Goal: Task Accomplishment & Management: Manage account settings

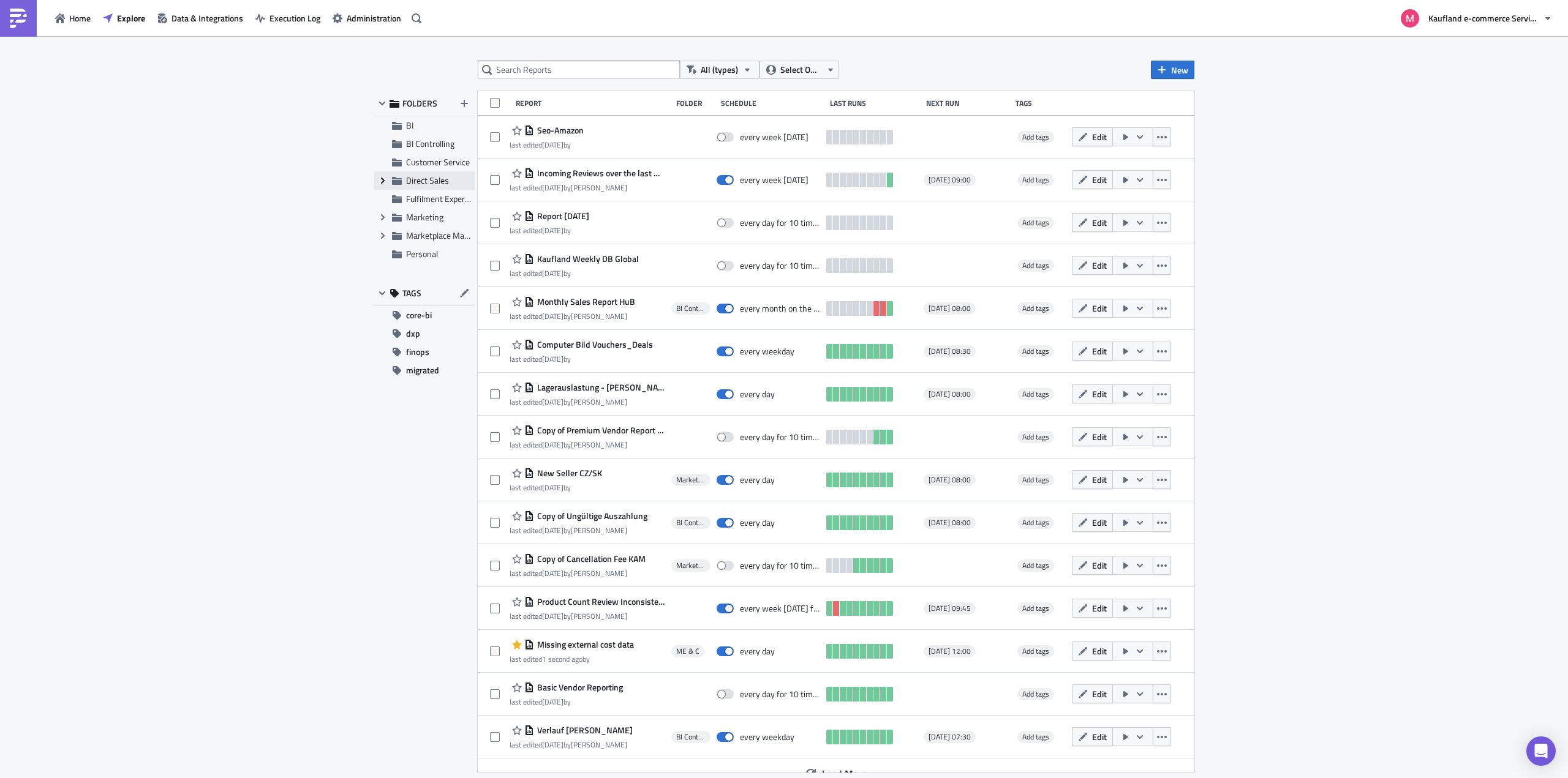
click at [380, 181] on icon "Expand group" at bounding box center [383, 181] width 10 height 10
click at [418, 291] on span "Marketing" at bounding box center [425, 290] width 38 height 13
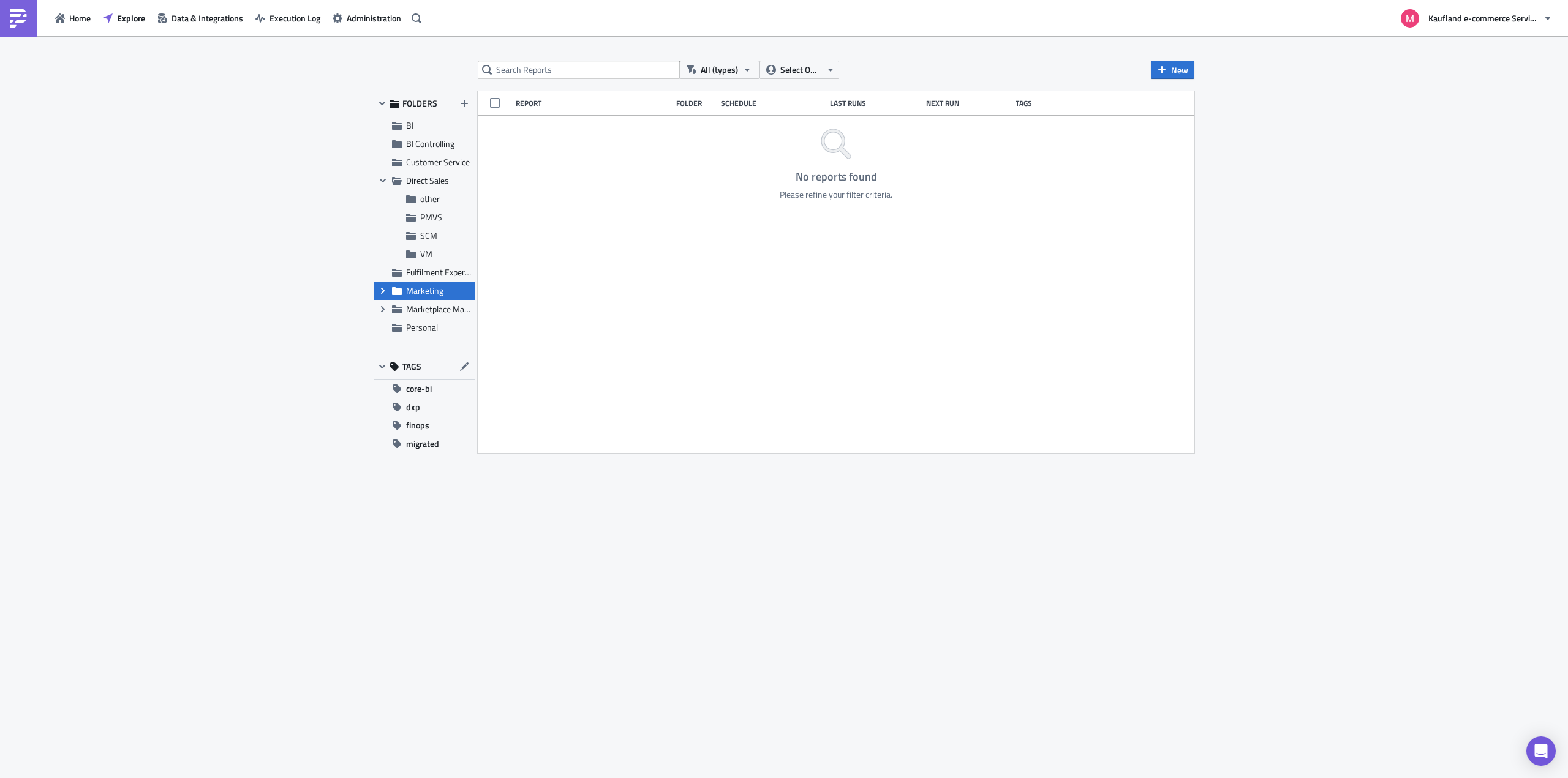
click at [384, 291] on icon at bounding box center [383, 291] width 4 height 6
click at [430, 324] on span "ME & C" at bounding box center [434, 327] width 27 height 13
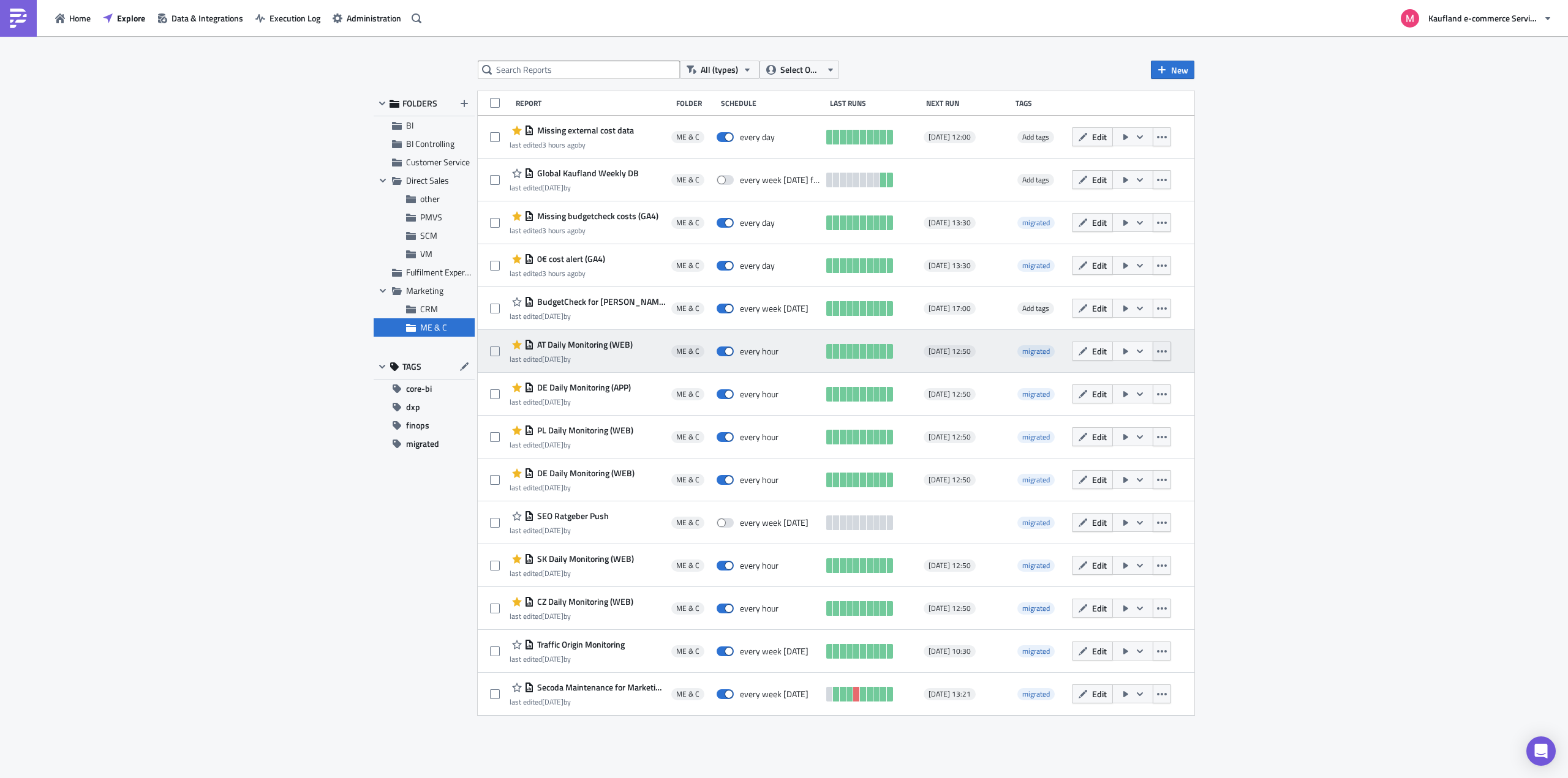
click at [1164, 351] on icon "button" at bounding box center [1162, 351] width 10 height 10
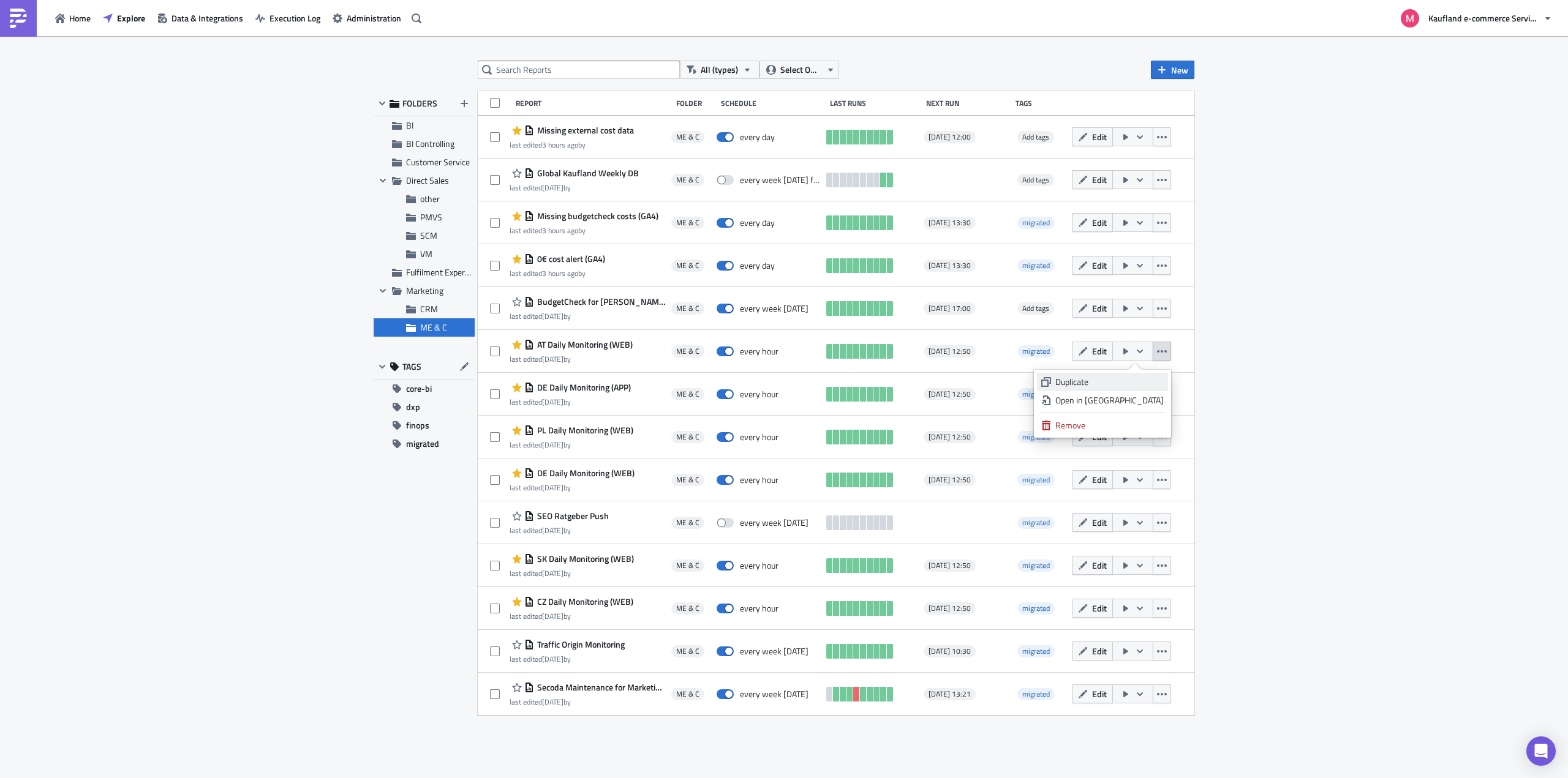
click at [1096, 382] on div "Duplicate" at bounding box center [1109, 382] width 108 height 13
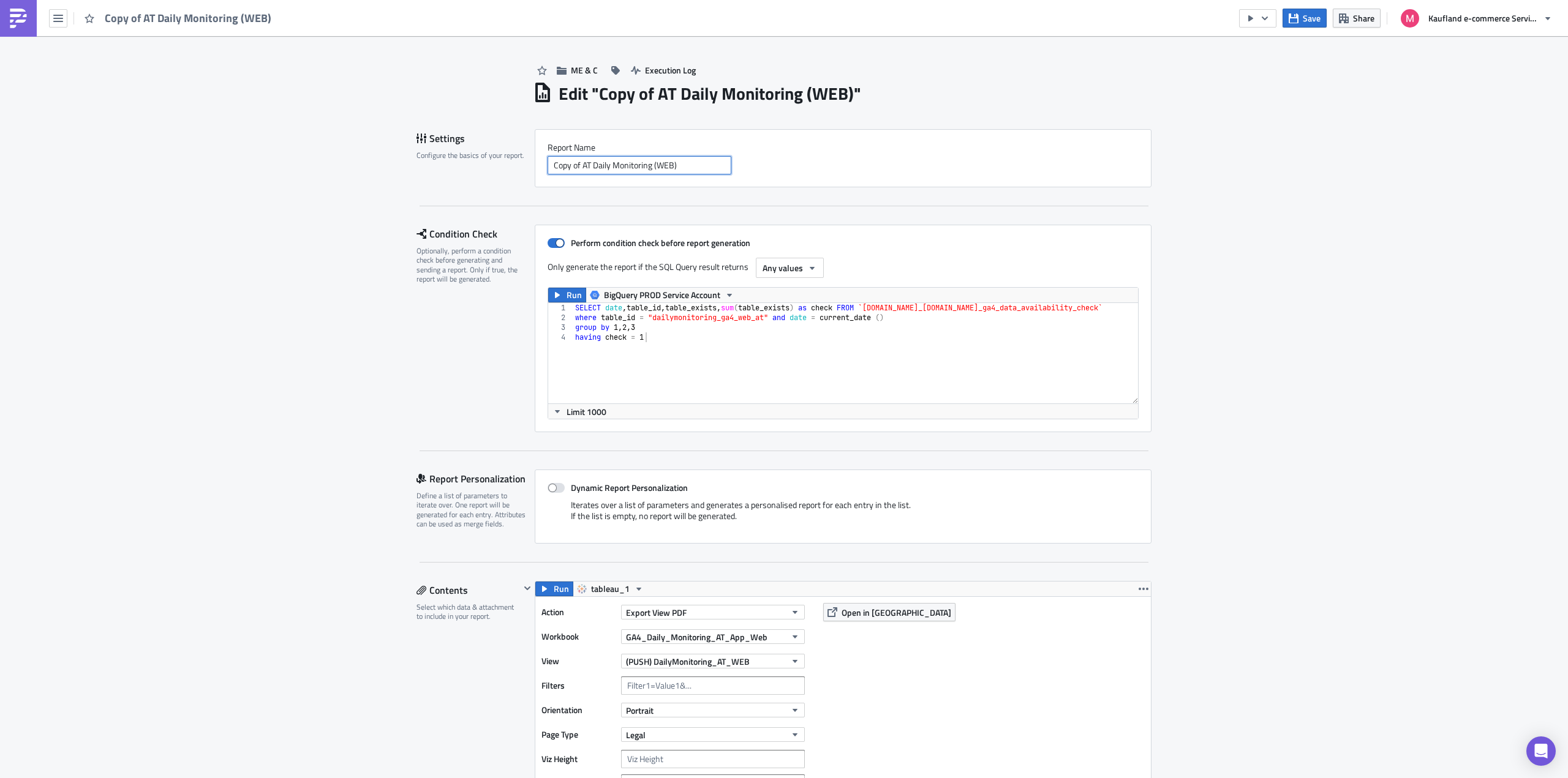
click at [589, 161] on input "Copy of AT Daily Monitoring (WEB)" at bounding box center [639, 165] width 184 height 18
type input "FR Daily Monitoring (WEB)"
click at [904, 318] on div "SELECT date , table_id , table_exists , sum ( table_exists ) as check FROM `[DO…" at bounding box center [932, 358] width 719 height 111
drag, startPoint x: 982, startPoint y: 315, endPoint x: 894, endPoint y: 316, distance: 88.0
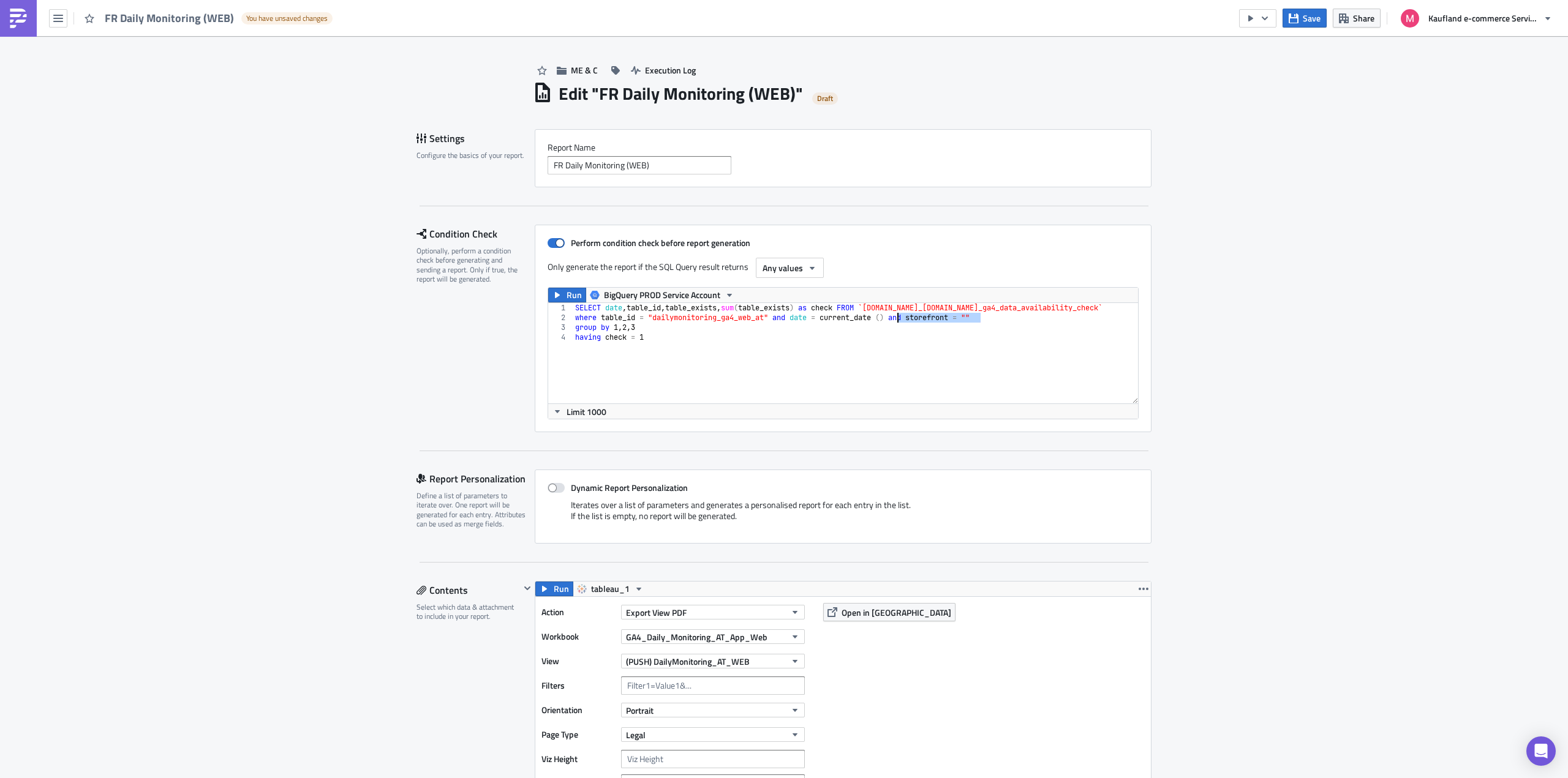
click at [894, 316] on div "SELECT date , table_id , table_exists , sum ( table_exists ) as check FROM `[DO…" at bounding box center [932, 358] width 719 height 111
click at [765, 317] on div "SELECT date , table_id , table_exists , sum ( table_exists ) as check FROM `[DO…" at bounding box center [932, 358] width 719 height 111
click at [1057, 311] on div "SELECT date , table_id , table_exists , sum ( table_exists ) as check FROM `[DO…" at bounding box center [778, 358] width 719 height 111
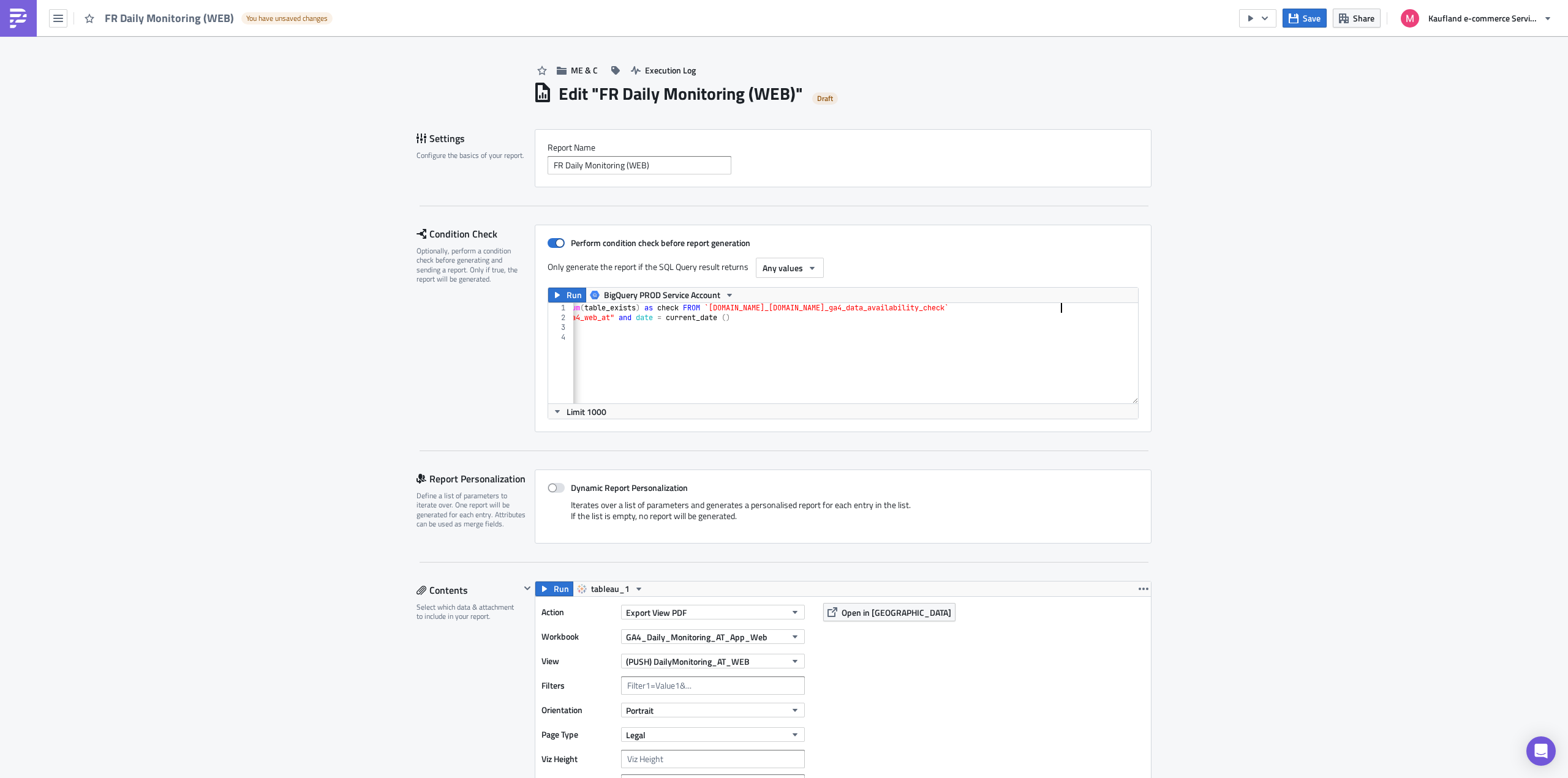
click at [1057, 311] on div "SELECT date , table_id , table_exists , sum ( table_exists ) as check FROM `[DO…" at bounding box center [778, 358] width 719 height 111
click at [980, 305] on div "SELECT date , table_id , table_exists , sum ( table_exists ) as check FROM `[DO…" at bounding box center [855, 353] width 566 height 101
click at [980, 305] on div "SELECT date , table_id , table_exists , sum ( table_exists ) as check FROM `[DO…" at bounding box center [778, 358] width 719 height 111
drag, startPoint x: 764, startPoint y: 317, endPoint x: 650, endPoint y: 316, distance: 114.0
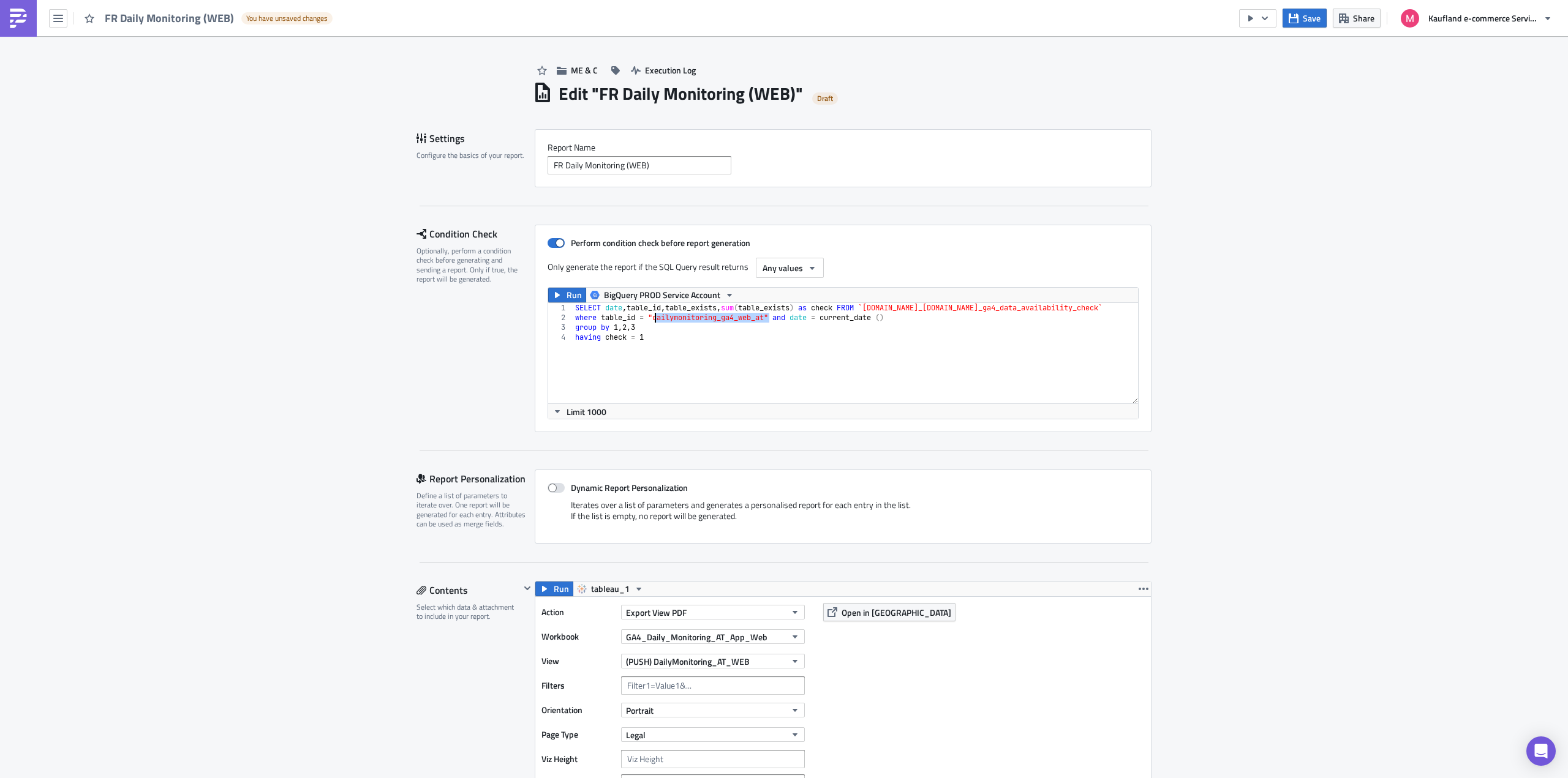
click at [650, 316] on div "SELECT date , table_id , table_exists , sum ( table_exists ) as check FROM `[DO…" at bounding box center [932, 358] width 719 height 111
paste textarea "ga4_dailymonitoring_global"
type textarea "where table_id = "ga4_dailymonitoring_global" and date = current_date ()"
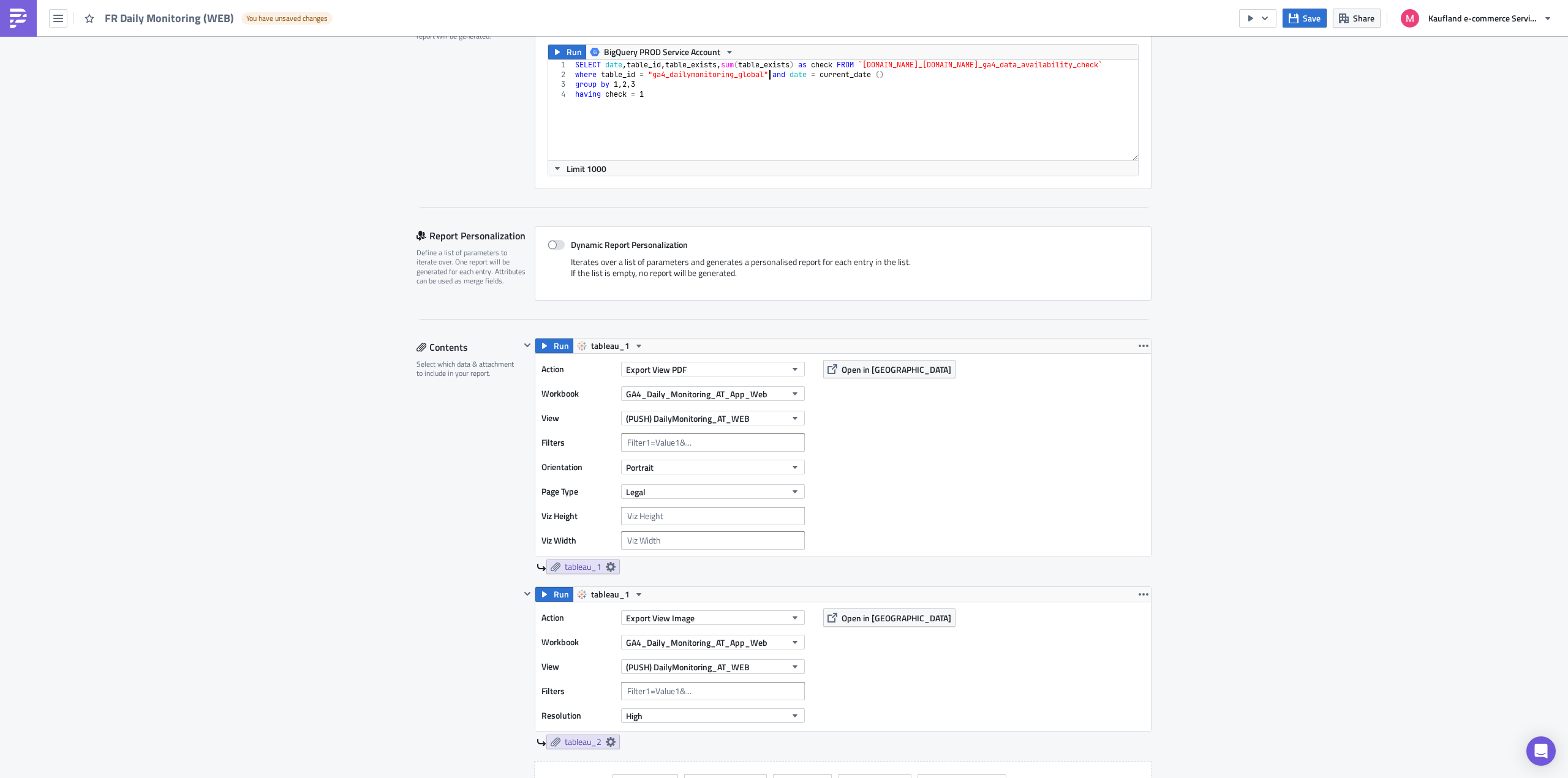
scroll to position [245, 0]
click at [790, 395] on icon "button" at bounding box center [795, 392] width 10 height 10
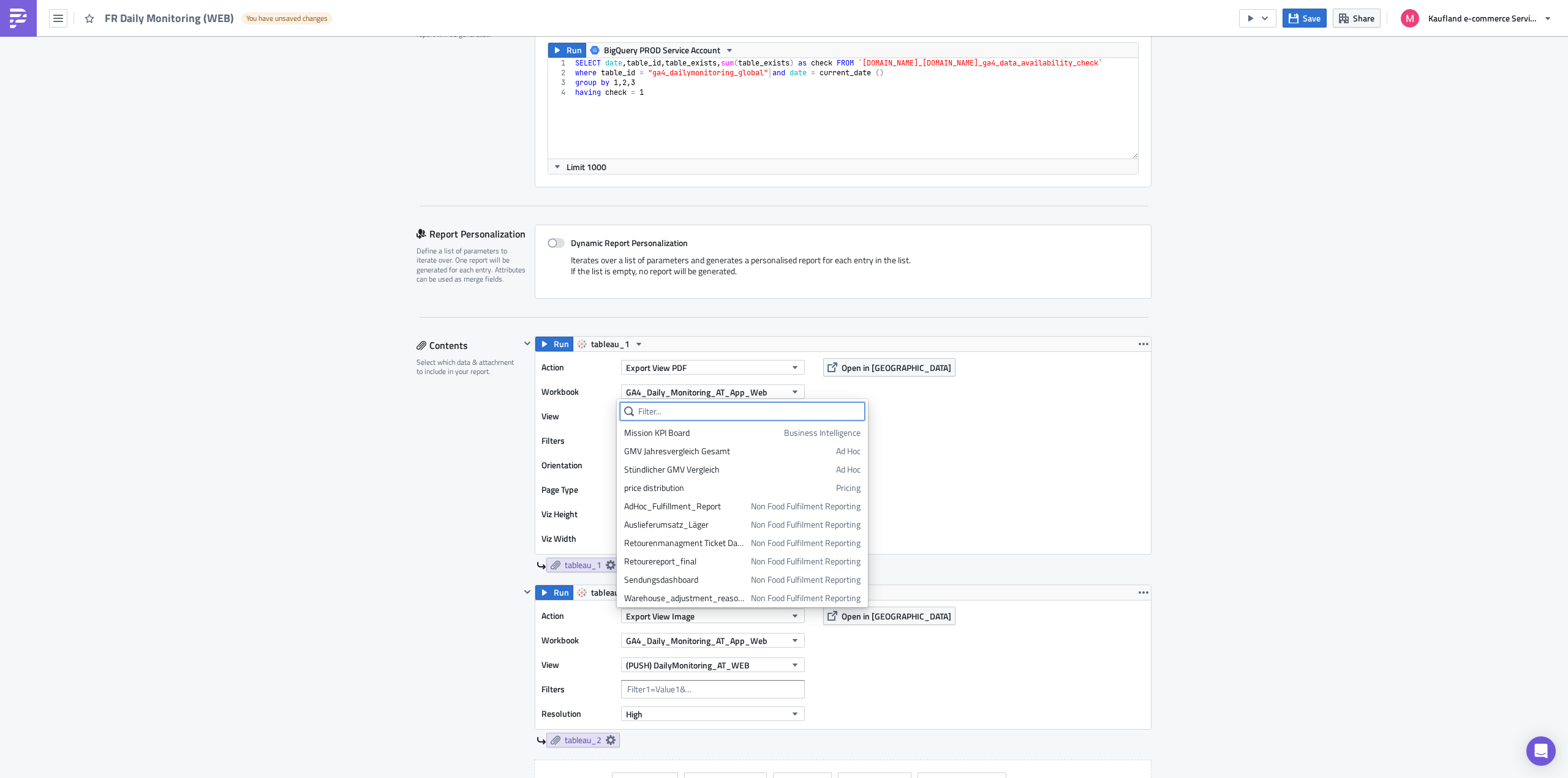
click at [740, 413] on input "text" at bounding box center [743, 411] width 245 height 18
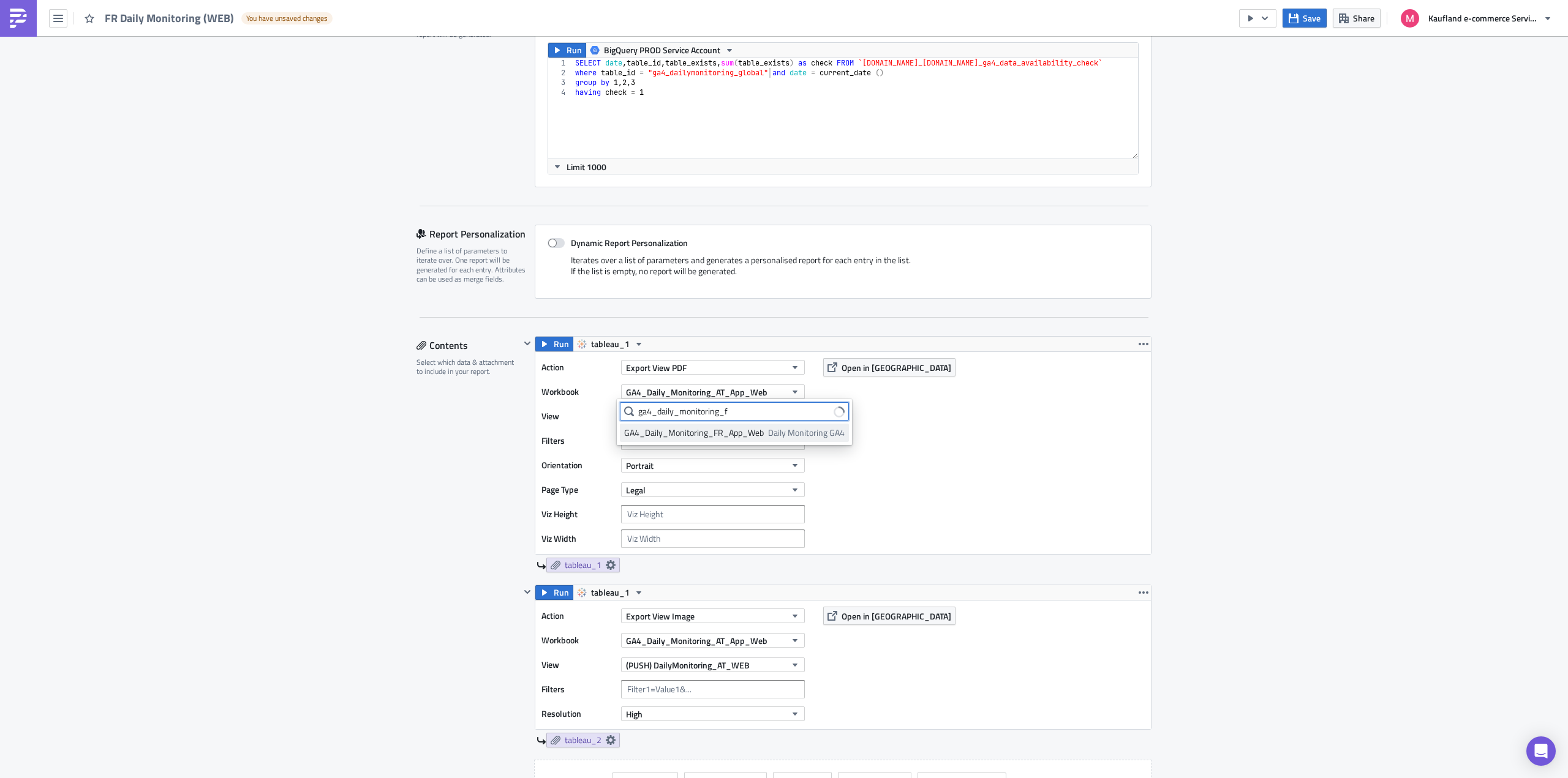
type input "ga4_daily_monitoring_f"
click at [717, 433] on div "GA4_Daily_Monitoring_FR_App_Web" at bounding box center [694, 433] width 140 height 13
click at [779, 417] on button "(PUSH) DailyMonitoring_AT_WEB" at bounding box center [713, 416] width 184 height 14
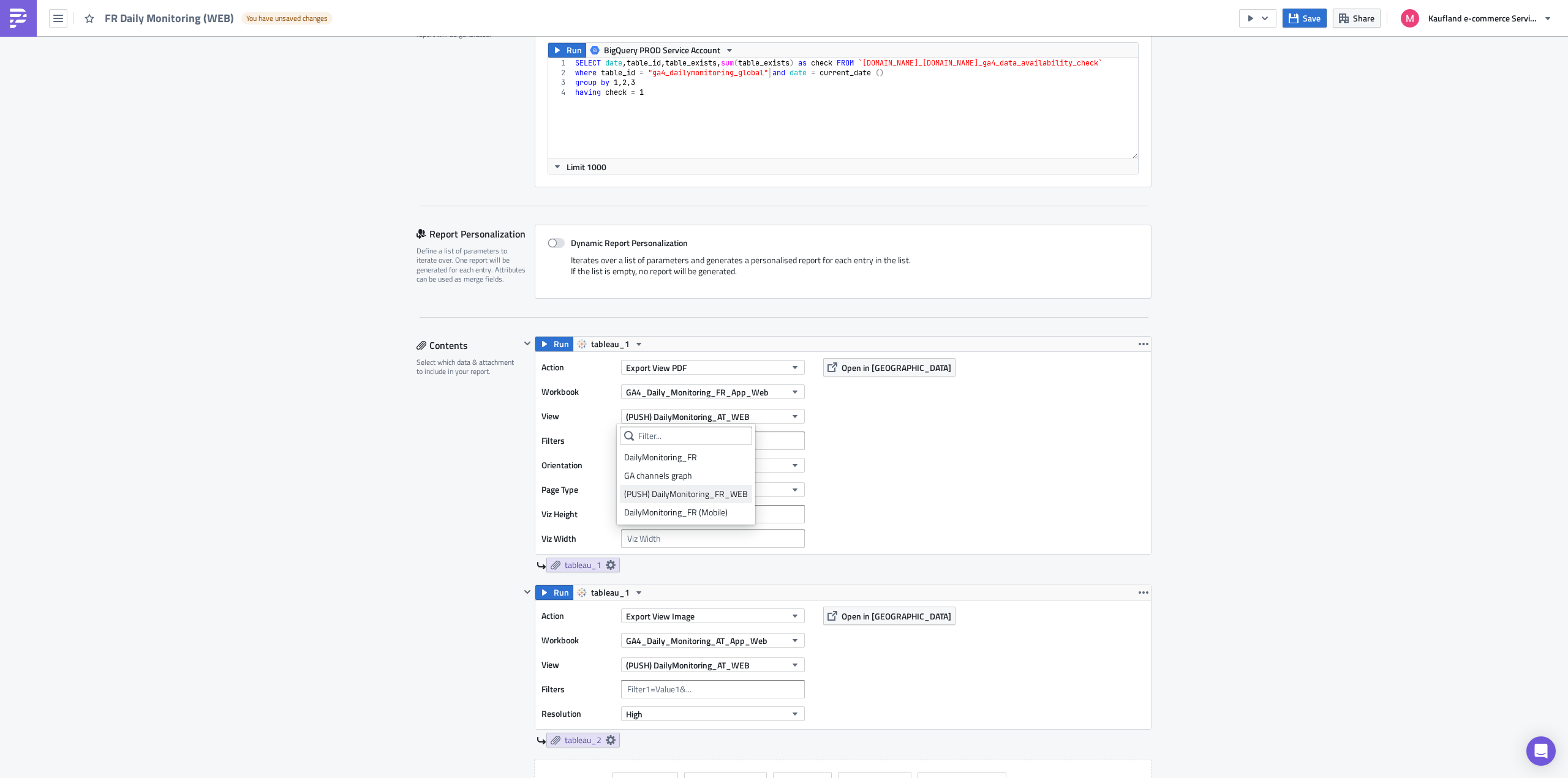
click at [719, 495] on div "(PUSH) DailyMonitoring_FR_WEB" at bounding box center [686, 494] width 124 height 13
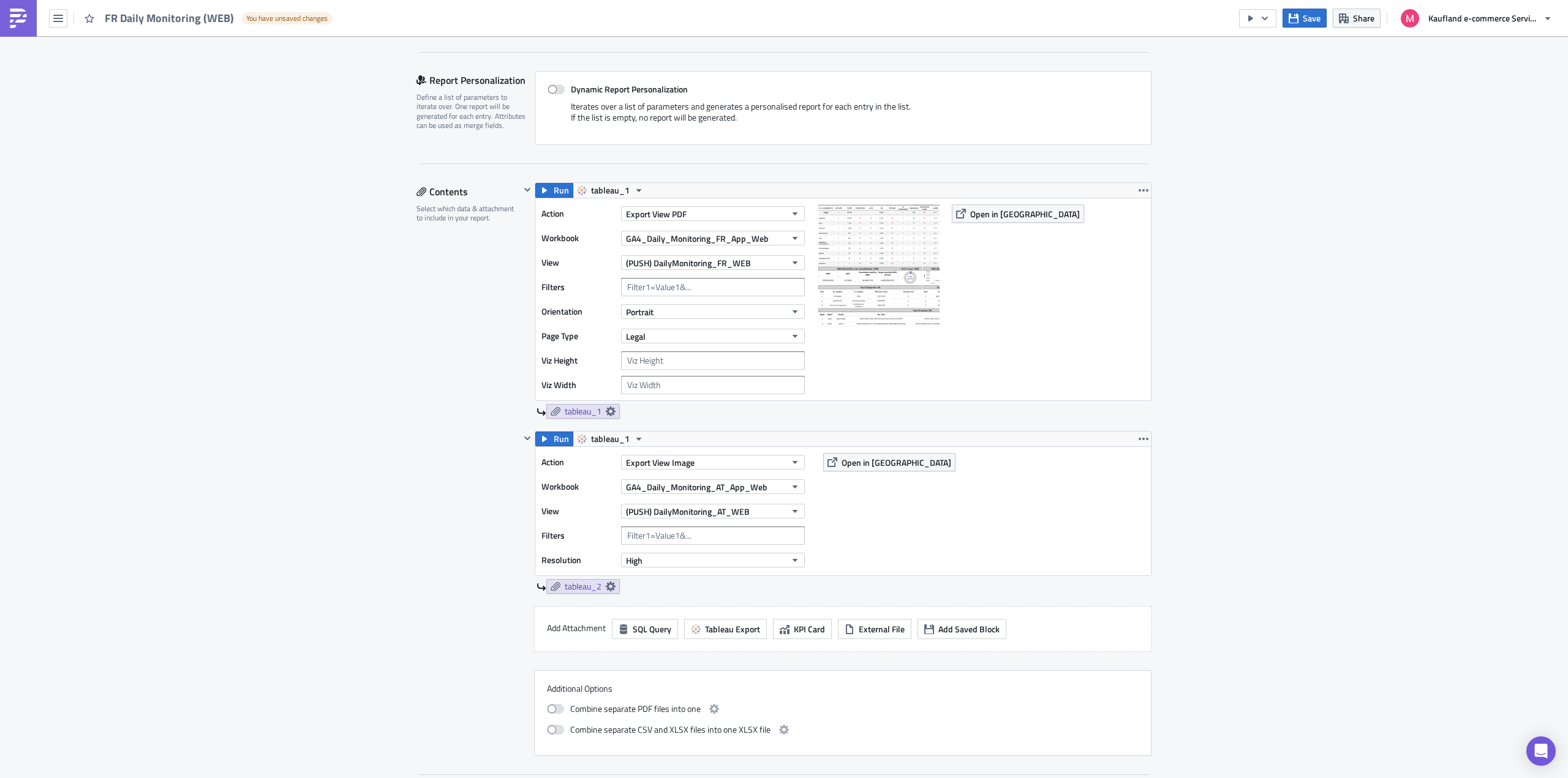
scroll to position [428, 0]
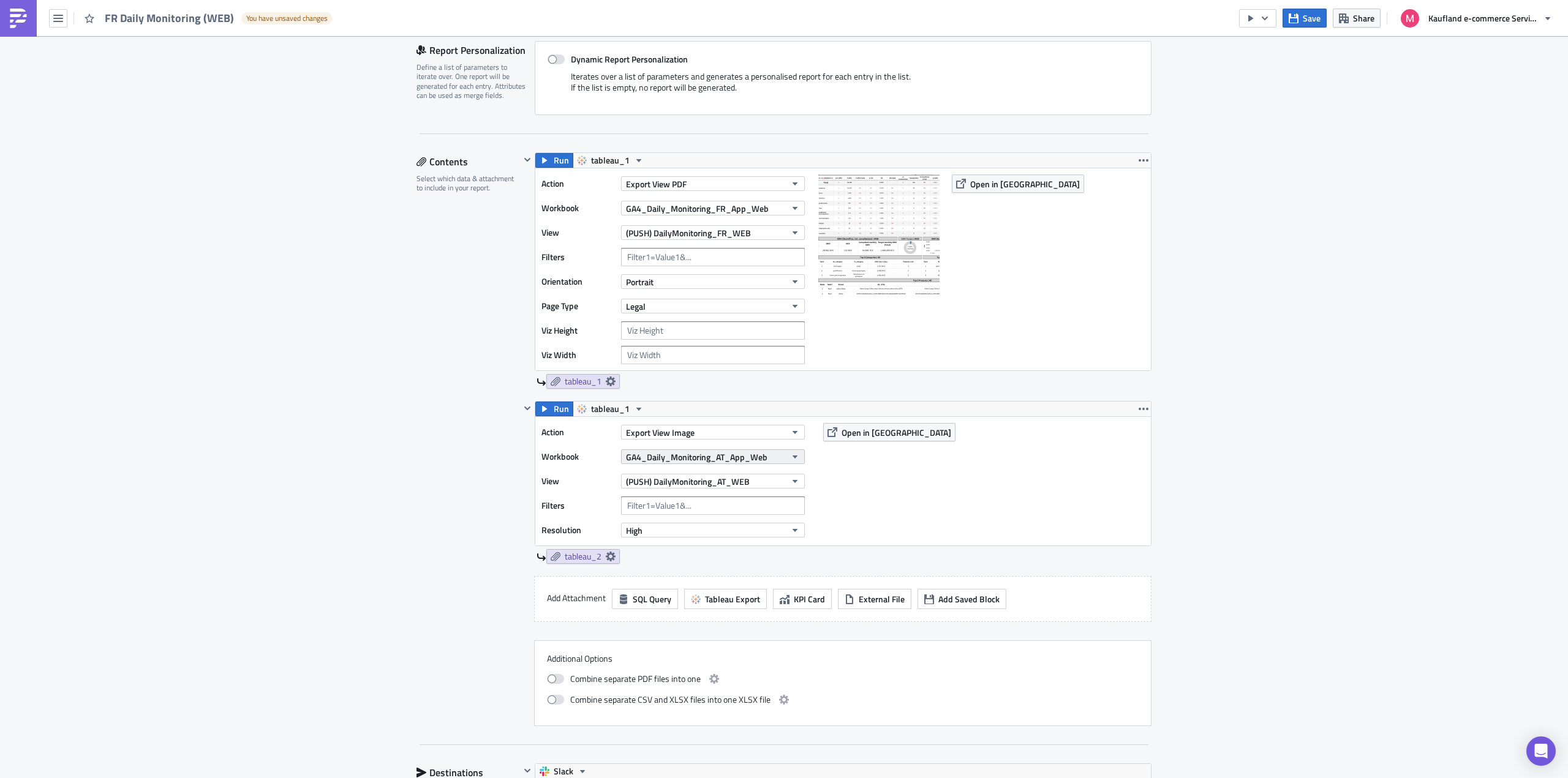
click at [790, 458] on icon "button" at bounding box center [795, 457] width 10 height 10
click at [727, 500] on div "GA4_Daily_Monitoring_FR_App_Web" at bounding box center [694, 498] width 140 height 13
click at [790, 482] on icon "button" at bounding box center [795, 482] width 10 height 10
click at [710, 524] on div "DailyMonitoring_FR" at bounding box center [686, 522] width 124 height 13
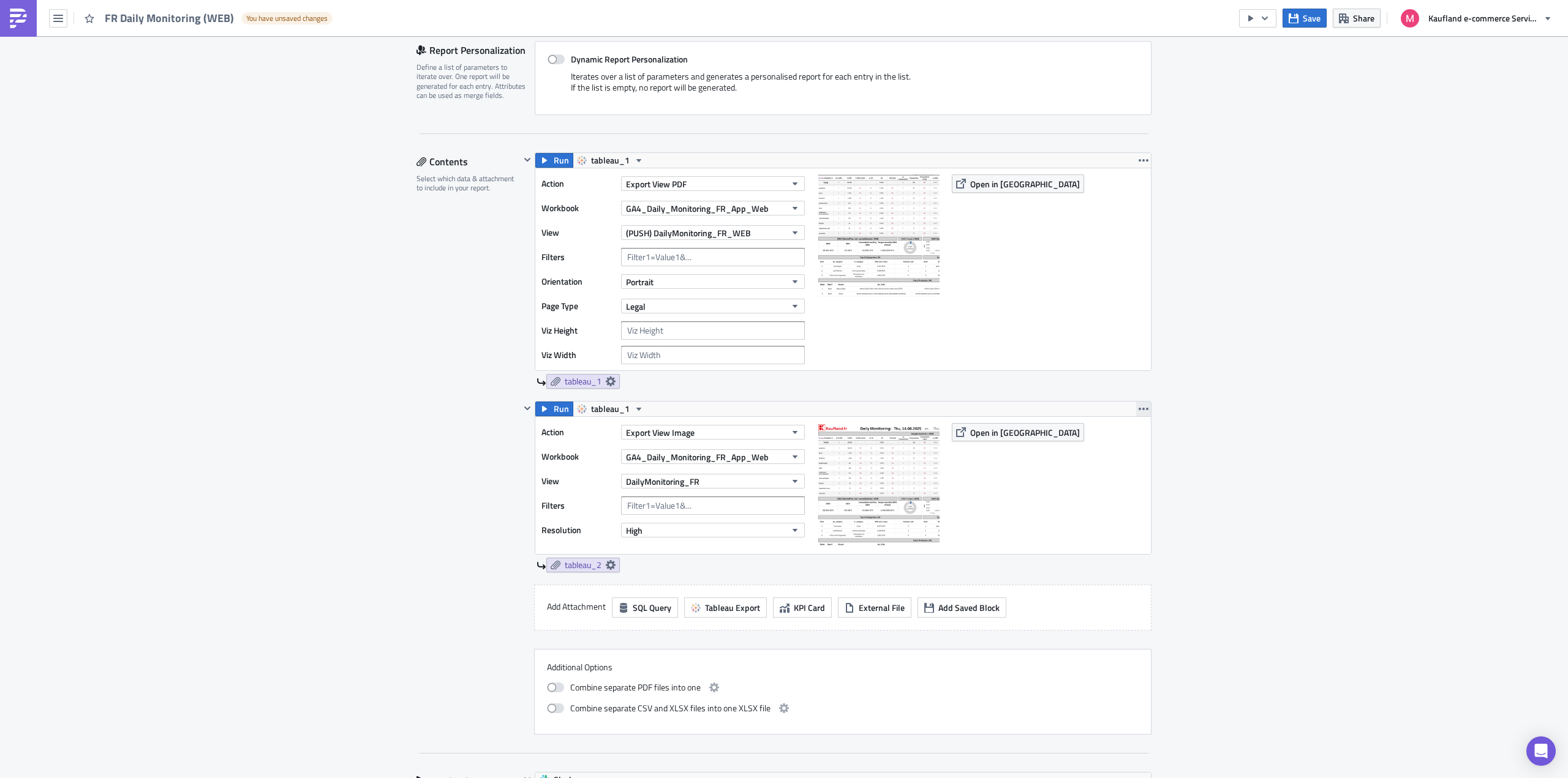
click at [1139, 412] on icon "button" at bounding box center [1144, 409] width 10 height 10
click at [1260, 370] on div "ME & C Execution Log Edit " FR Daily Monitoring (WEB) " Draft Settings Configur…" at bounding box center [784, 513] width 1568 height 1811
drag, startPoint x: 1143, startPoint y: 161, endPoint x: 1126, endPoint y: 513, distance: 352.4
click at [1126, 513] on div "Run tableau_1 Action Export View PDF Workbook GA4_Daily_Monitoring_FR_App_Web V…" at bounding box center [835, 443] width 631 height 582
click at [524, 408] on icon "button" at bounding box center [527, 408] width 6 height 4
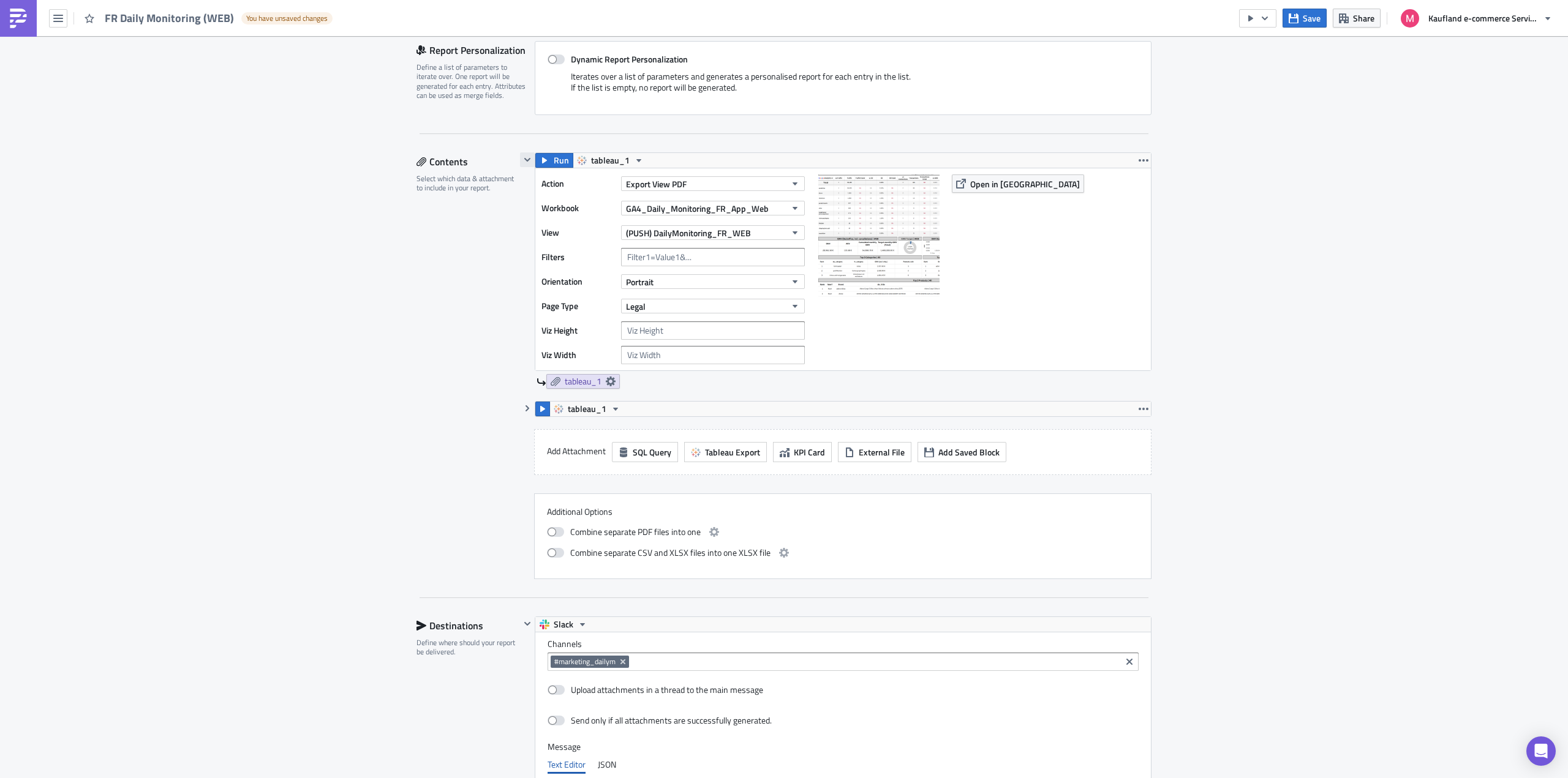
click at [523, 158] on icon "button" at bounding box center [527, 160] width 10 height 10
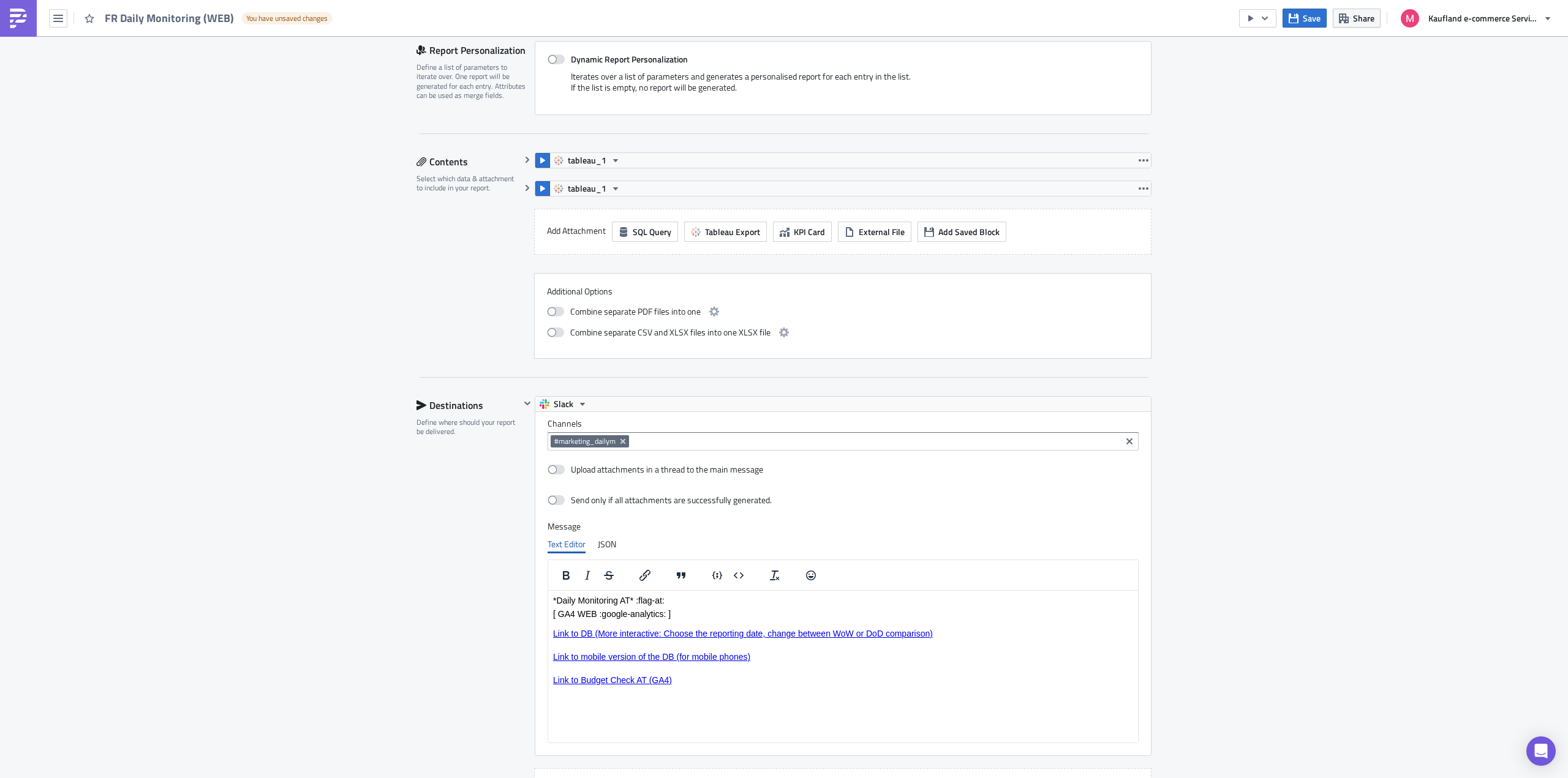
drag, startPoint x: 524, startPoint y: 188, endPoint x: 502, endPoint y: 144, distance: 49.2
click at [503, 143] on div "Settings Configure the basics of your report. Report Nam﻿e FR Daily Monitoring …" at bounding box center [784, 349] width 735 height 1298
click at [522, 192] on icon "button" at bounding box center [527, 188] width 10 height 10
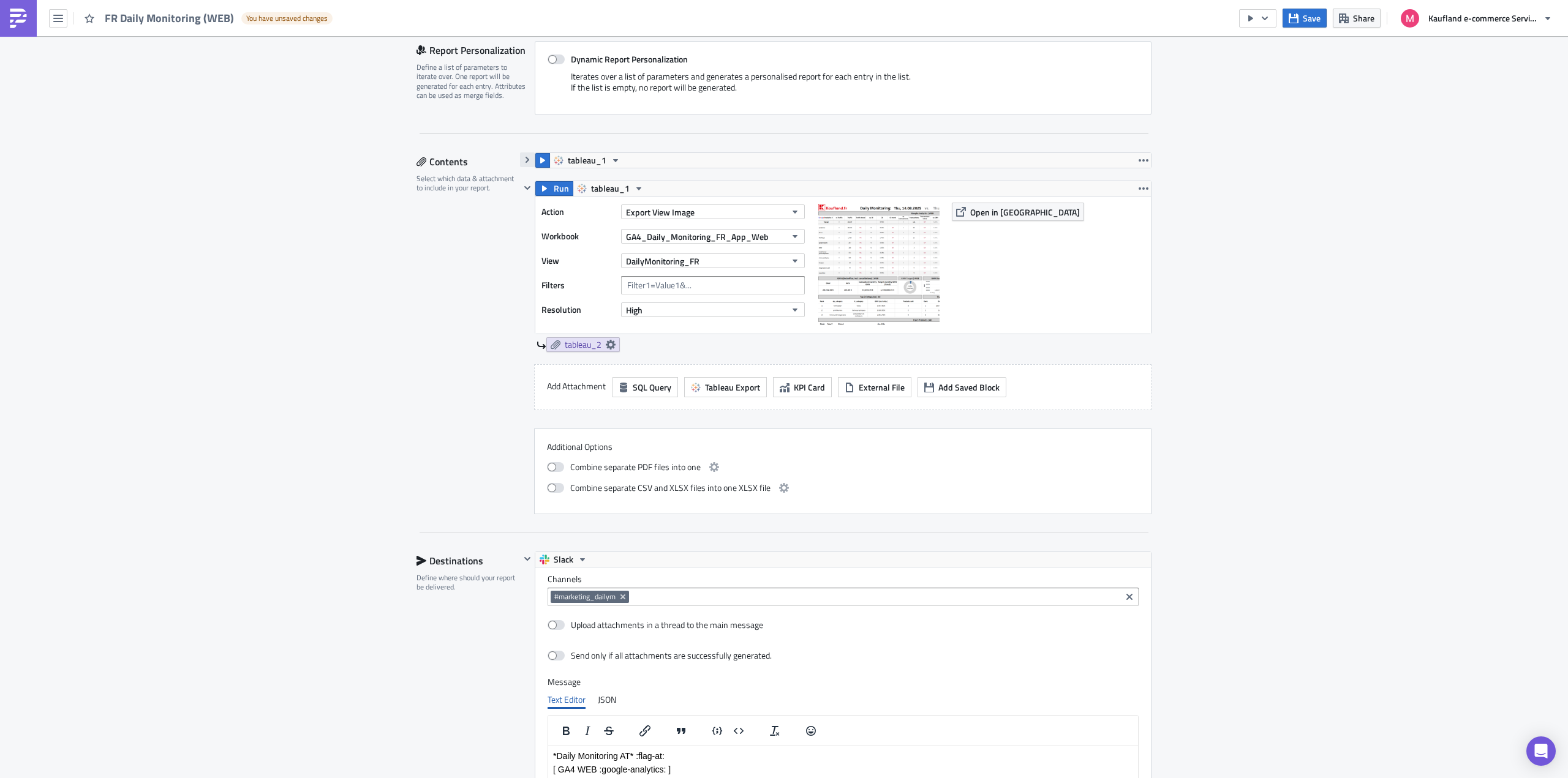
click at [522, 163] on icon "button" at bounding box center [527, 160] width 10 height 10
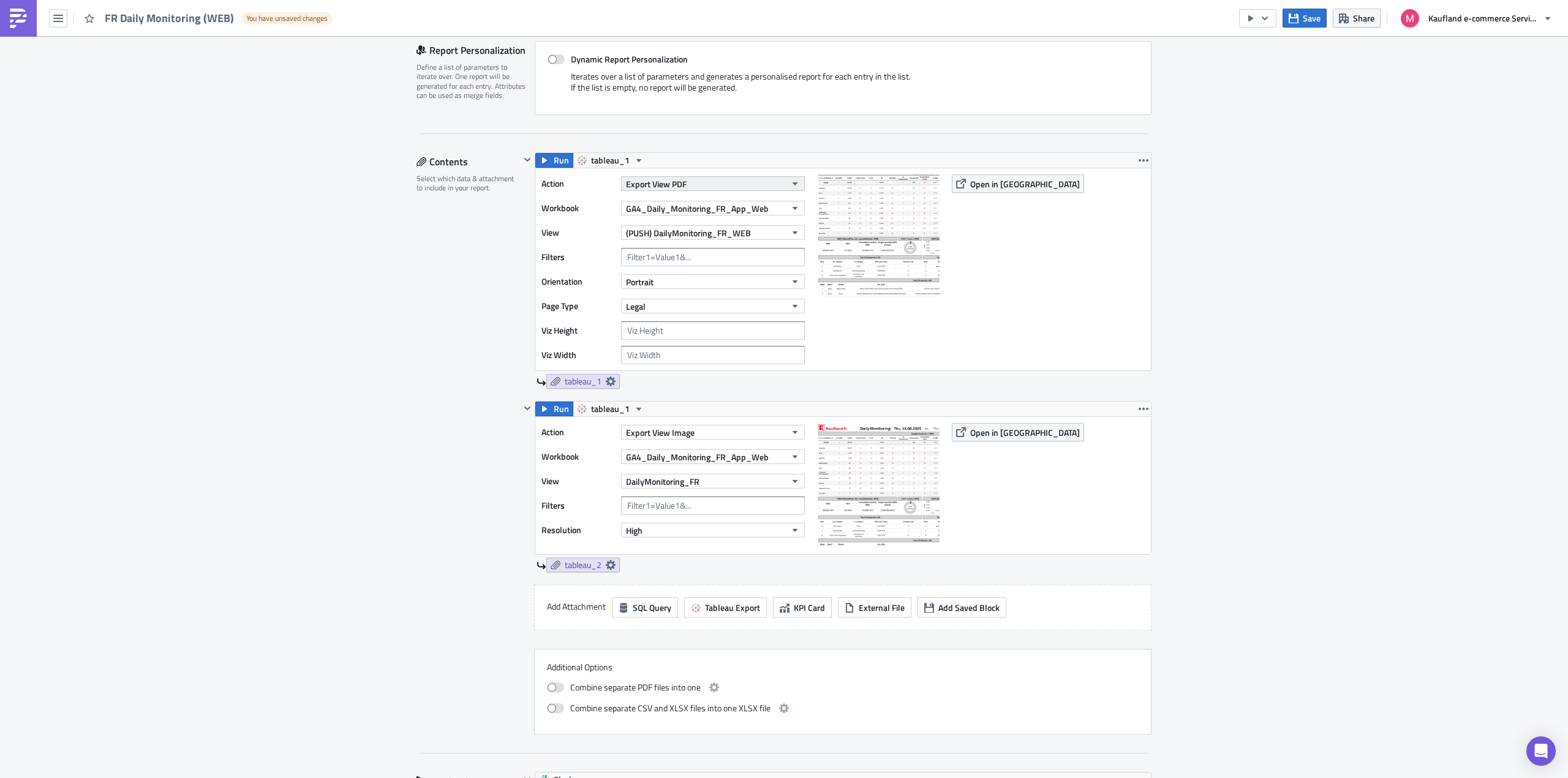
click at [780, 183] on button "Export View PDF" at bounding box center [713, 183] width 184 height 14
click at [693, 298] on div "Export View Image" at bounding box center [677, 302] width 105 height 13
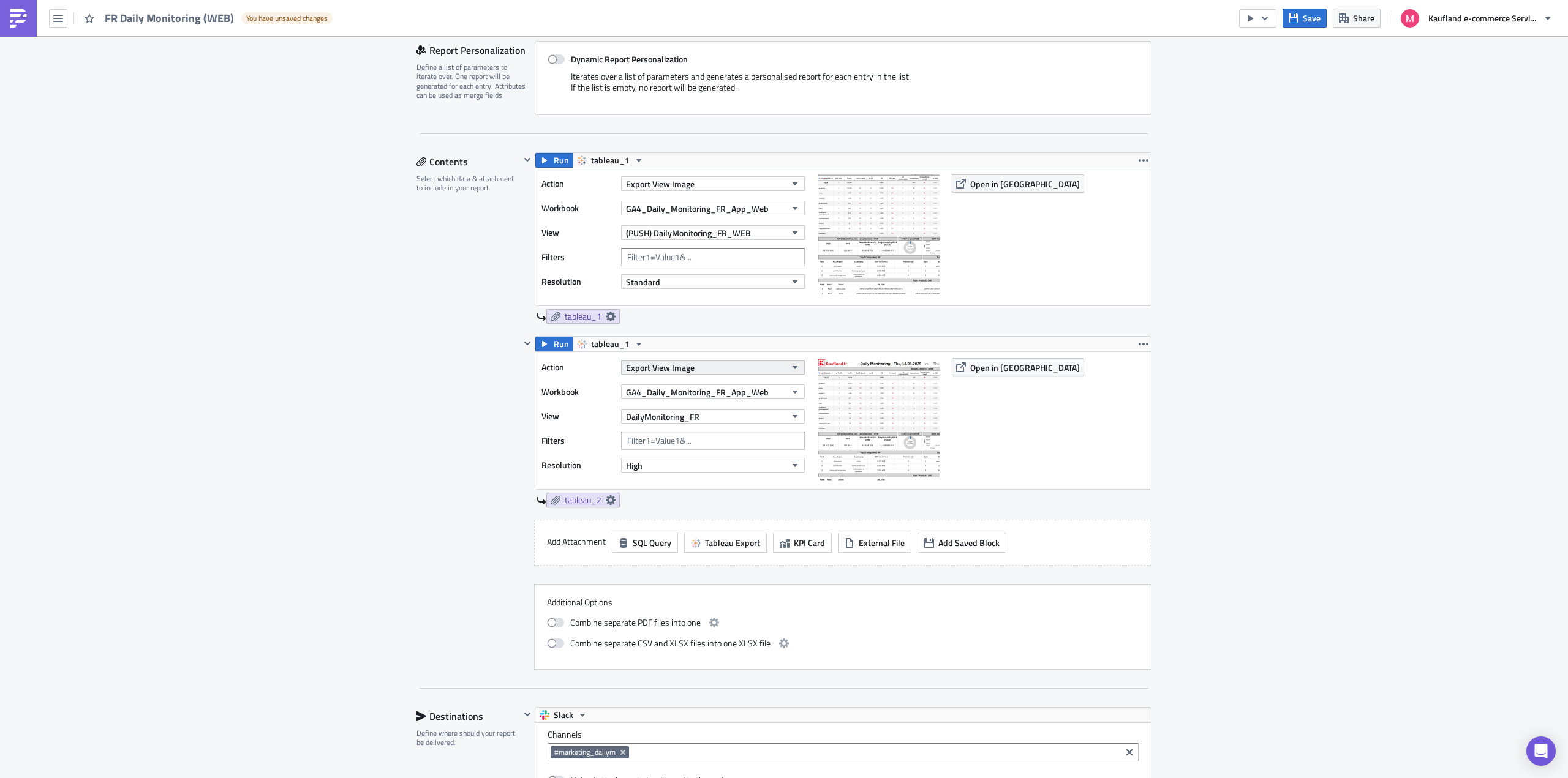
click at [772, 365] on button "Export View Image" at bounding box center [713, 367] width 184 height 14
click at [691, 426] on div "Export View PDF" at bounding box center [677, 430] width 105 height 13
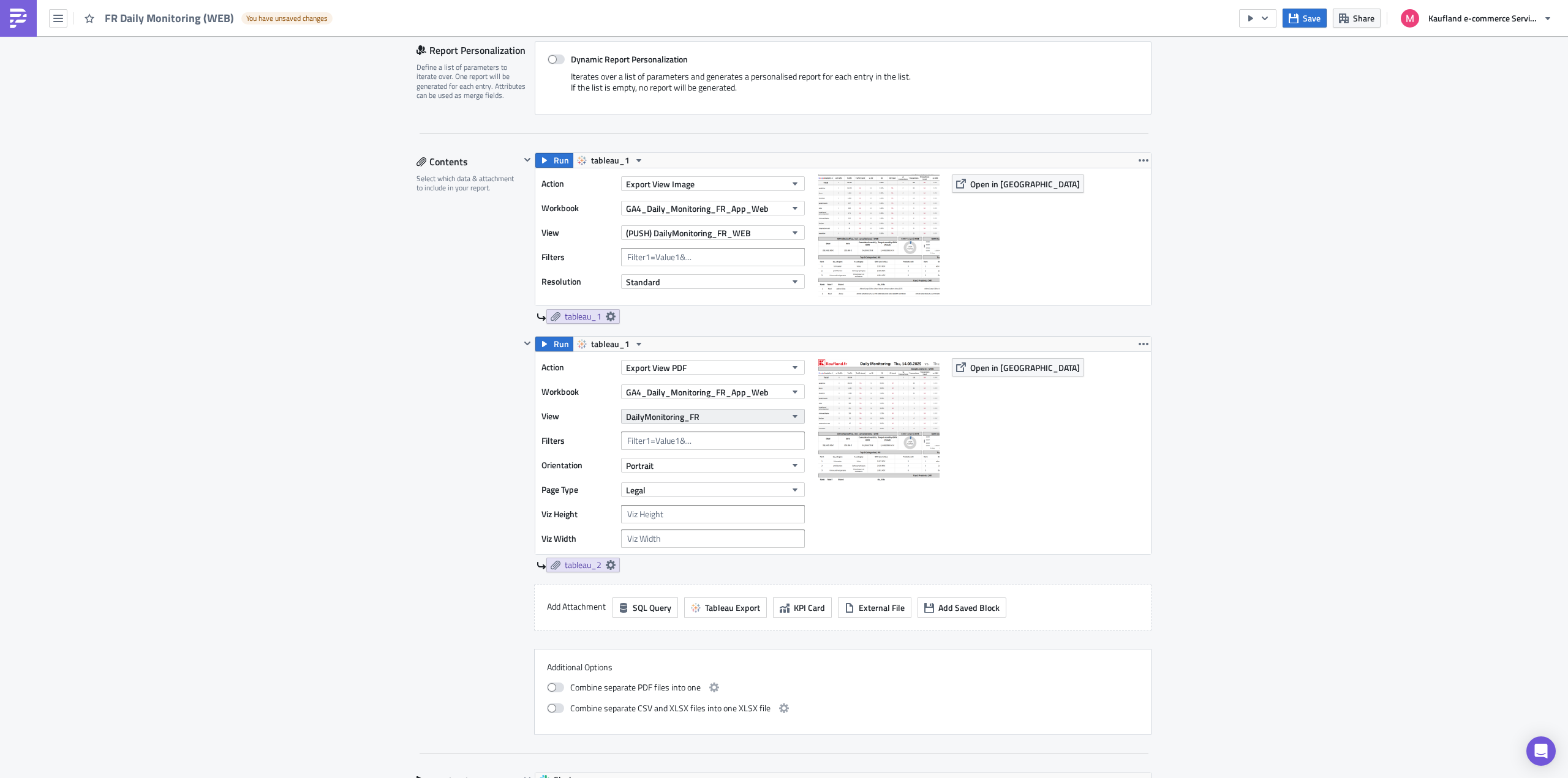
click at [771, 414] on button "DailyMonitoring_FR" at bounding box center [713, 416] width 184 height 14
click at [702, 493] on div "(PUSH) DailyMonitoring_FR_WEB" at bounding box center [686, 494] width 124 height 13
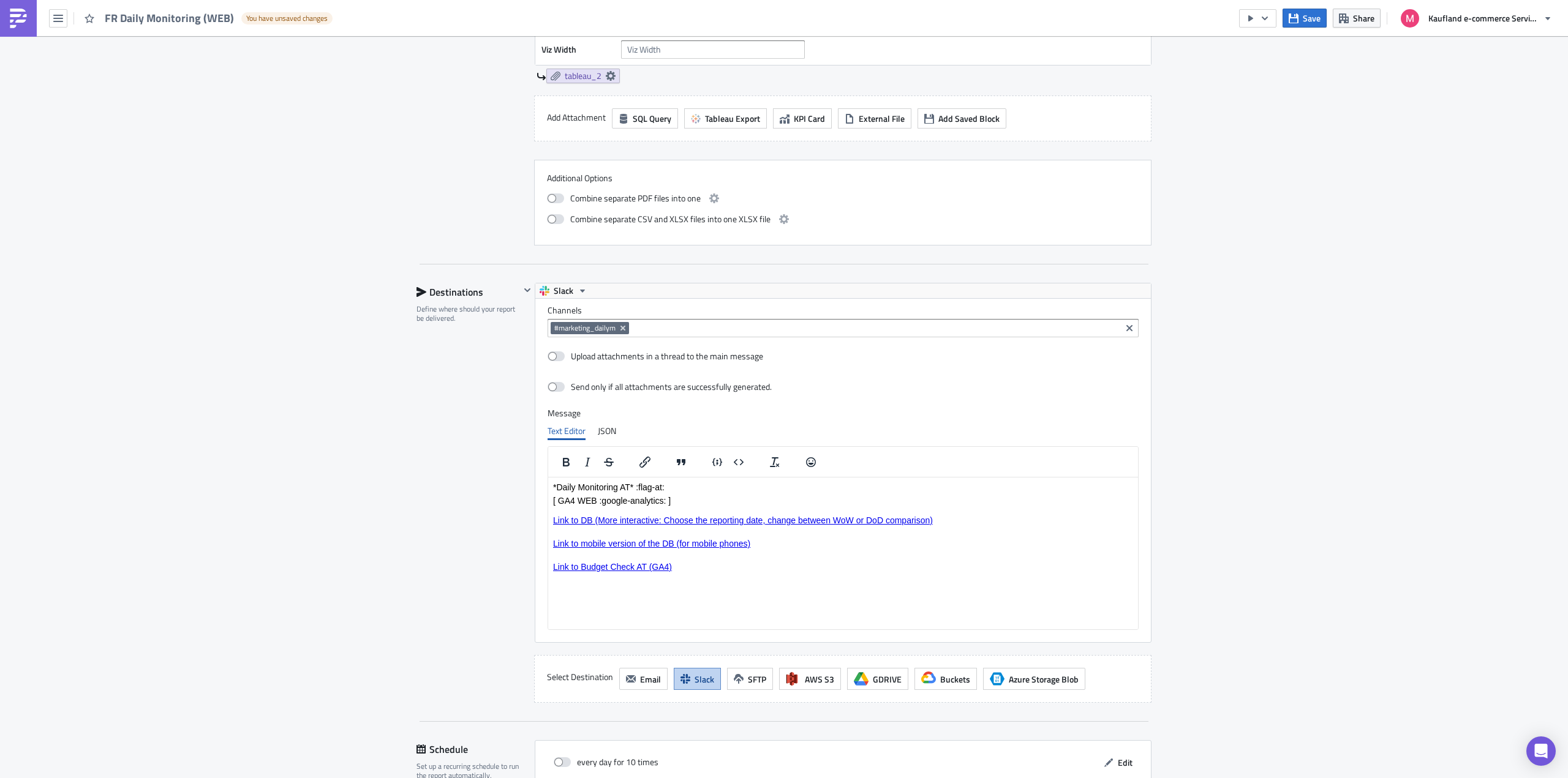
scroll to position [918, 0]
click at [661, 484] on p "*Daily Monitoring AT* :flag-at:" at bounding box center [843, 487] width 580 height 10
click at [646, 567] on link "Link to Budget Check AT (GA4)" at bounding box center [613, 567] width 119 height 10
click at [919, 518] on span "Link to DB (More interactive: Choose the reporting date, change between WoW or …" at bounding box center [743, 520] width 380 height 10
click at [643, 458] on icon "Insert/edit link" at bounding box center [644, 461] width 14 height 14
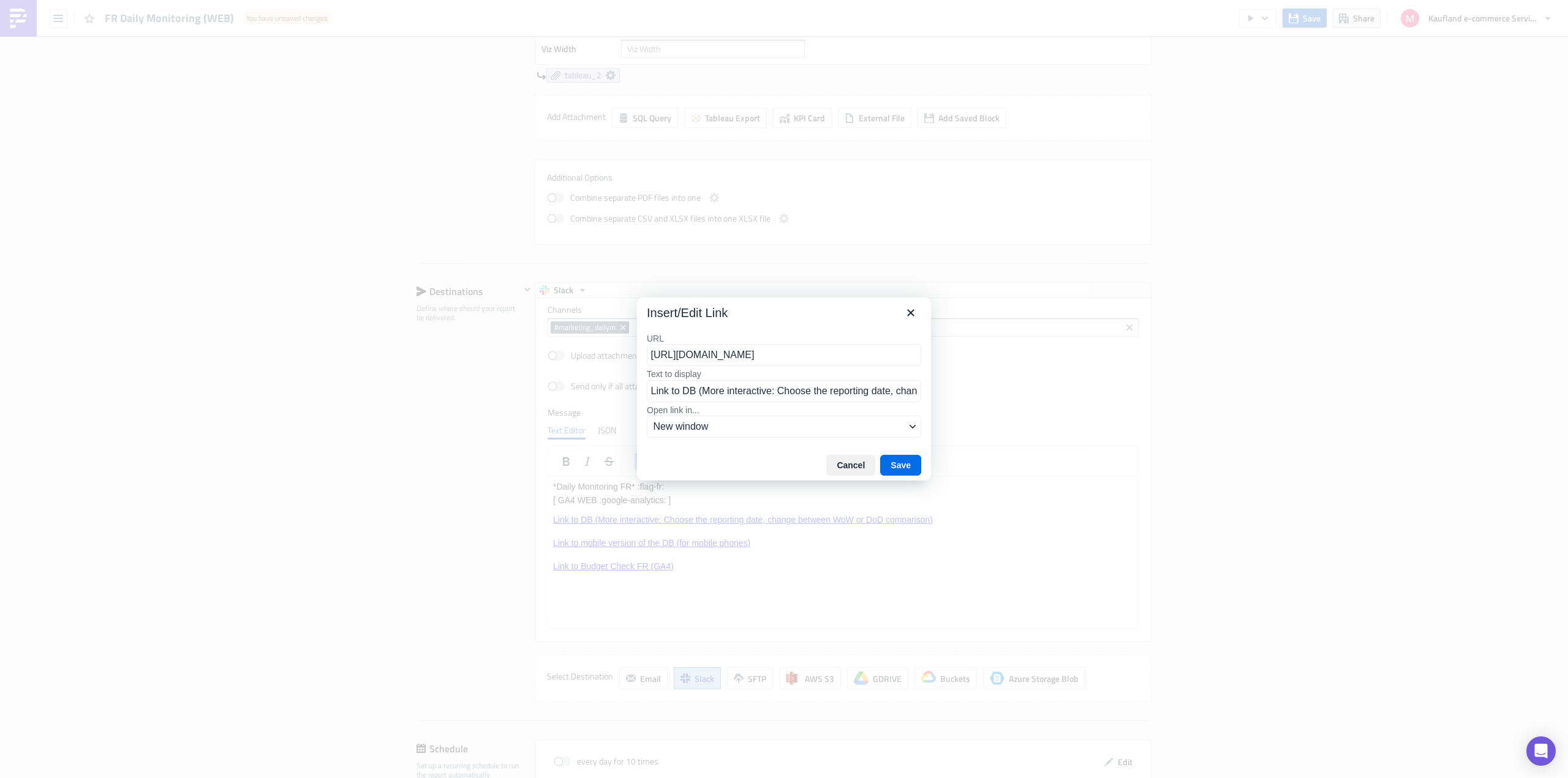
scroll to position [0, 300]
click at [750, 356] on input "[URL][DOMAIN_NAME]" at bounding box center [784, 355] width 275 height 22
type input "[URL][DOMAIN_NAME]"
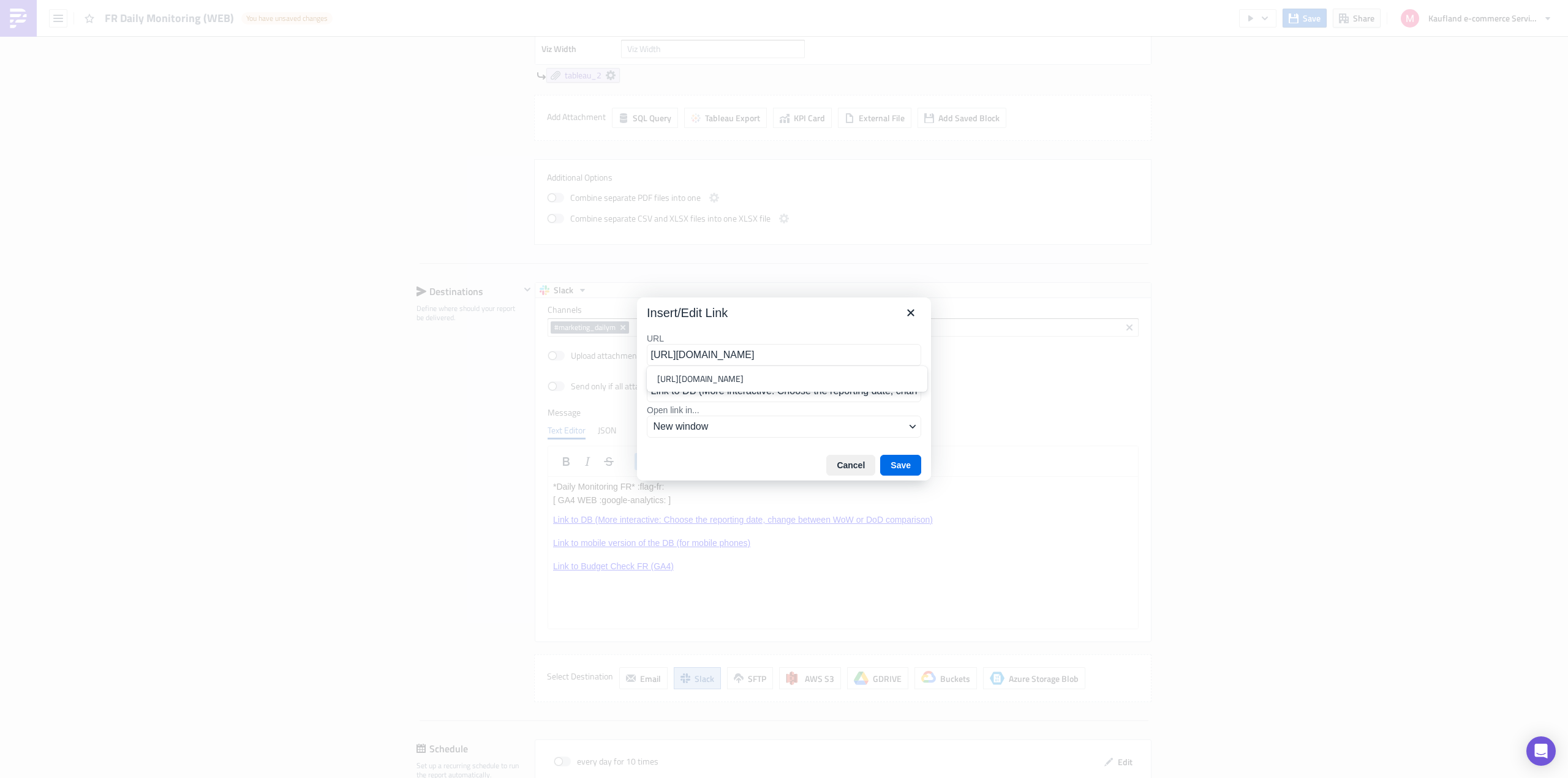
scroll to position [0, 271]
click at [778, 386] on div "[URL][DOMAIN_NAME]" at bounding box center [788, 378] width 262 height 14
click at [908, 468] on button "Save" at bounding box center [901, 465] width 41 height 21
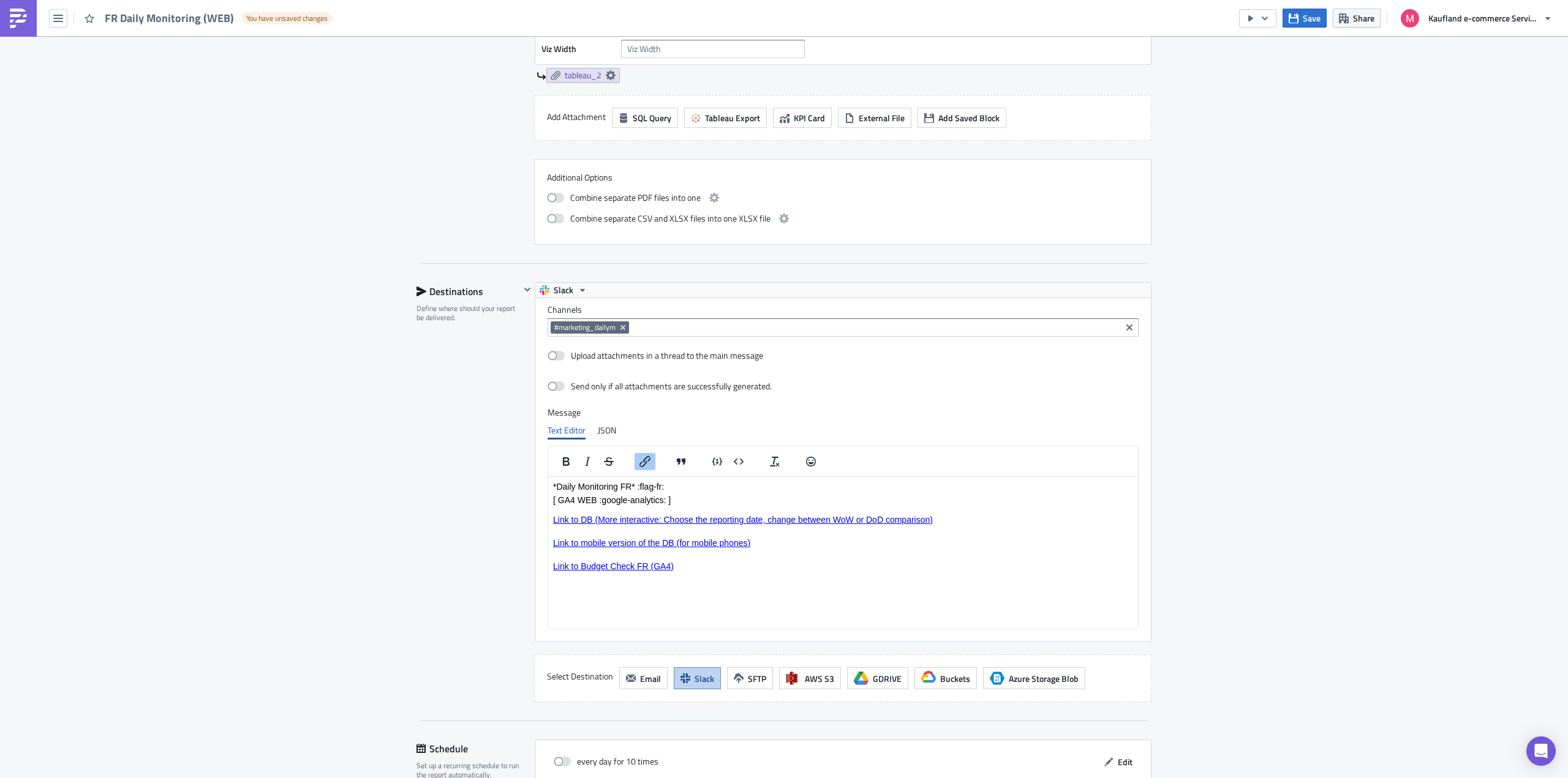
click at [706, 547] on span "Link to mobile version of the DB (for mobile phones)" at bounding box center [651, 543] width 197 height 10
click at [638, 455] on icon "Insert/edit link" at bounding box center [644, 461] width 14 height 14
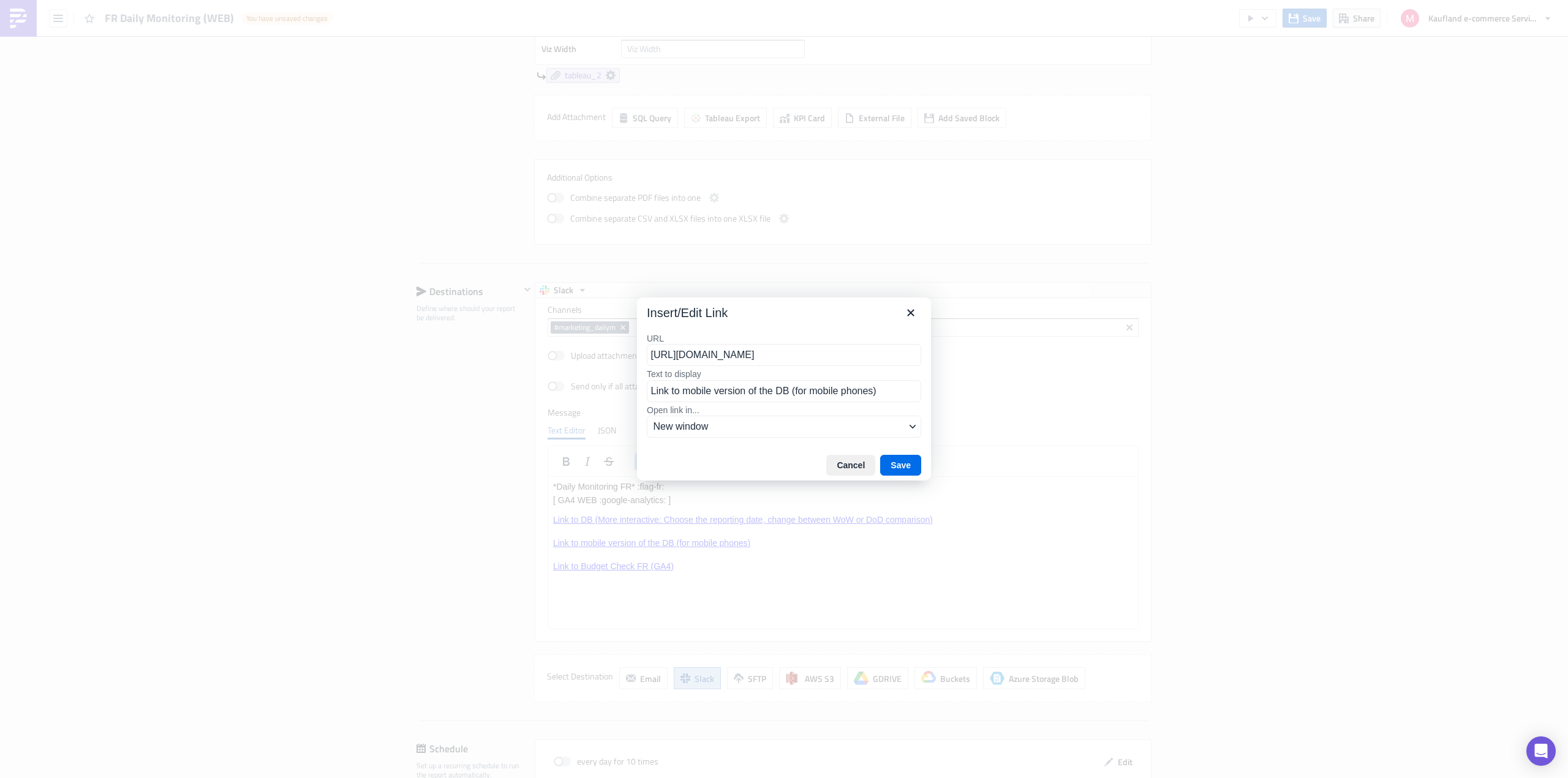
scroll to position [0, 330]
click at [723, 352] on input "[URL][DOMAIN_NAME]" at bounding box center [784, 355] width 275 height 22
type input "[URL][DOMAIN_NAME]"
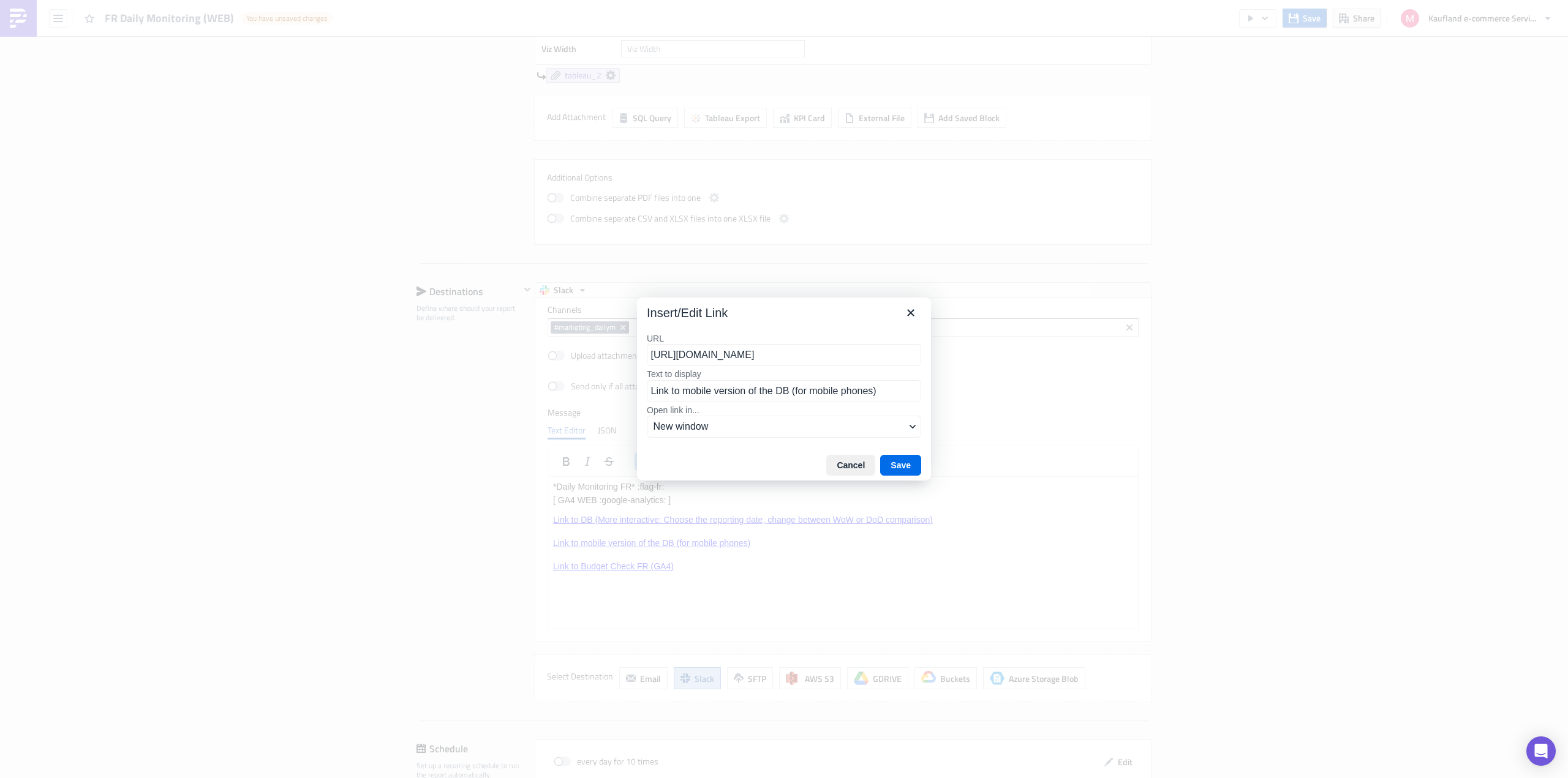
scroll to position [0, 301]
click at [863, 386] on div "[URL][DOMAIN_NAME]" at bounding box center [788, 378] width 262 height 14
click at [910, 463] on button "Save" at bounding box center [901, 465] width 41 height 21
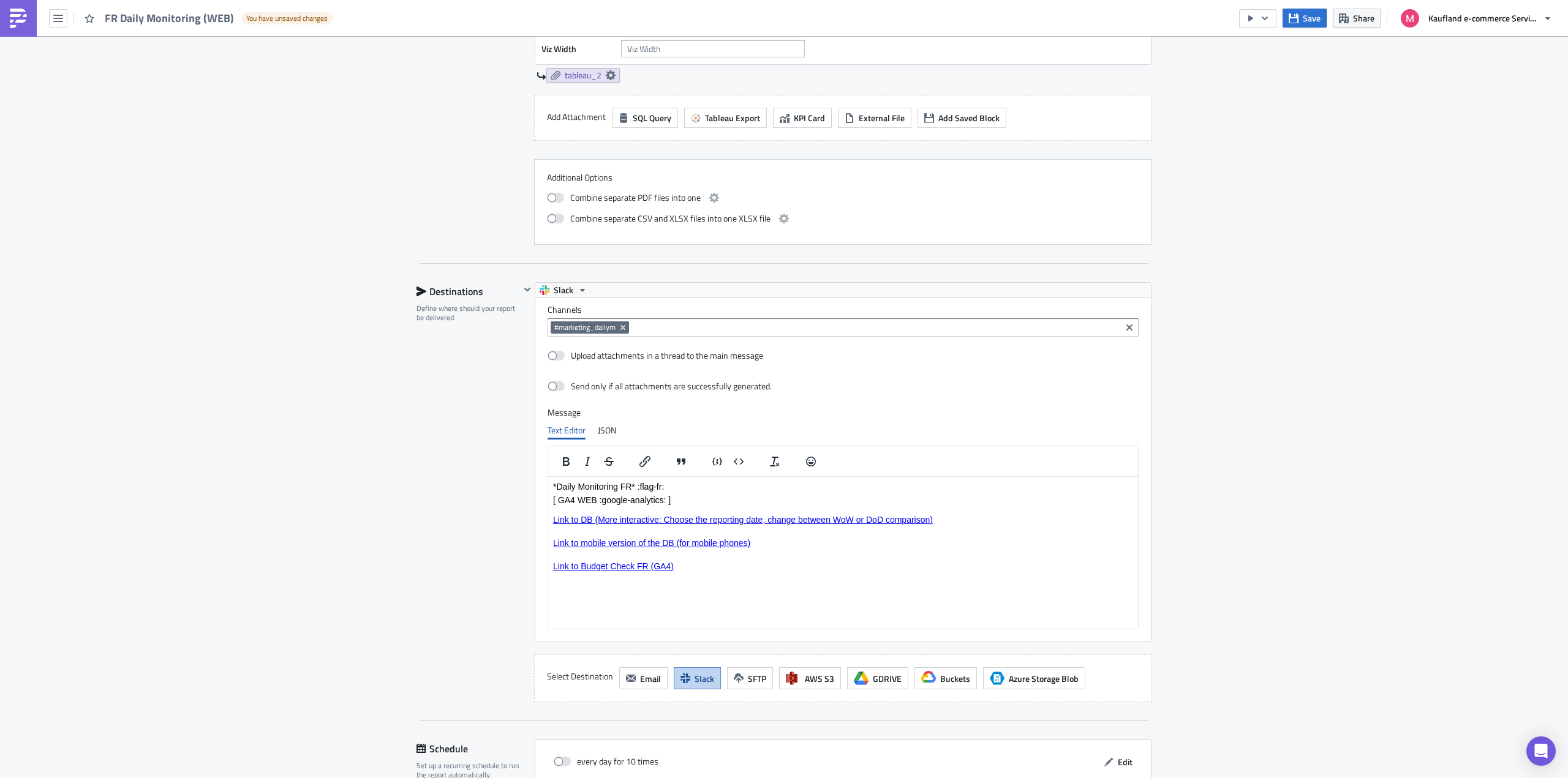
click at [758, 534] on p "[ GA4 WEB :google-analytics: ] Link to DB (More interactive: Choose the reporti…" at bounding box center [843, 515] width 580 height 39
click at [751, 502] on p "[ GA4 WEB :google-analytics: ] Link to DB (More interactive: Choose the reporti…" at bounding box center [843, 515] width 580 height 39
click at [738, 544] on span "Link to mobile version of the DB (for mobile phones)" at bounding box center [651, 543] width 197 height 10
click at [654, 567] on link "Link to Budget Check FR (GA4)" at bounding box center [613, 567] width 121 height 10
click at [638, 462] on icon "Insert/edit link" at bounding box center [644, 461] width 14 height 14
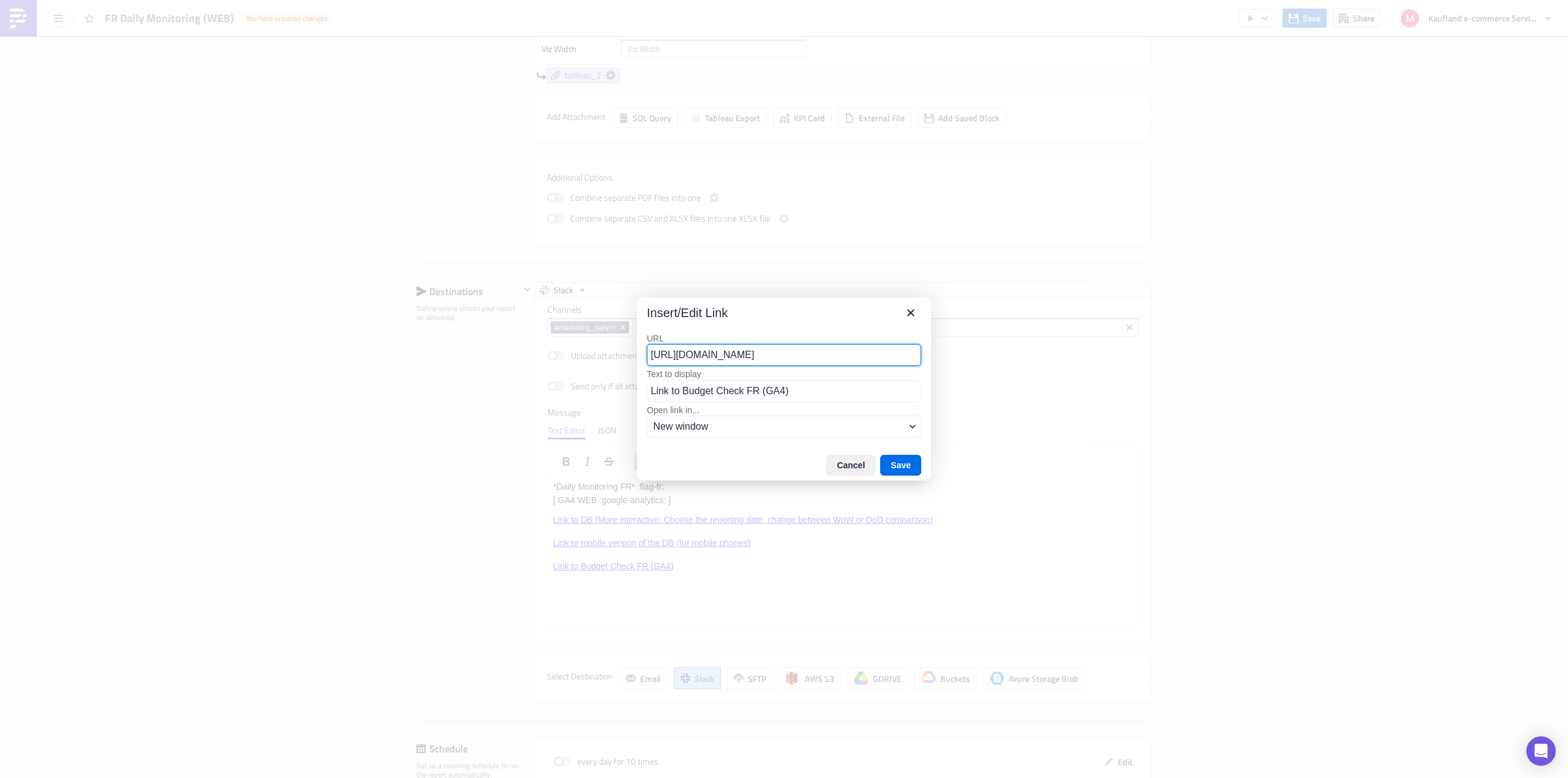
scroll to position [0, 0]
click at [726, 357] on input "[URL][DOMAIN_NAME]" at bounding box center [784, 355] width 275 height 22
paste input "FRGA4/OverviewCSR"
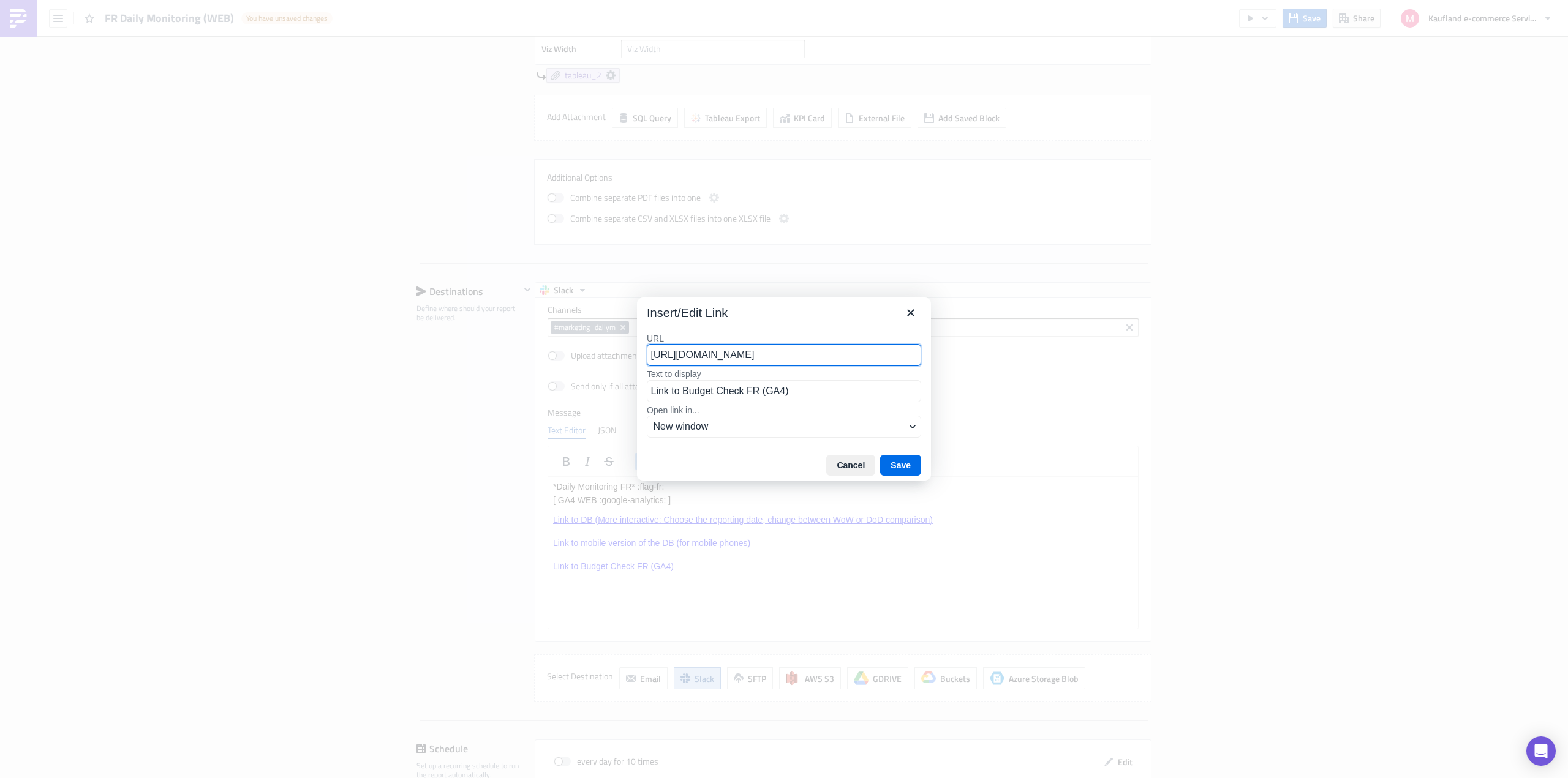
type input "[URL][DOMAIN_NAME]"
click at [868, 386] on div "[URL][DOMAIN_NAME]" at bounding box center [788, 378] width 262 height 14
click at [897, 460] on button "Save" at bounding box center [901, 465] width 41 height 21
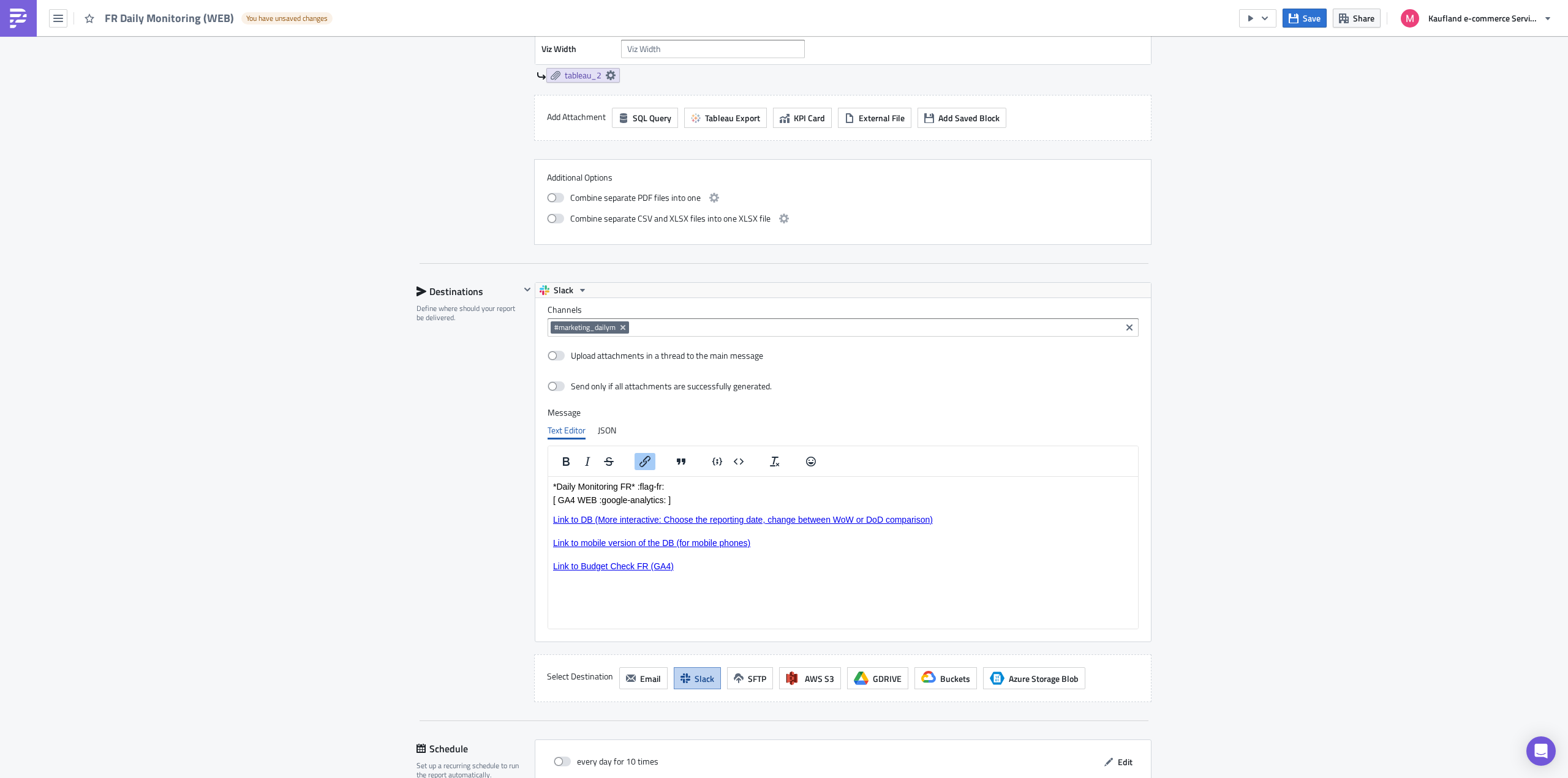
click at [1271, 488] on div "ME & C Execution Log Edit " FR Daily Monitoring (WEB) " Draft Settings Configur…" at bounding box center [784, 23] width 1568 height 1811
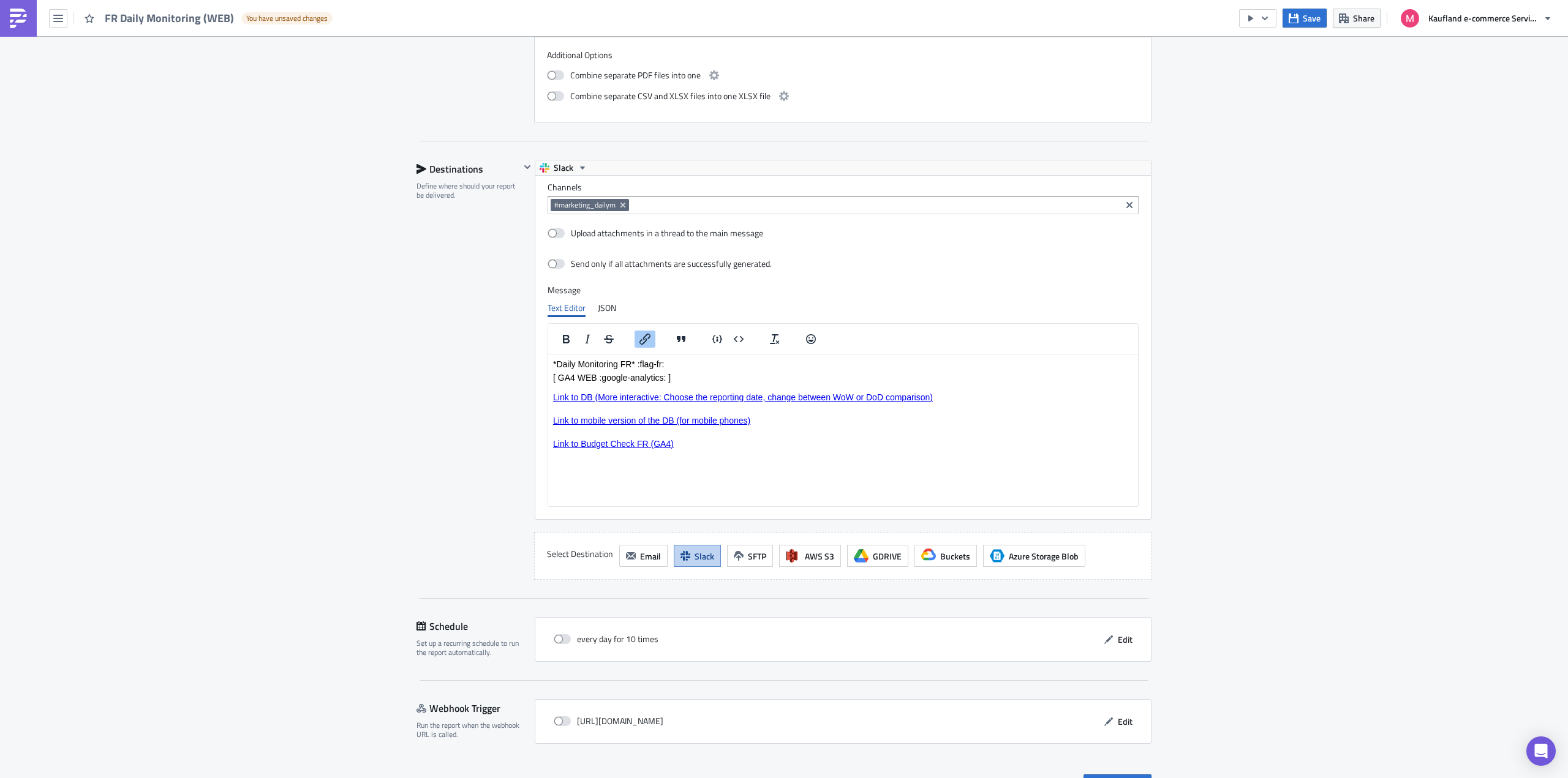
scroll to position [1066, 0]
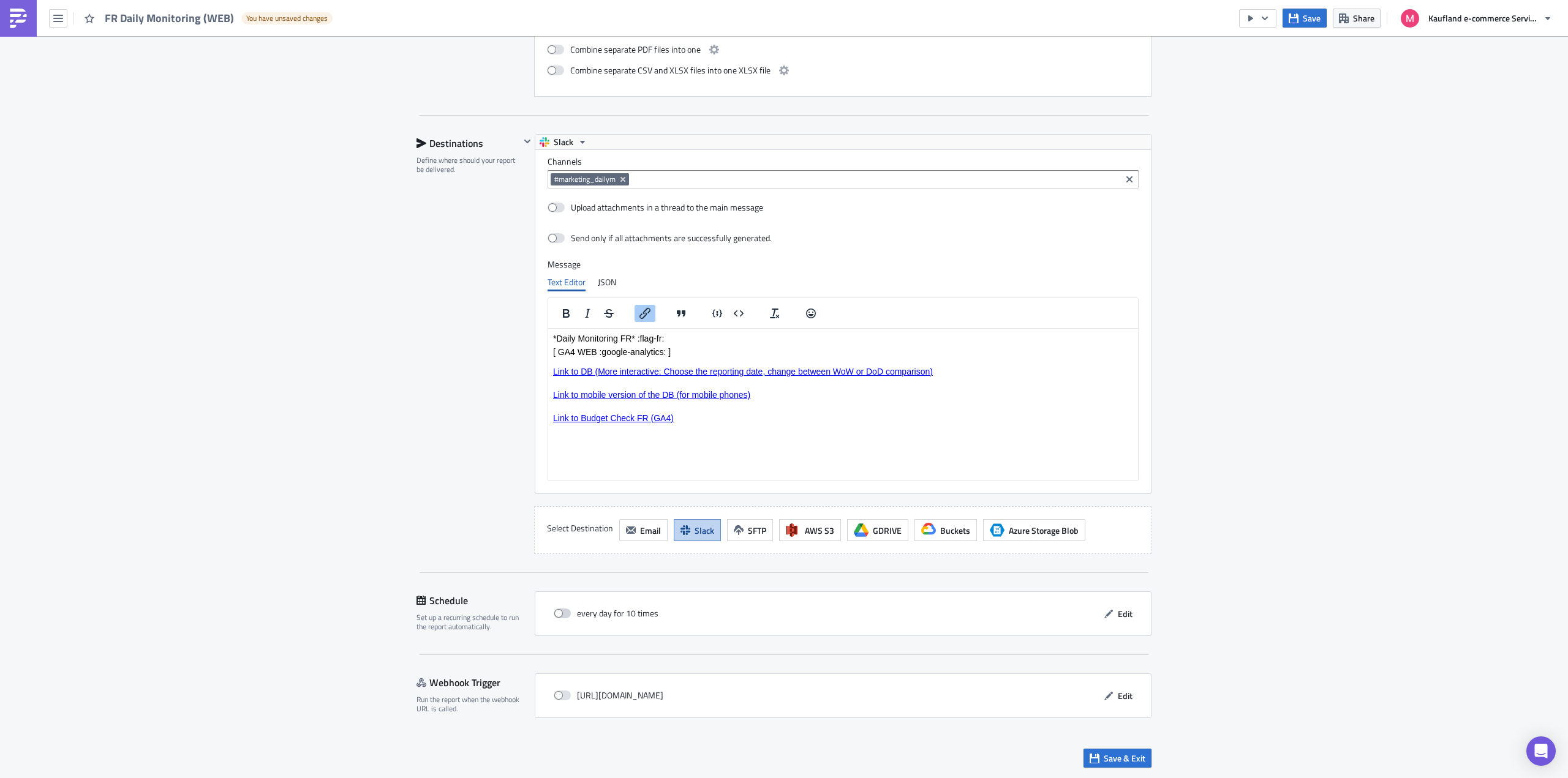
click at [559, 614] on span at bounding box center [562, 614] width 17 height 10
click at [559, 614] on input "checkbox" at bounding box center [560, 614] width 8 height 8
checkbox input "true"
click at [1124, 755] on span "Save & Exit" at bounding box center [1124, 758] width 42 height 13
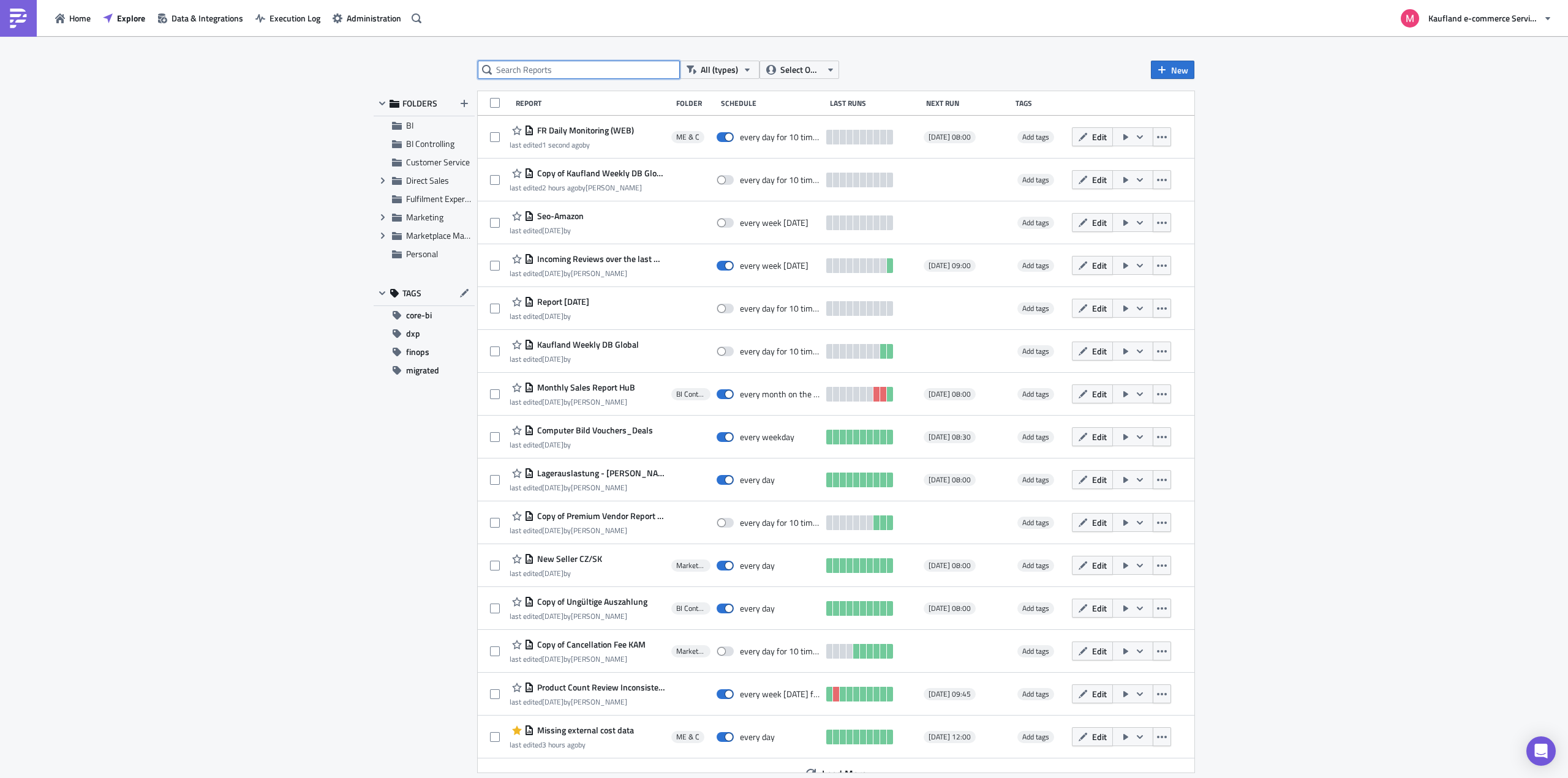
click at [535, 70] on input "text" at bounding box center [579, 69] width 202 height 18
type input "Daily Moni"
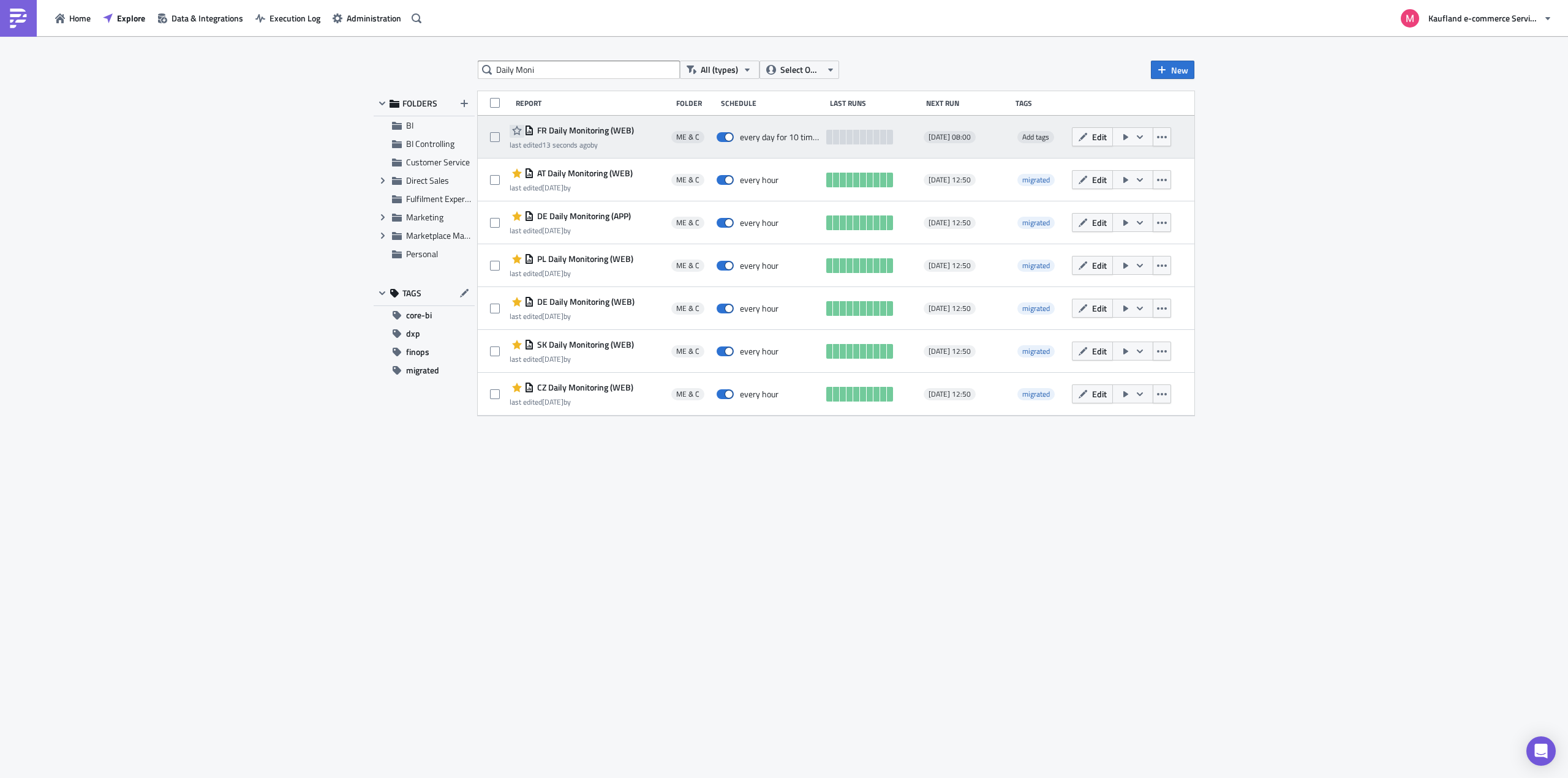
click at [518, 128] on icon "button" at bounding box center [517, 131] width 10 height 10
click at [966, 139] on span "[DATE] 08:00" at bounding box center [950, 137] width 43 height 10
click at [1096, 131] on span "Edit" at bounding box center [1099, 137] width 14 height 13
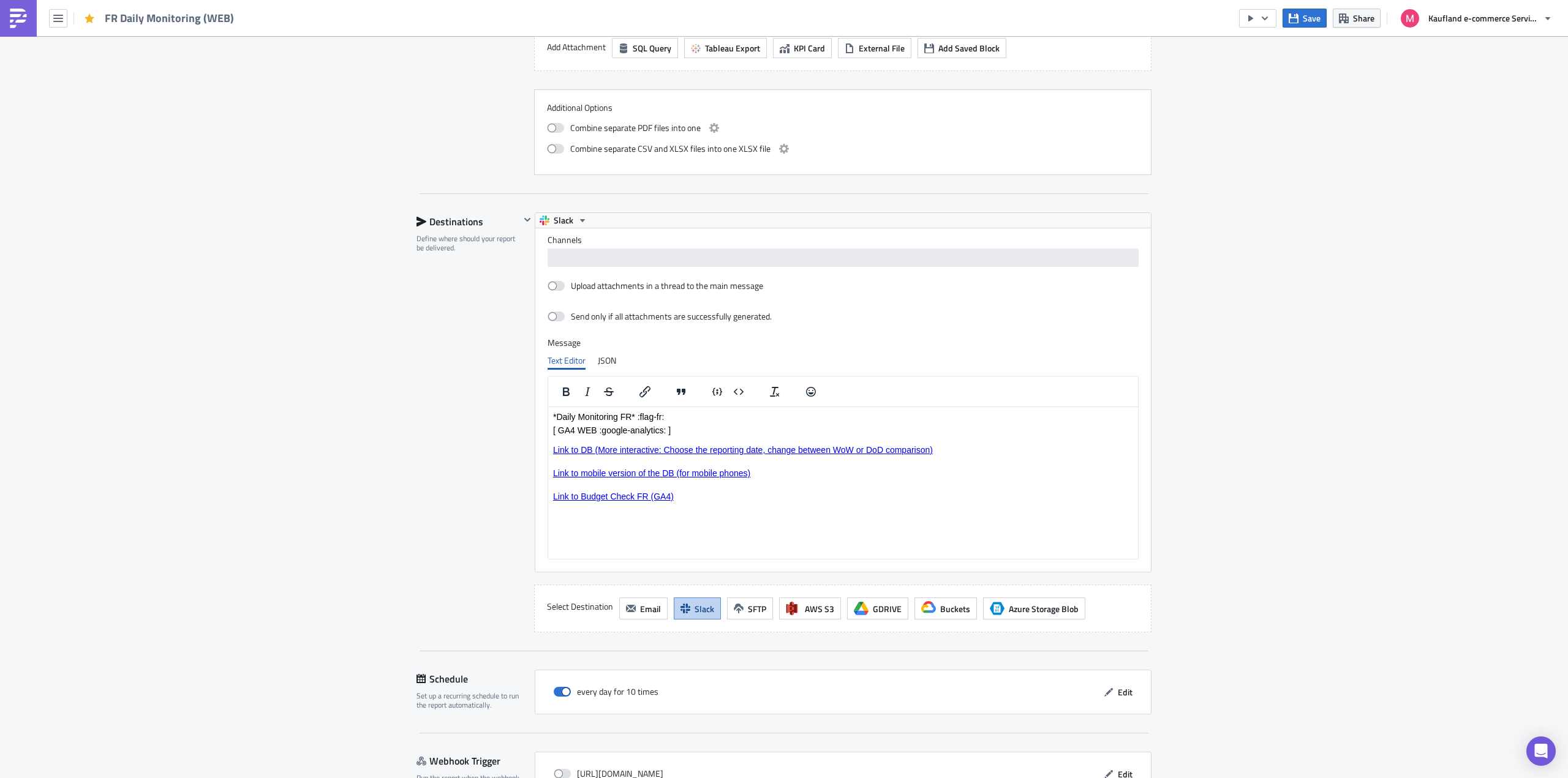
scroll to position [1058, 0]
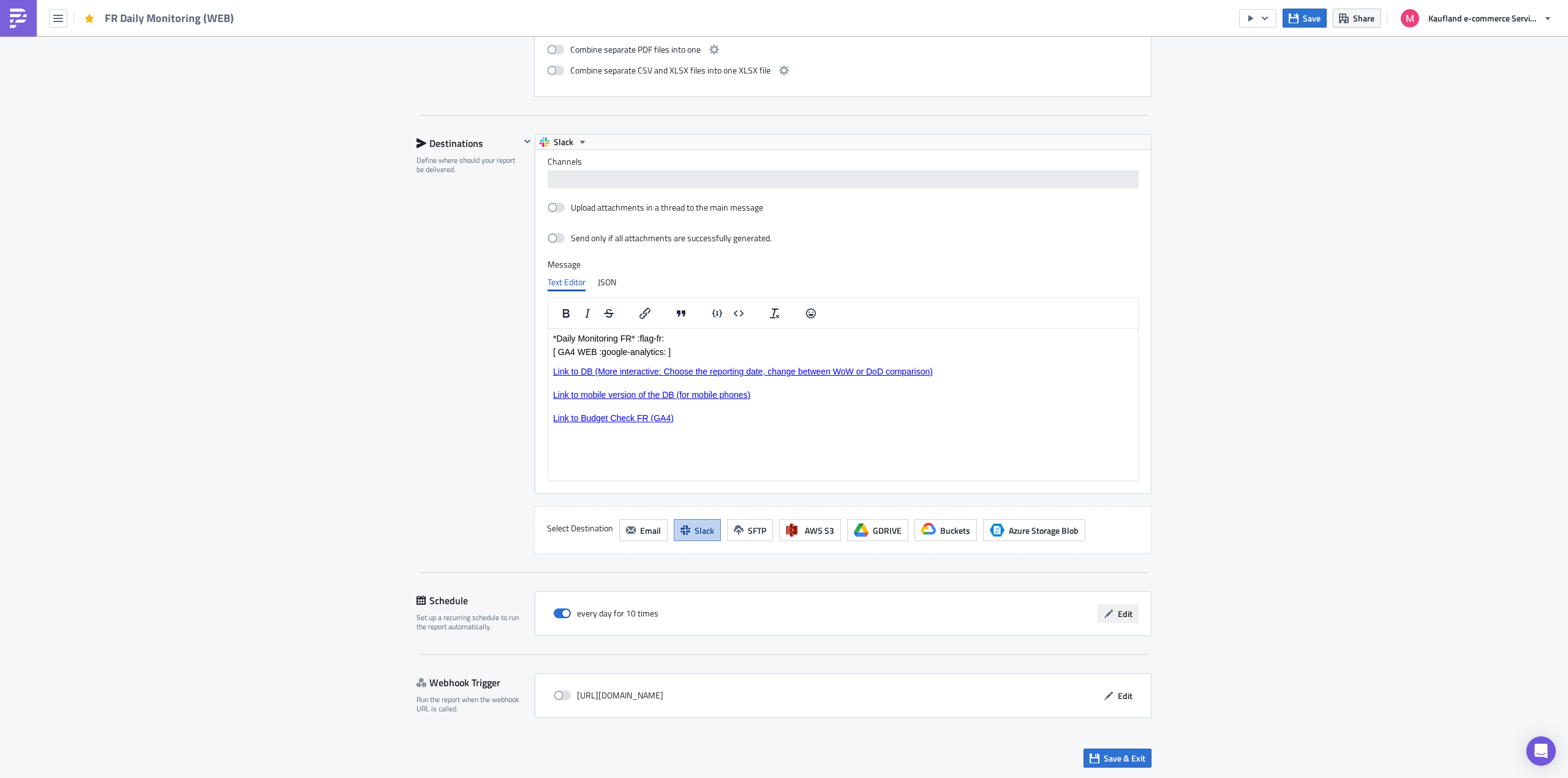
click at [1117, 614] on span "Edit" at bounding box center [1124, 614] width 14 height 13
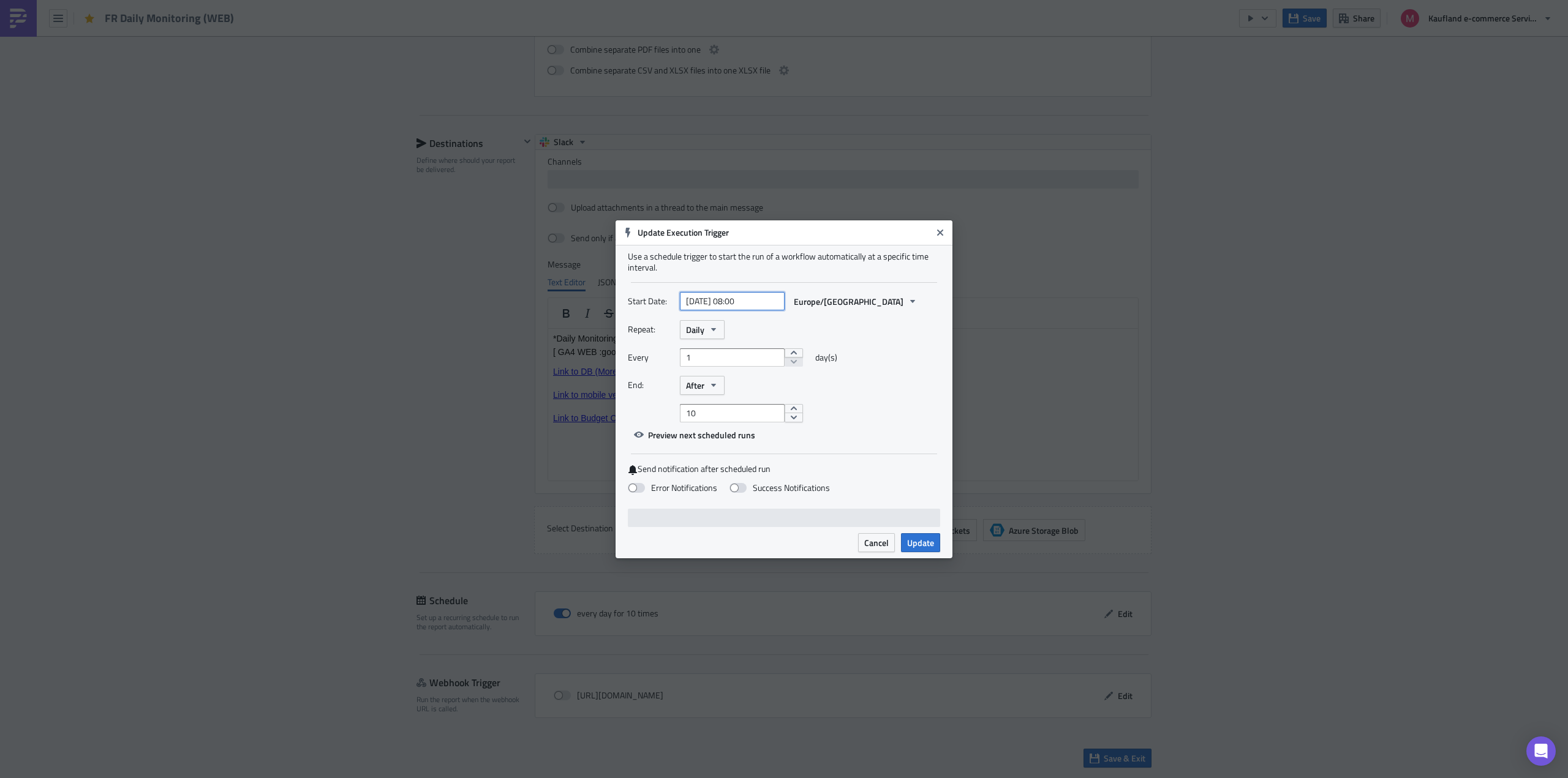
select select "7"
select select "2025"
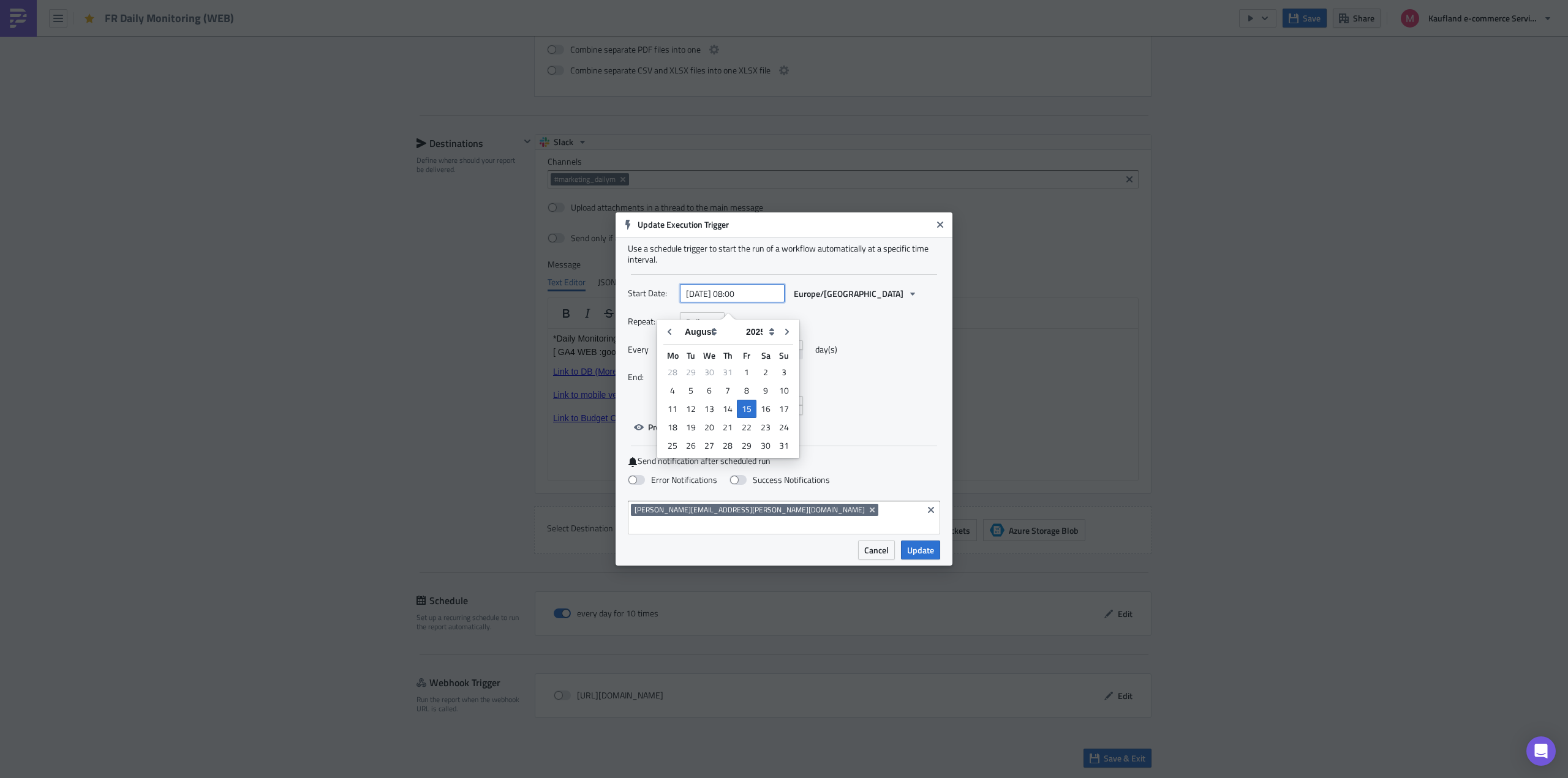
drag, startPoint x: 741, startPoint y: 300, endPoint x: 735, endPoint y: 304, distance: 7.2
click at [735, 303] on input "[DATE] 08:00" at bounding box center [732, 293] width 104 height 18
click at [764, 303] on input "[DATE] 12:00" at bounding box center [732, 293] width 104 height 18
type input "[DATE] 12:50"
click at [785, 265] on div "Use a schedule trigger to start the run of a workflow automatically at a specif…" at bounding box center [783, 254] width 312 height 22
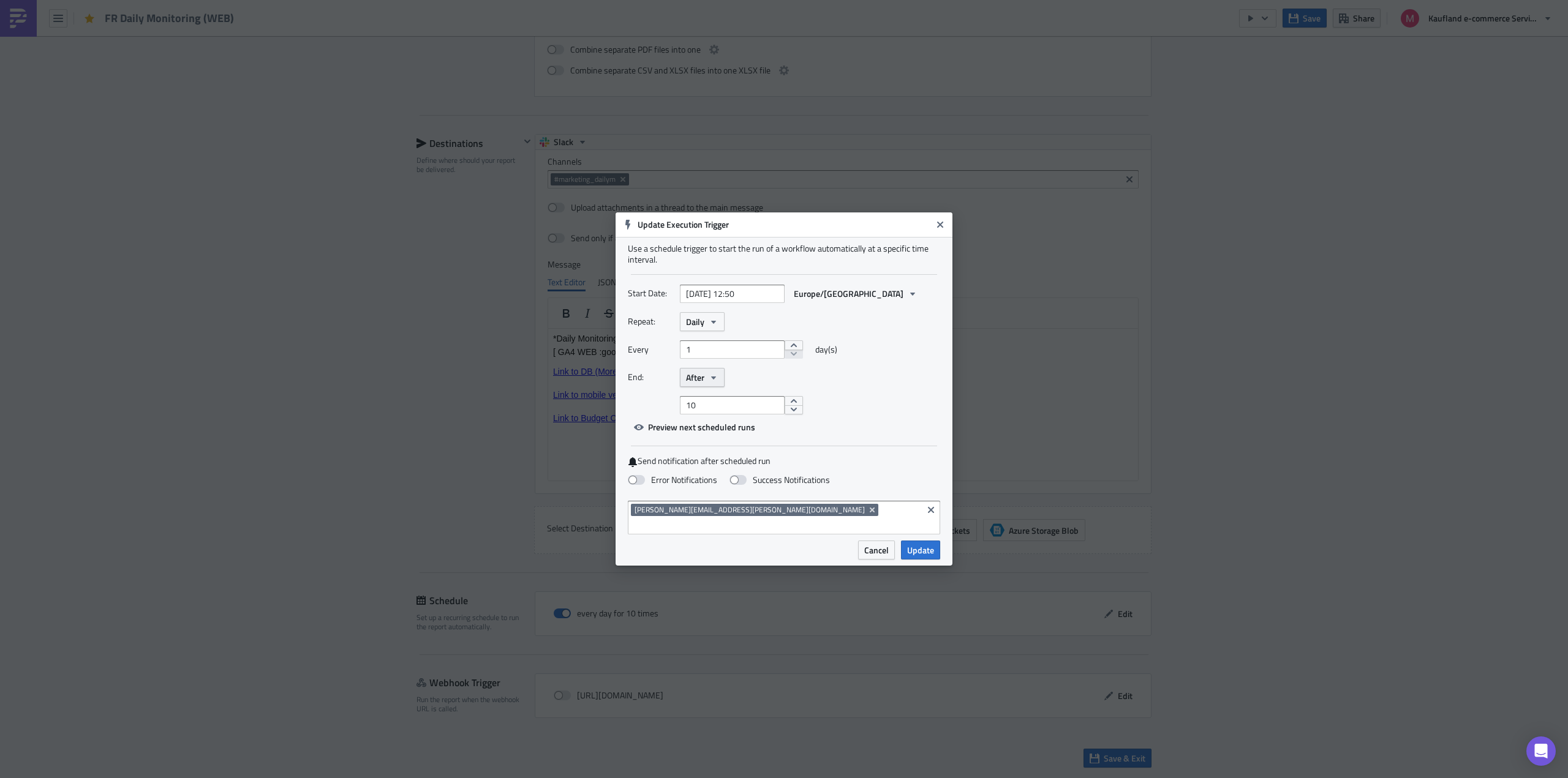
click at [721, 387] on button "After" at bounding box center [702, 377] width 44 height 19
click at [715, 405] on div "Never" at bounding box center [738, 399] width 101 height 13
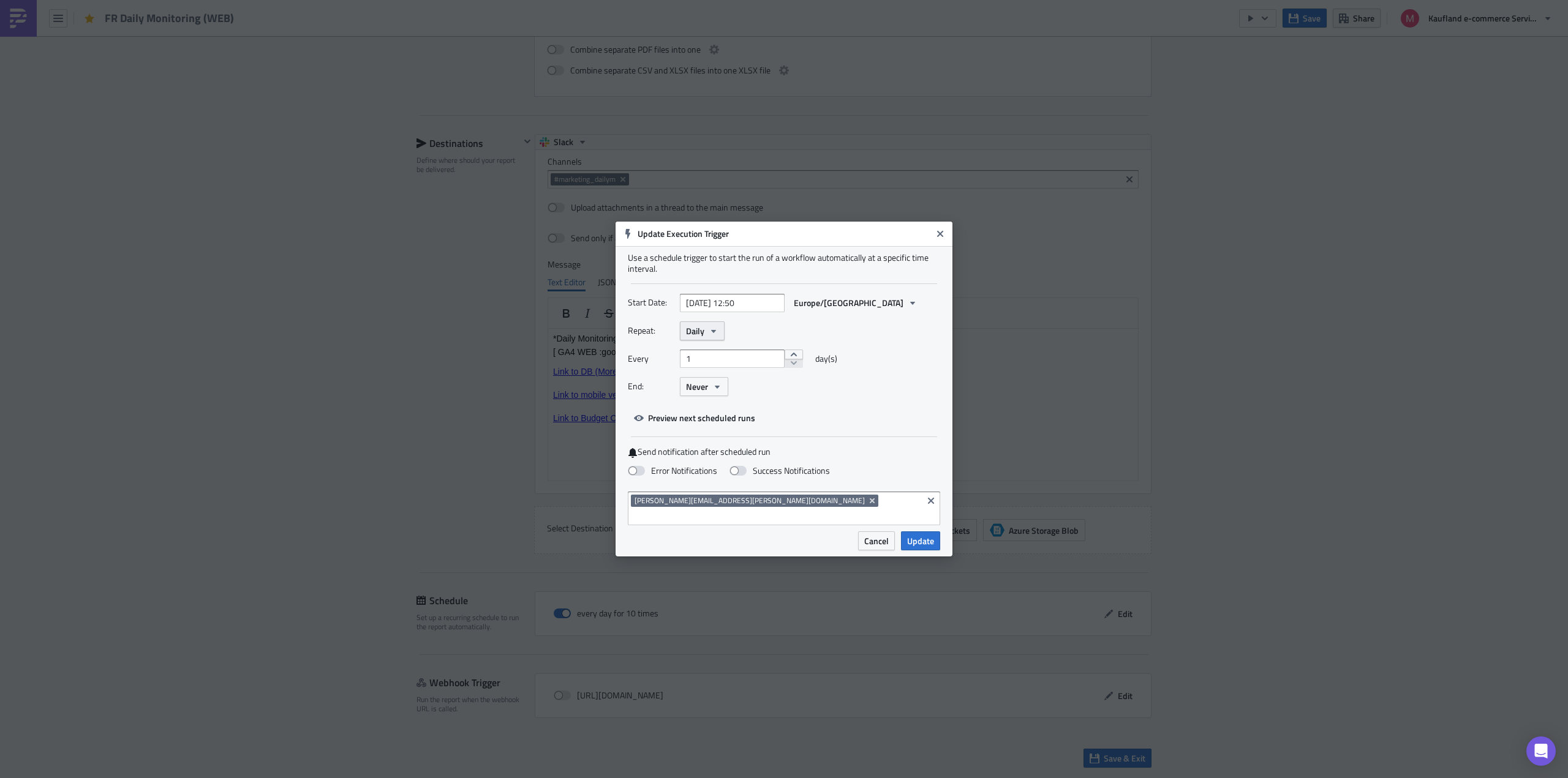
click at [715, 336] on icon "button" at bounding box center [714, 331] width 10 height 10
click at [706, 432] on div "Hourly" at bounding box center [738, 427] width 101 height 13
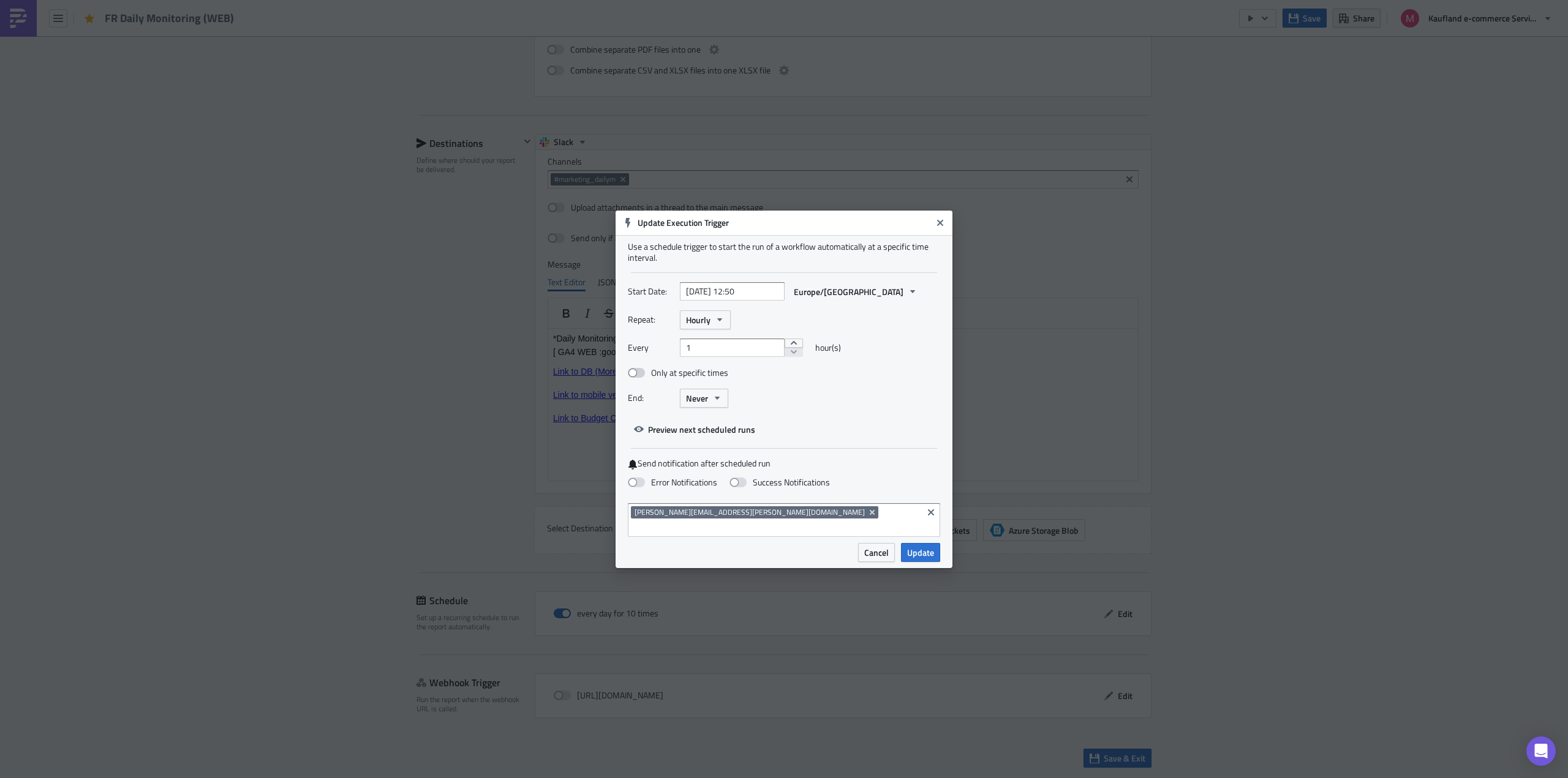
click at [633, 378] on span at bounding box center [636, 373] width 17 height 10
click at [633, 377] on input "Only at specific times" at bounding box center [634, 373] width 8 height 8
checkbox input "true"
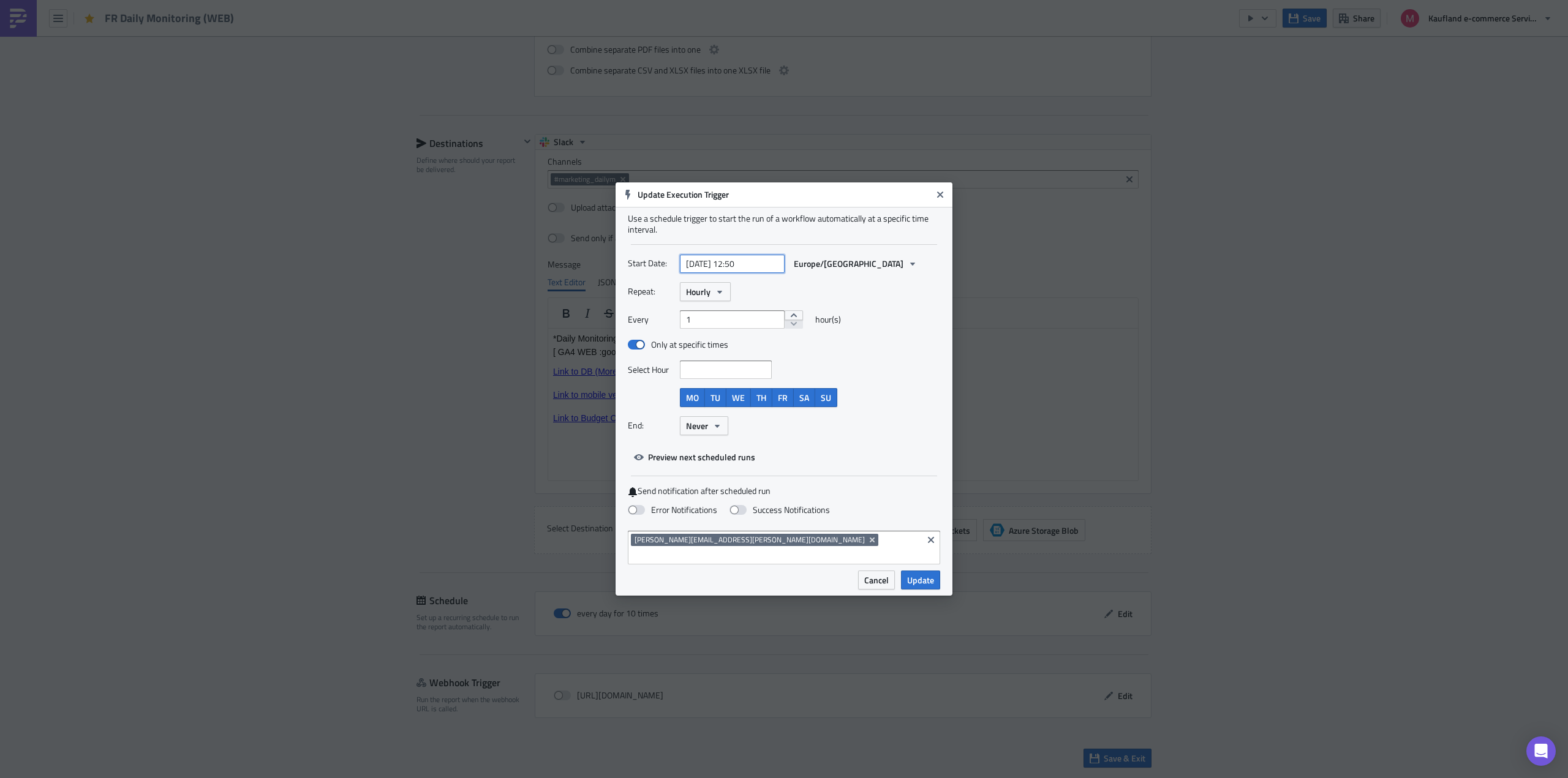
select select "7"
select select "2025"
drag, startPoint x: 759, startPoint y: 270, endPoint x: 736, endPoint y: 276, distance: 23.8
click at [736, 273] on input "[DATE] 12:50" at bounding box center [732, 263] width 104 height 18
click at [904, 310] on div "Repeat: Hourly Every 1 hour(s) Only at specific times Select Hour MO TU WE TH F…" at bounding box center [783, 363] width 312 height 162
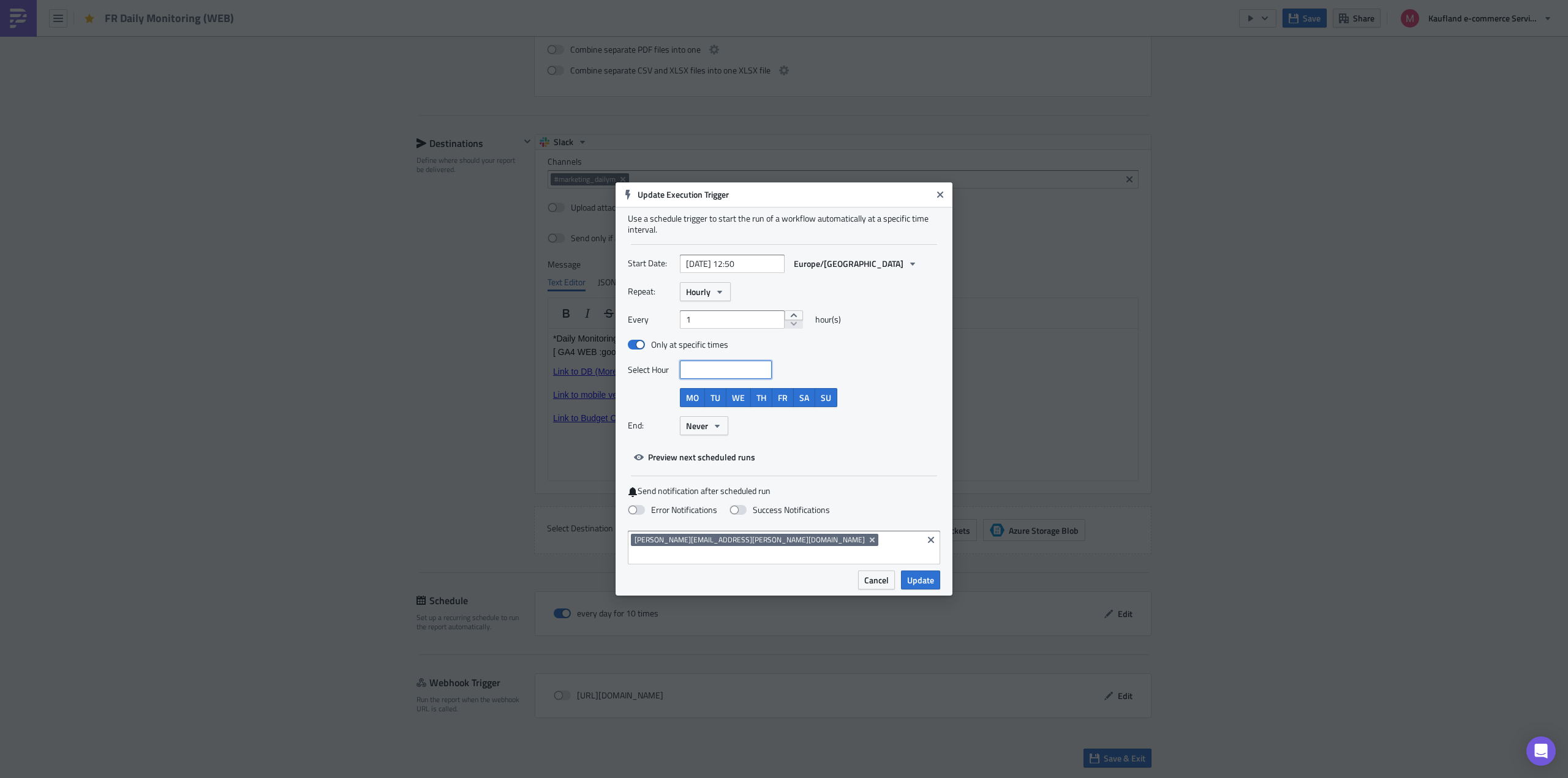
click at [698, 371] on input at bounding box center [725, 370] width 84 height 13
paste input "12:50"
type input "12:50"
click at [787, 435] on div "End: Never" at bounding box center [783, 426] width 312 height 19
click at [875, 577] on span "Cancel" at bounding box center [876, 580] width 24 height 13
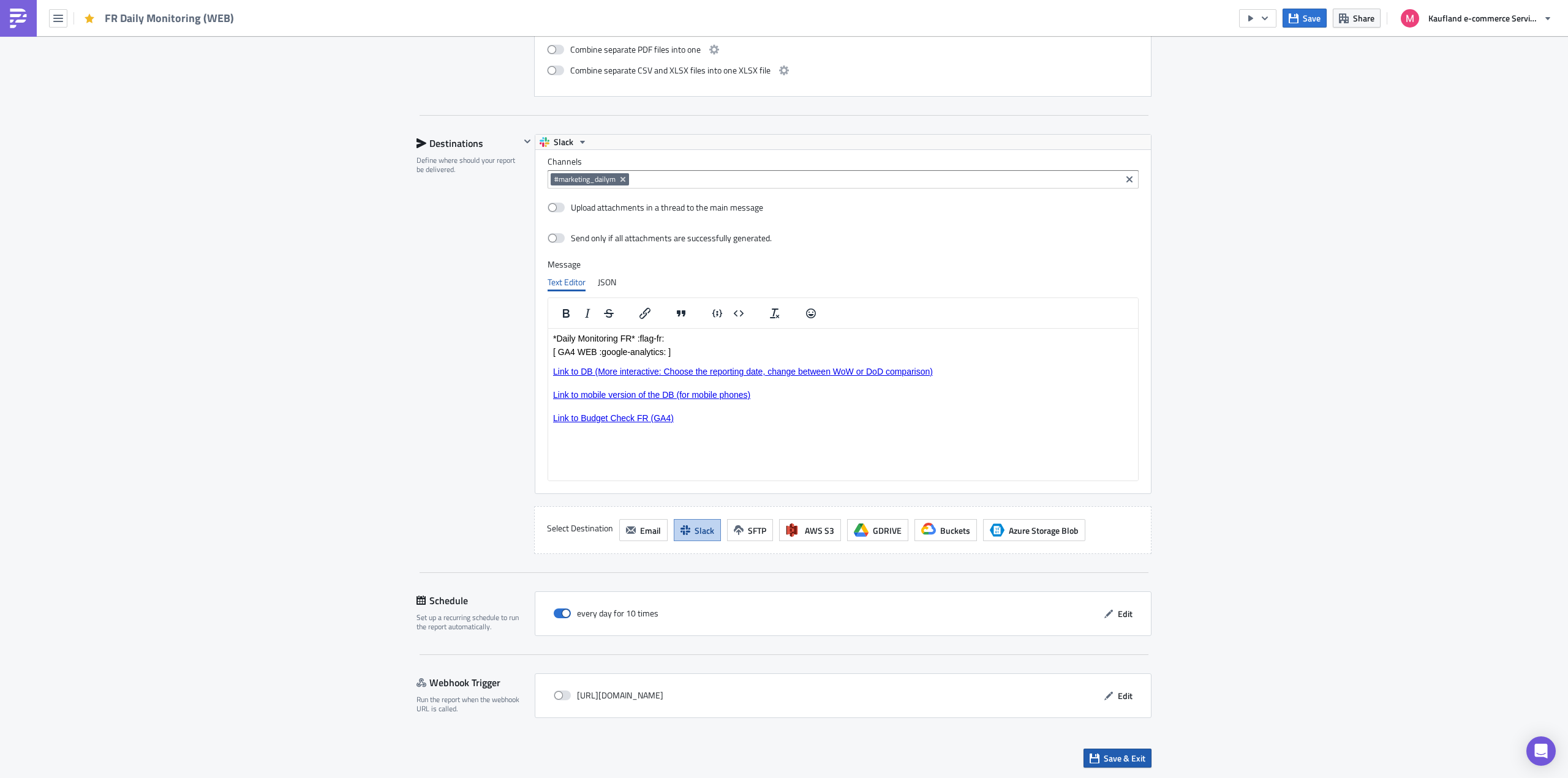
click at [1129, 762] on span "Save & Exit" at bounding box center [1124, 758] width 42 height 13
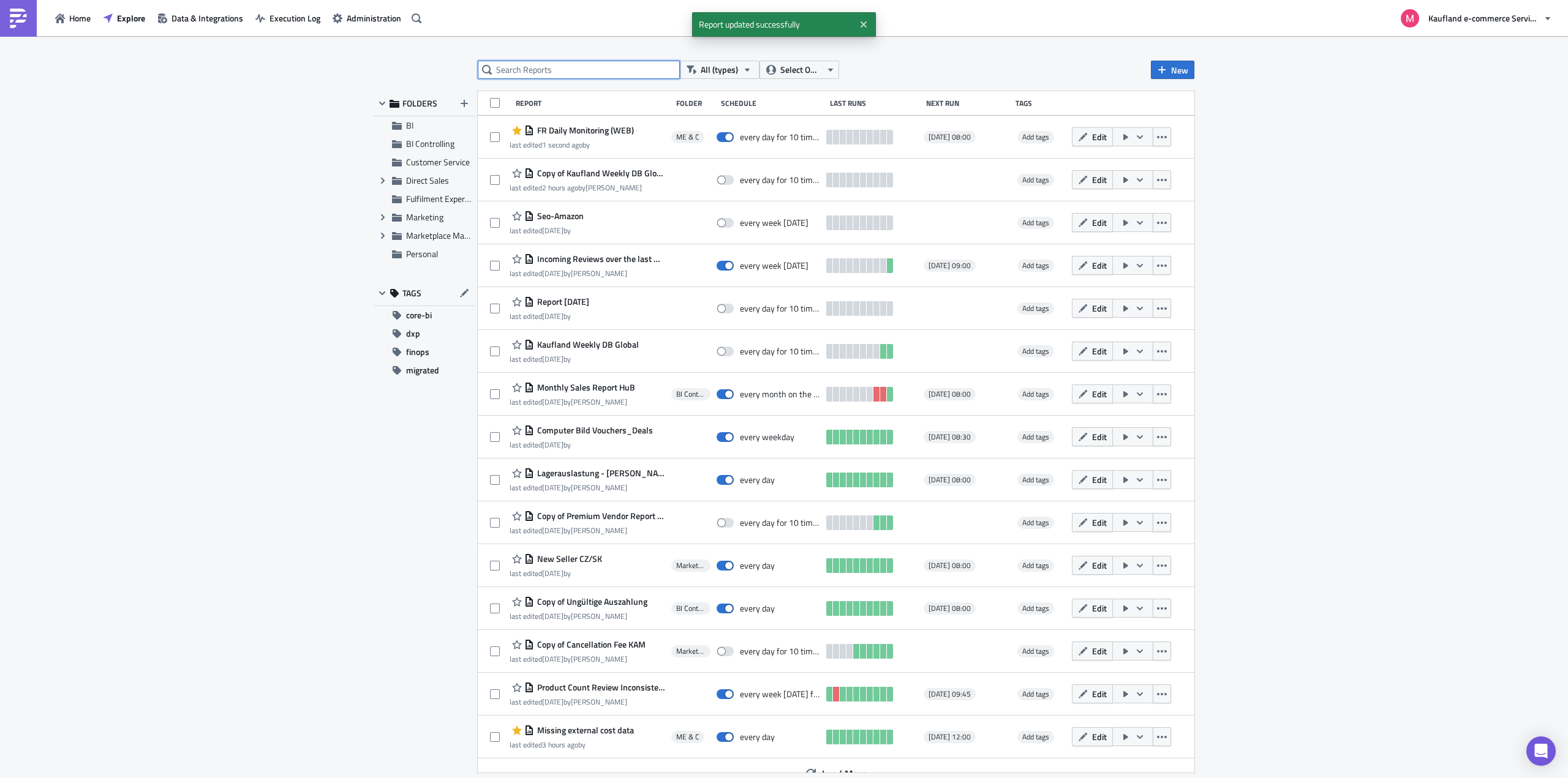
click at [544, 61] on input "text" at bounding box center [579, 69] width 202 height 18
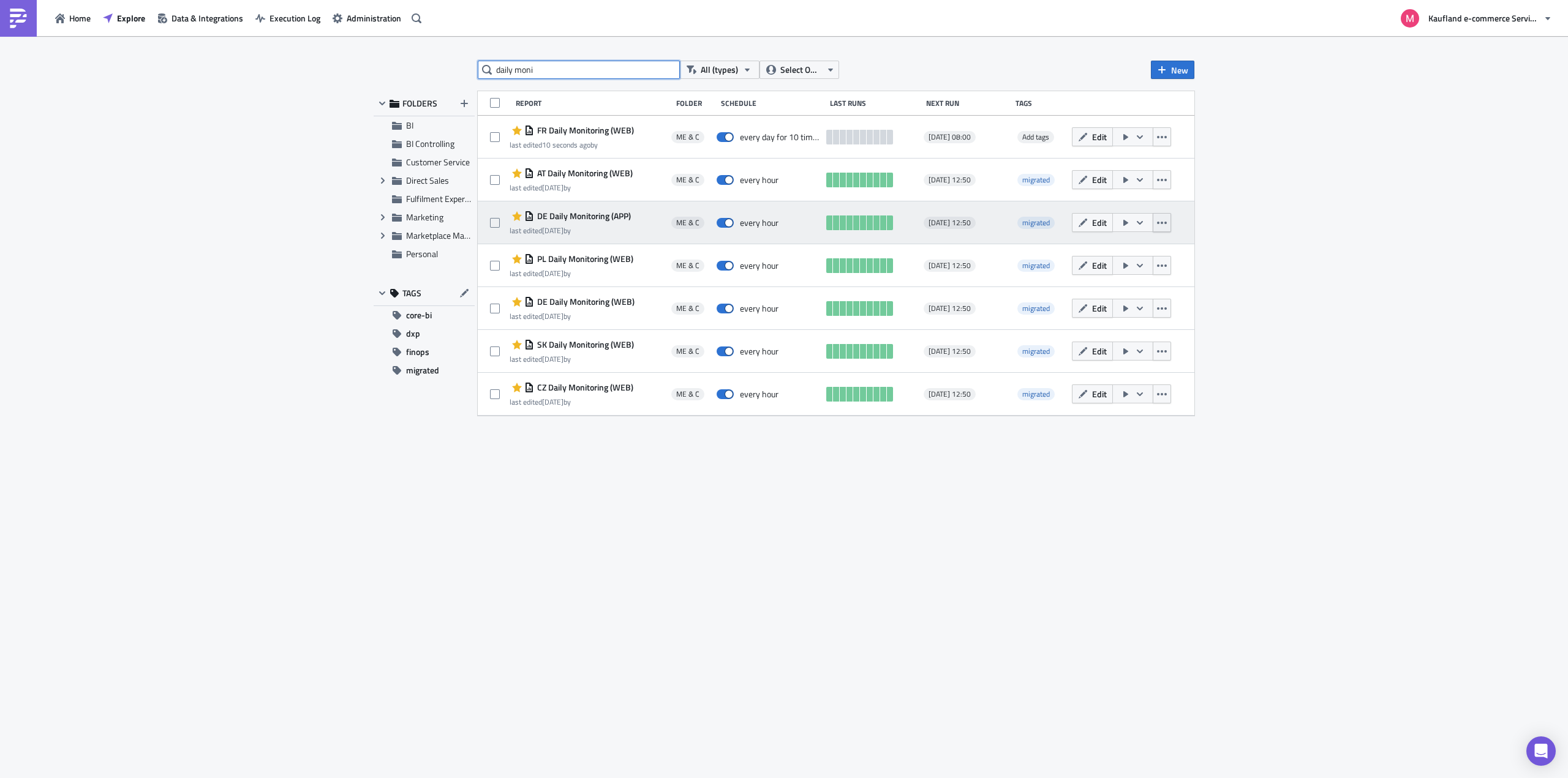
type input "daily moni"
click at [1160, 223] on icon "button" at bounding box center [1162, 223] width 10 height 10
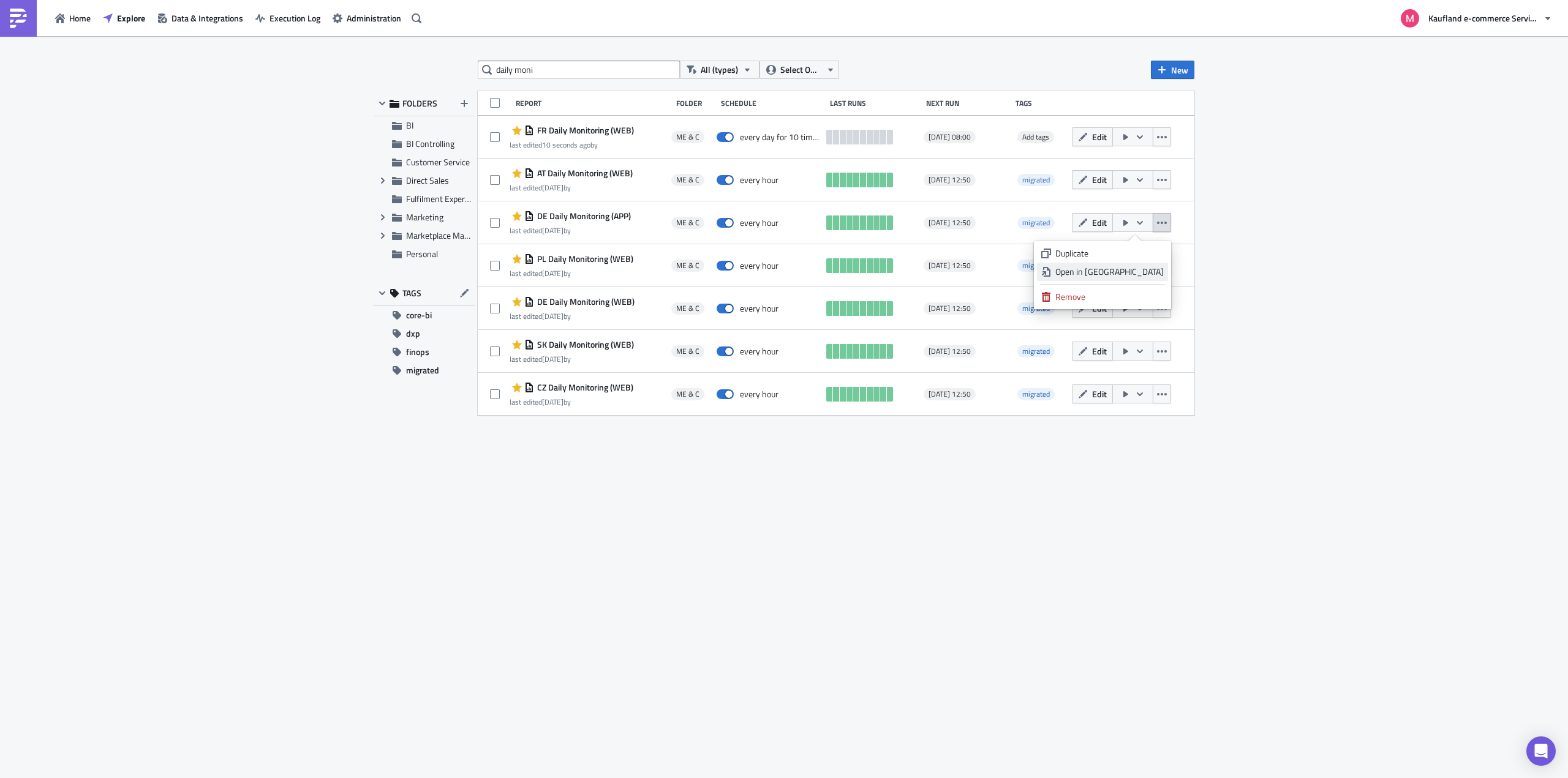
click at [1145, 270] on div "Open in [GEOGRAPHIC_DATA]" at bounding box center [1109, 272] width 108 height 13
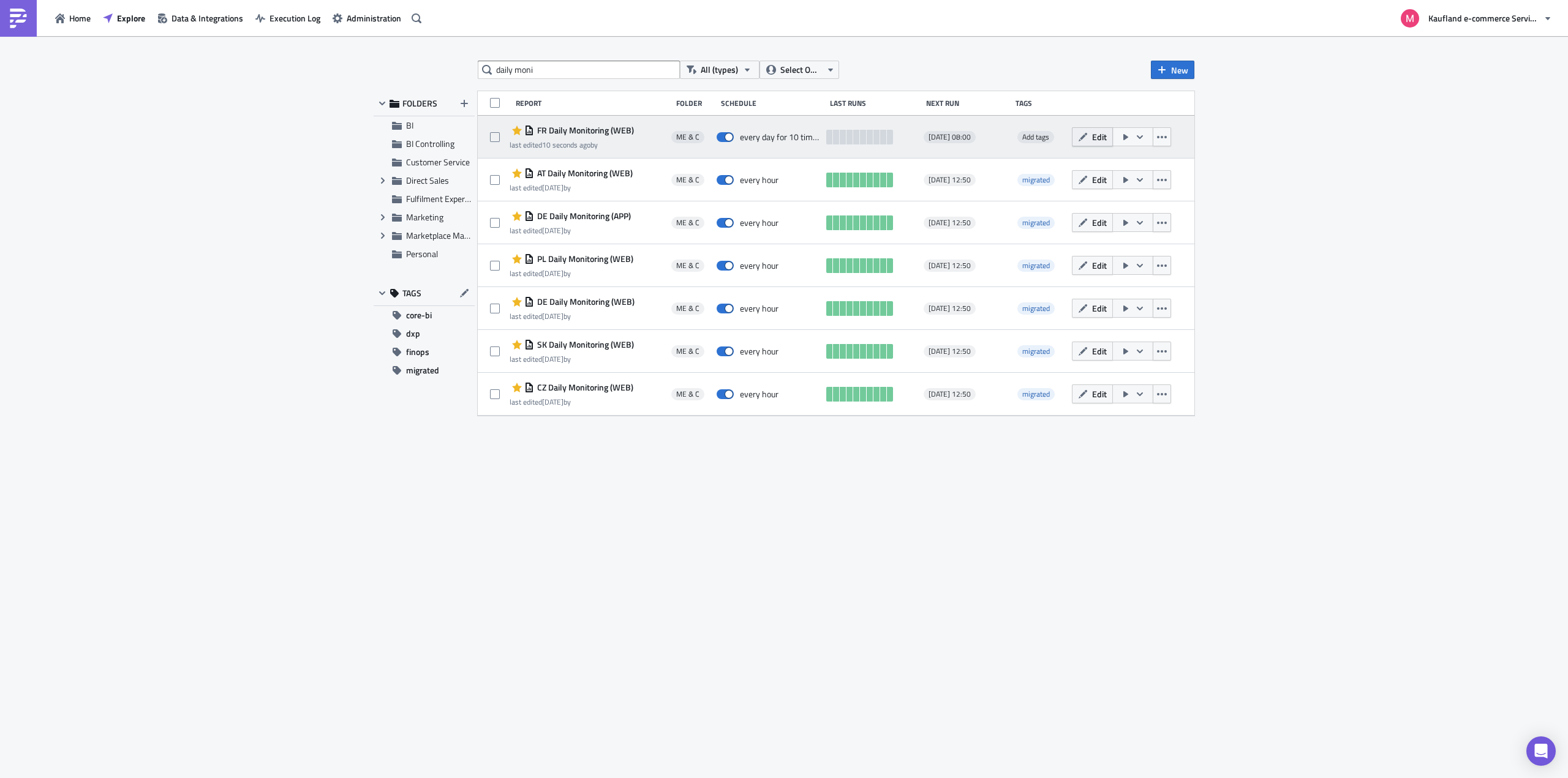
click at [1091, 143] on button "Edit" at bounding box center [1092, 137] width 41 height 19
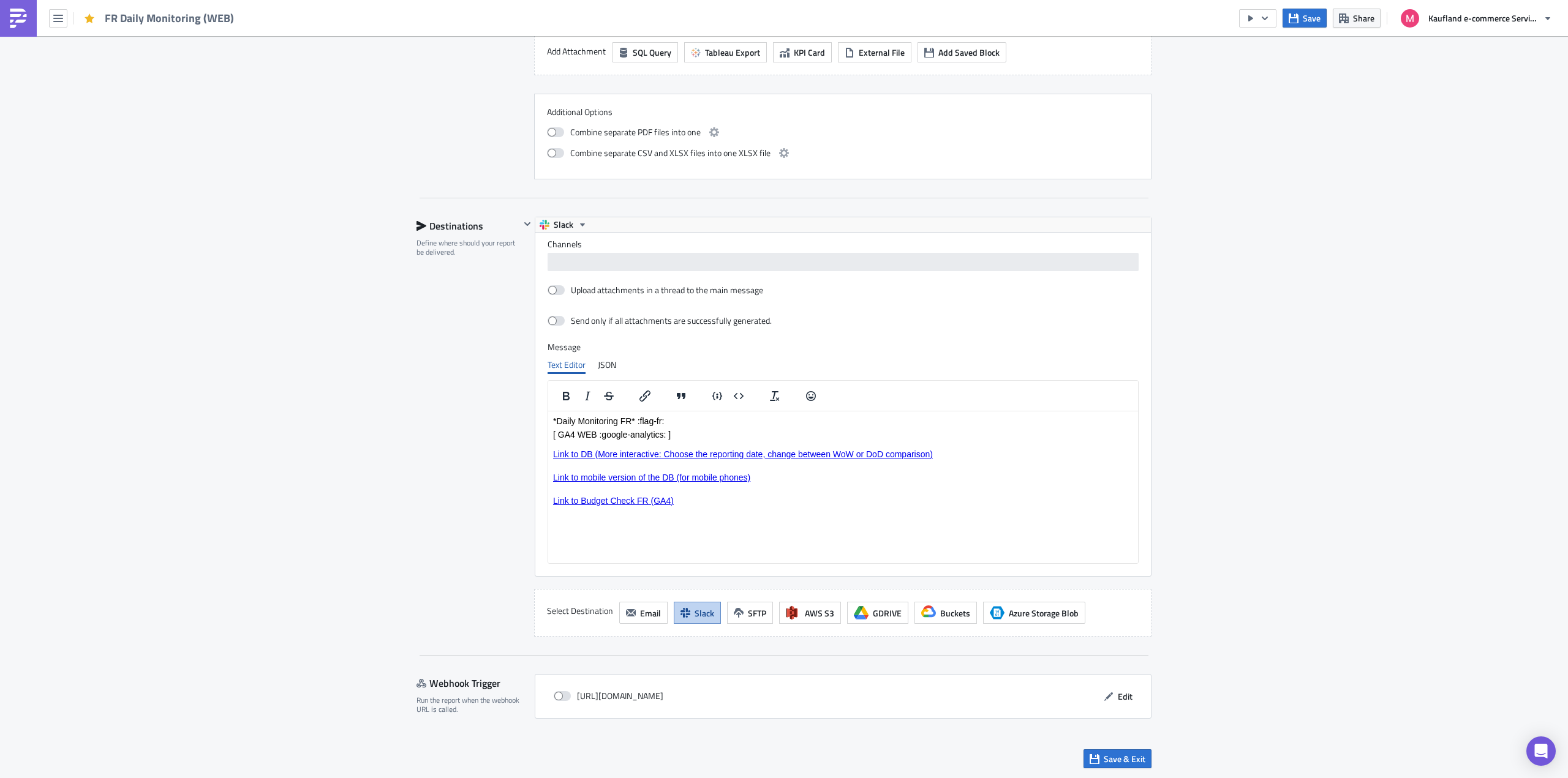
scroll to position [976, 0]
click at [1128, 694] on span "Edit" at bounding box center [1124, 695] width 14 height 13
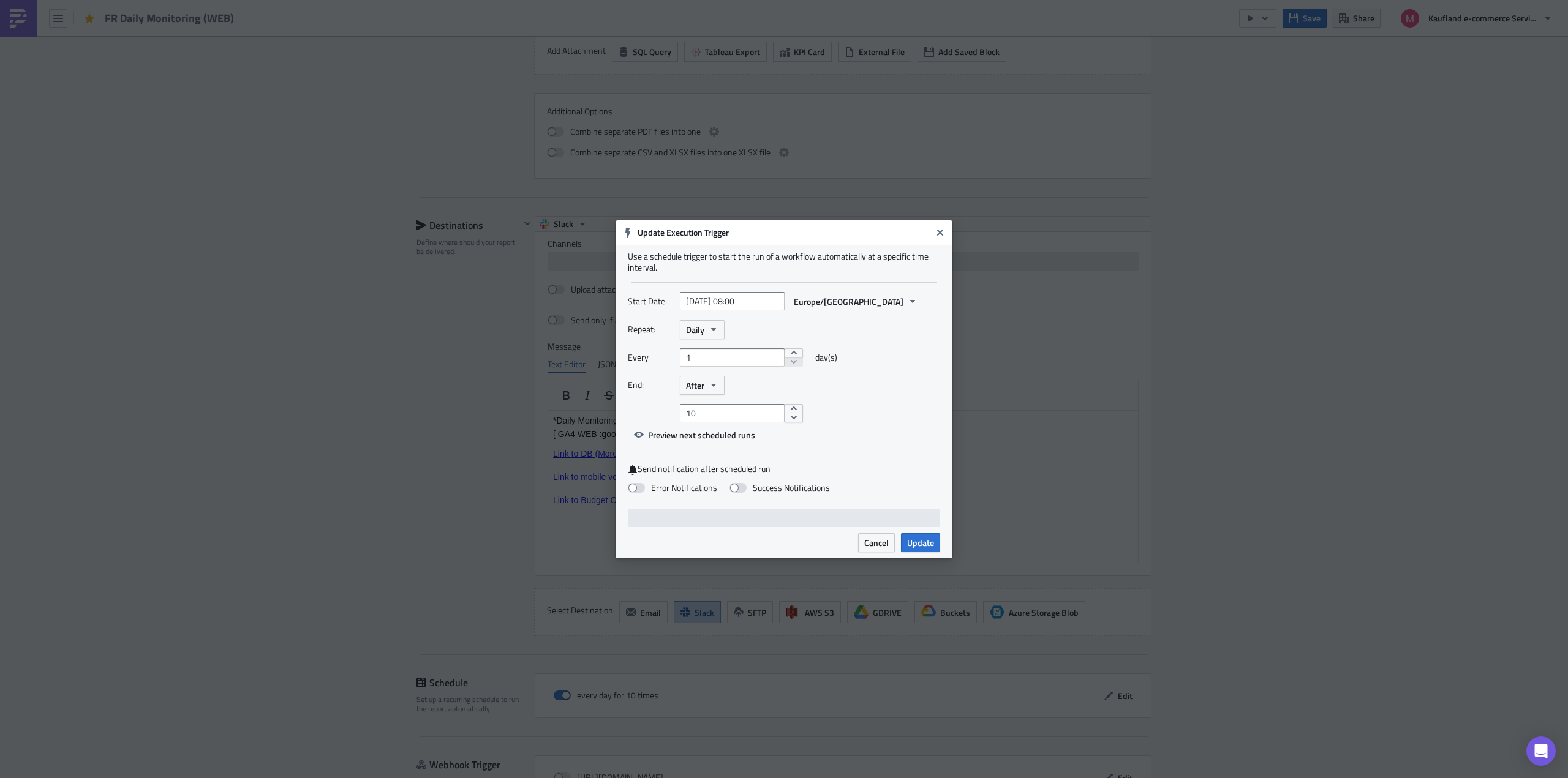
click at [696, 313] on div "Start Date: [DATE] 08:00 Europe/[GEOGRAPHIC_DATA]" at bounding box center [783, 306] width 312 height 28
click at [700, 339] on div "Repeat: Daily Every 1 day(s) End: After 10" at bounding box center [783, 371] width 312 height 102
click at [711, 330] on icon "button" at bounding box center [714, 330] width 10 height 10
click at [710, 423] on div "Hourly" at bounding box center [738, 425] width 101 height 13
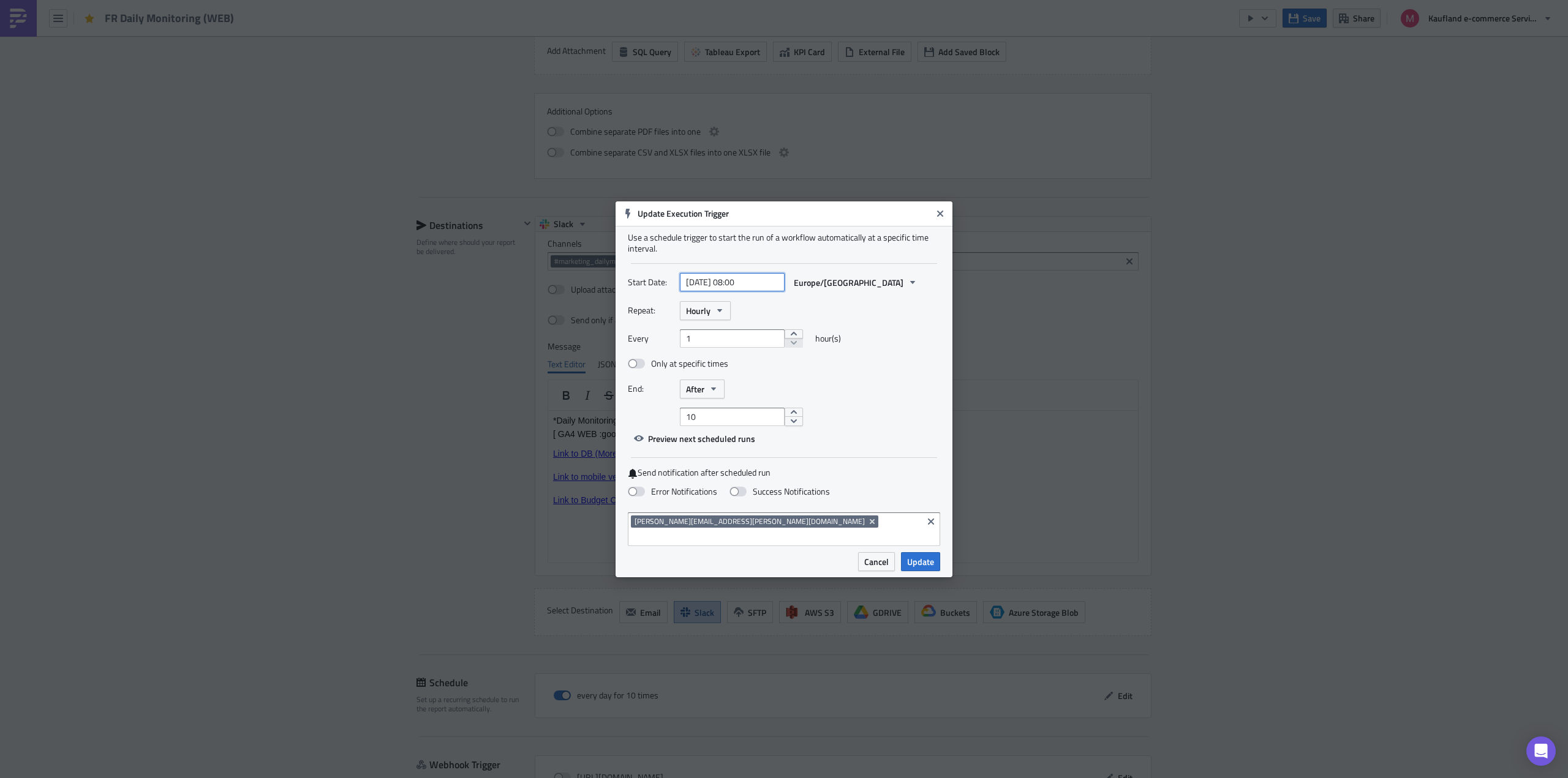
click at [741, 289] on input "[DATE] 08:00" at bounding box center [732, 282] width 104 height 18
select select "7"
select select "2025"
type input "[DATE] 12:50"
click at [875, 336] on div "Every 1 hour(s)" at bounding box center [783, 343] width 312 height 28
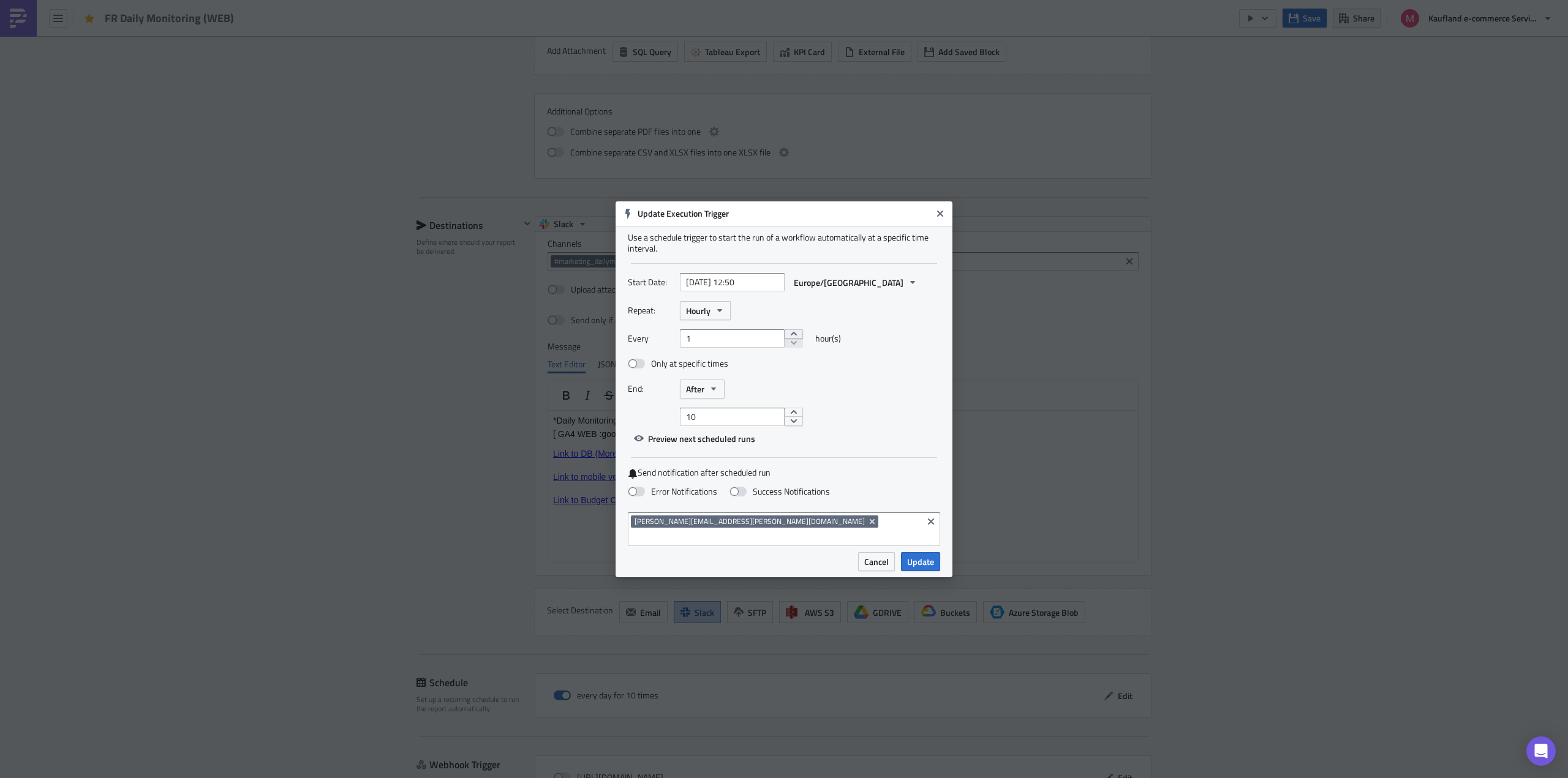
type input "2"
click at [786, 339] on button "increment" at bounding box center [793, 335] width 18 height 10
click at [643, 368] on span at bounding box center [636, 364] width 17 height 10
click at [638, 368] on input "Only at specific times" at bounding box center [634, 364] width 8 height 8
checkbox input "true"
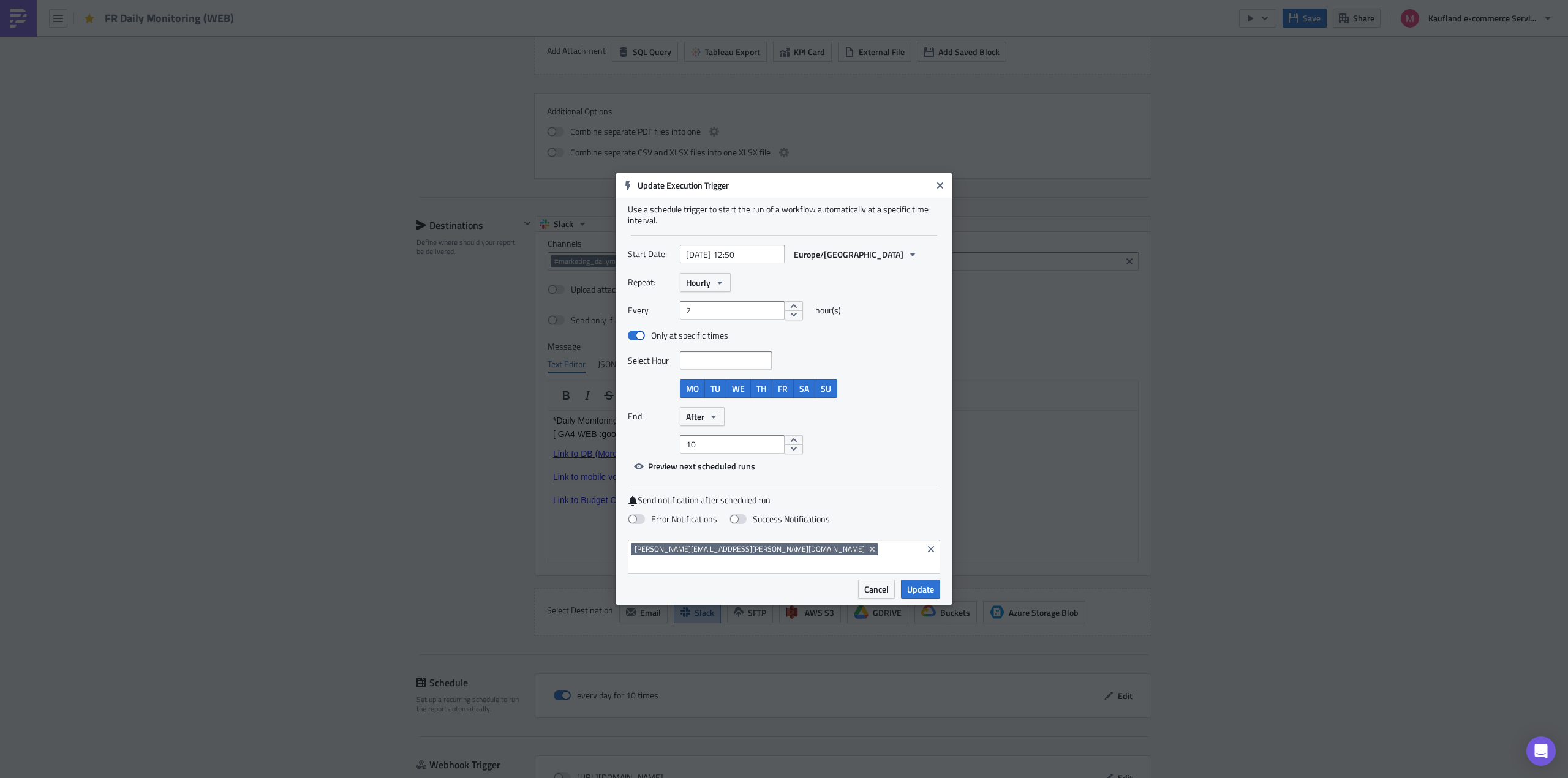
click at [688, 366] on input at bounding box center [725, 361] width 84 height 13
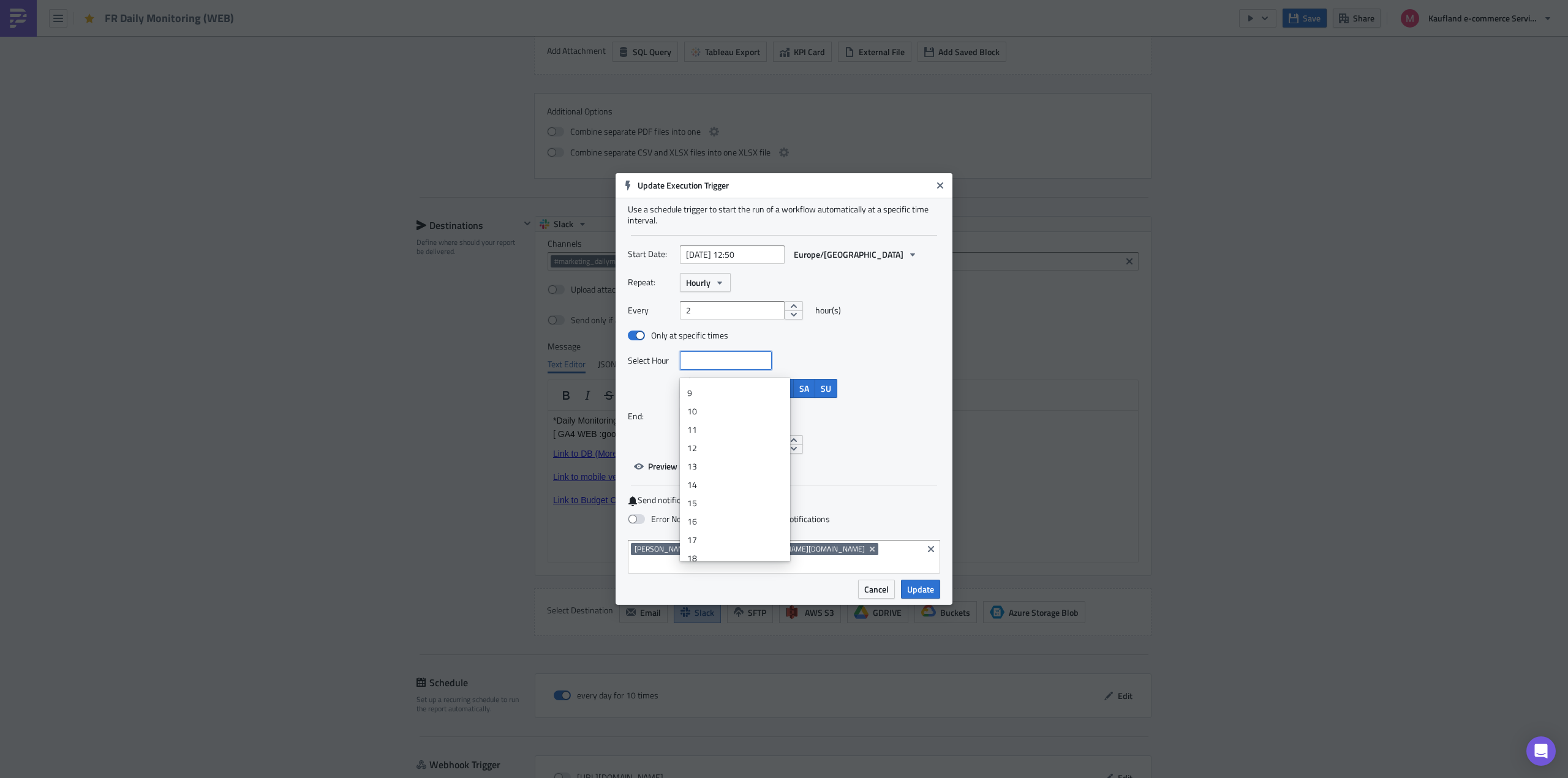
scroll to position [141, 0]
click at [710, 412] on div "9" at bounding box center [735, 415] width 96 height 13
type input "[DATE] 09:50"
click at [740, 434] on div "10" at bounding box center [735, 433] width 96 height 13
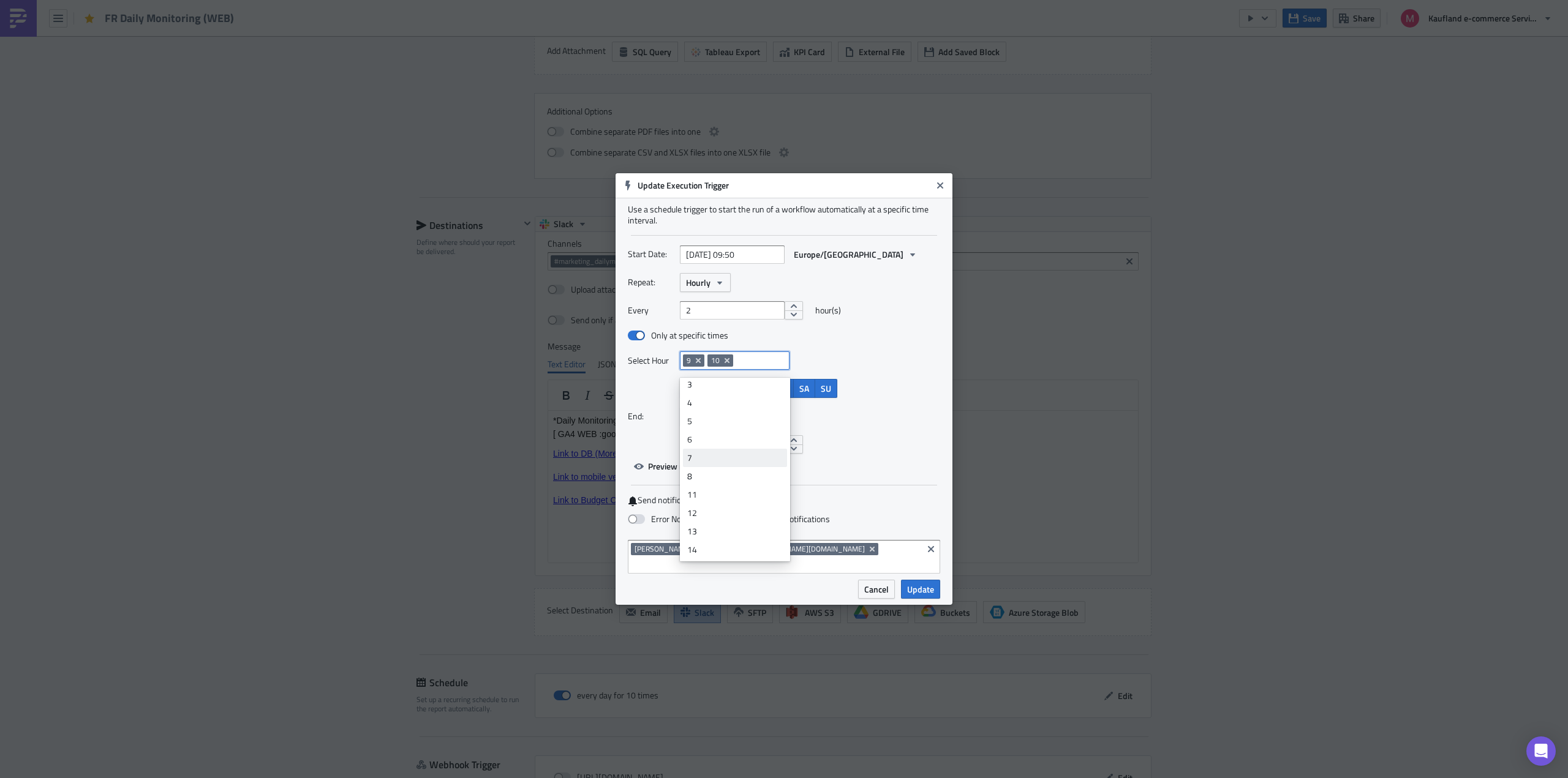
scroll to position [43, 0]
click at [718, 510] on div "11" at bounding box center [735, 513] width 96 height 13
click at [711, 415] on link "12" at bounding box center [735, 408] width 104 height 18
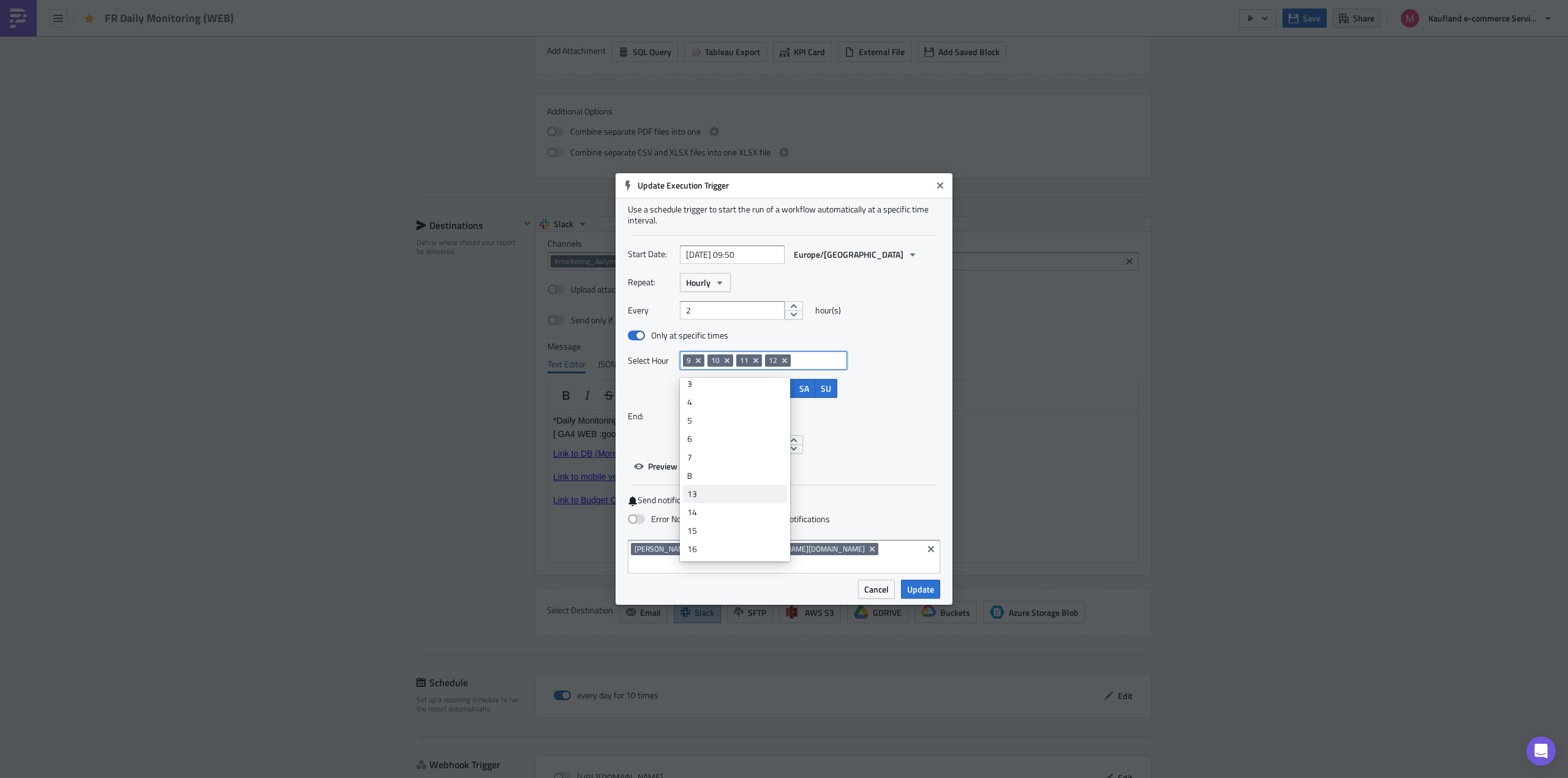
click at [708, 492] on div "13" at bounding box center [735, 494] width 96 height 13
click at [712, 552] on div "14" at bounding box center [735, 555] width 96 height 13
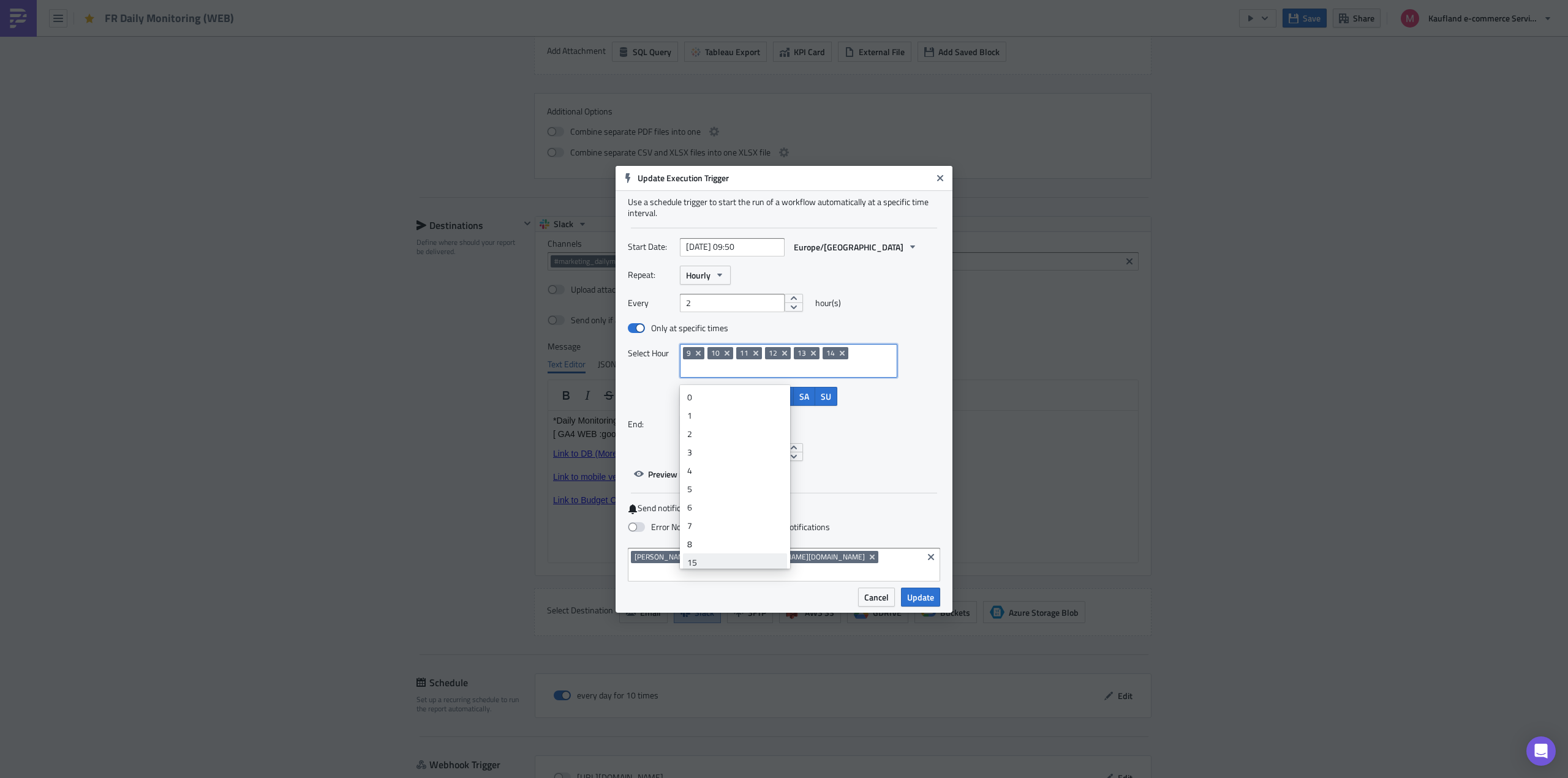
click at [712, 562] on div "15" at bounding box center [735, 563] width 96 height 13
click at [712, 563] on div "16" at bounding box center [735, 563] width 96 height 13
click at [712, 563] on div "17" at bounding box center [735, 563] width 96 height 13
click at [712, 563] on div "18" at bounding box center [735, 563] width 96 height 13
click at [894, 448] on div "Repeat: Hourly Every 2 hour(s) Only at specific times Select Hour 9 10 11 12 13…" at bounding box center [783, 363] width 312 height 196
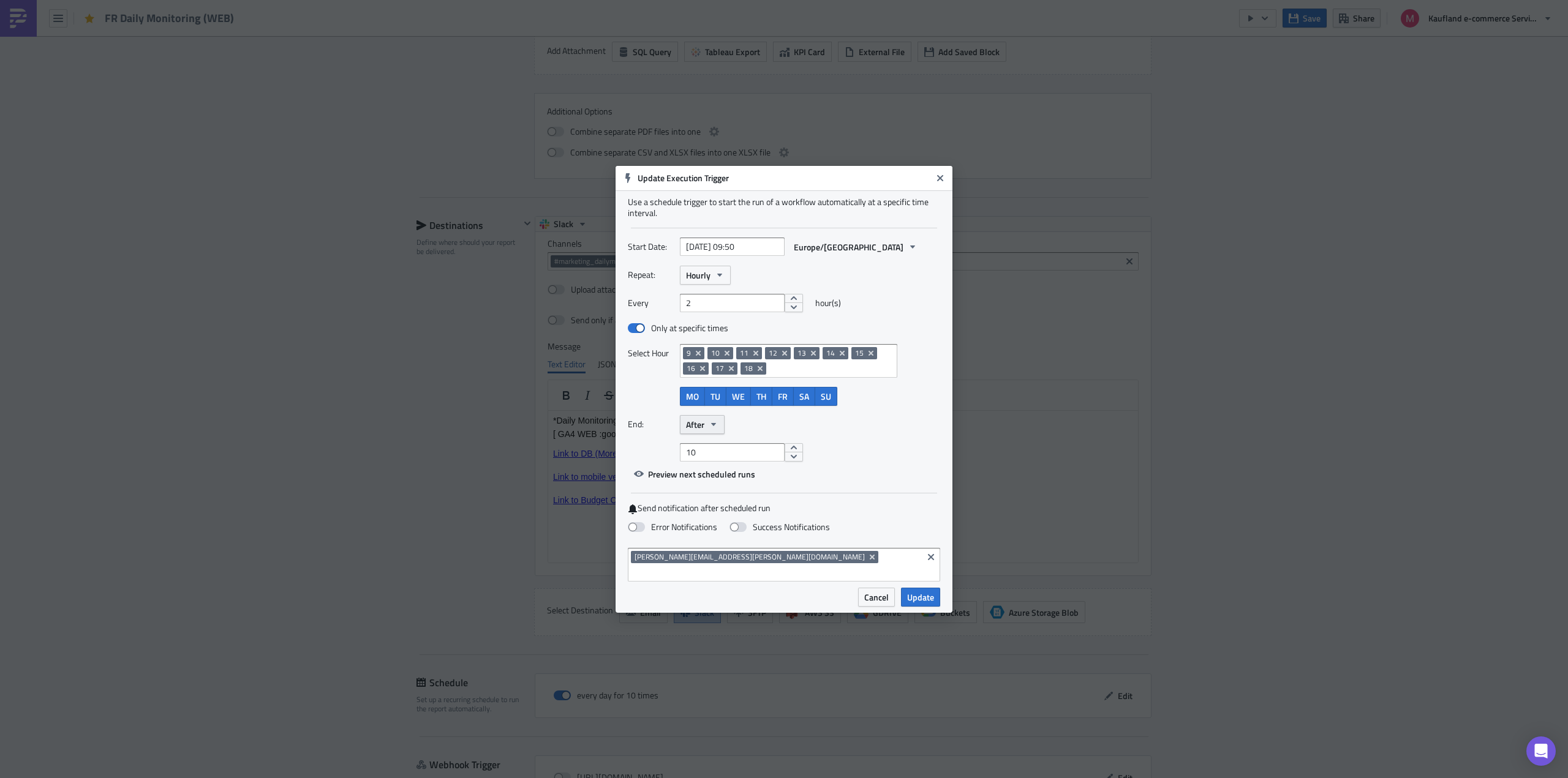
click at [708, 434] on button "After" at bounding box center [702, 425] width 44 height 19
click at [703, 452] on div "Never" at bounding box center [738, 447] width 101 height 13
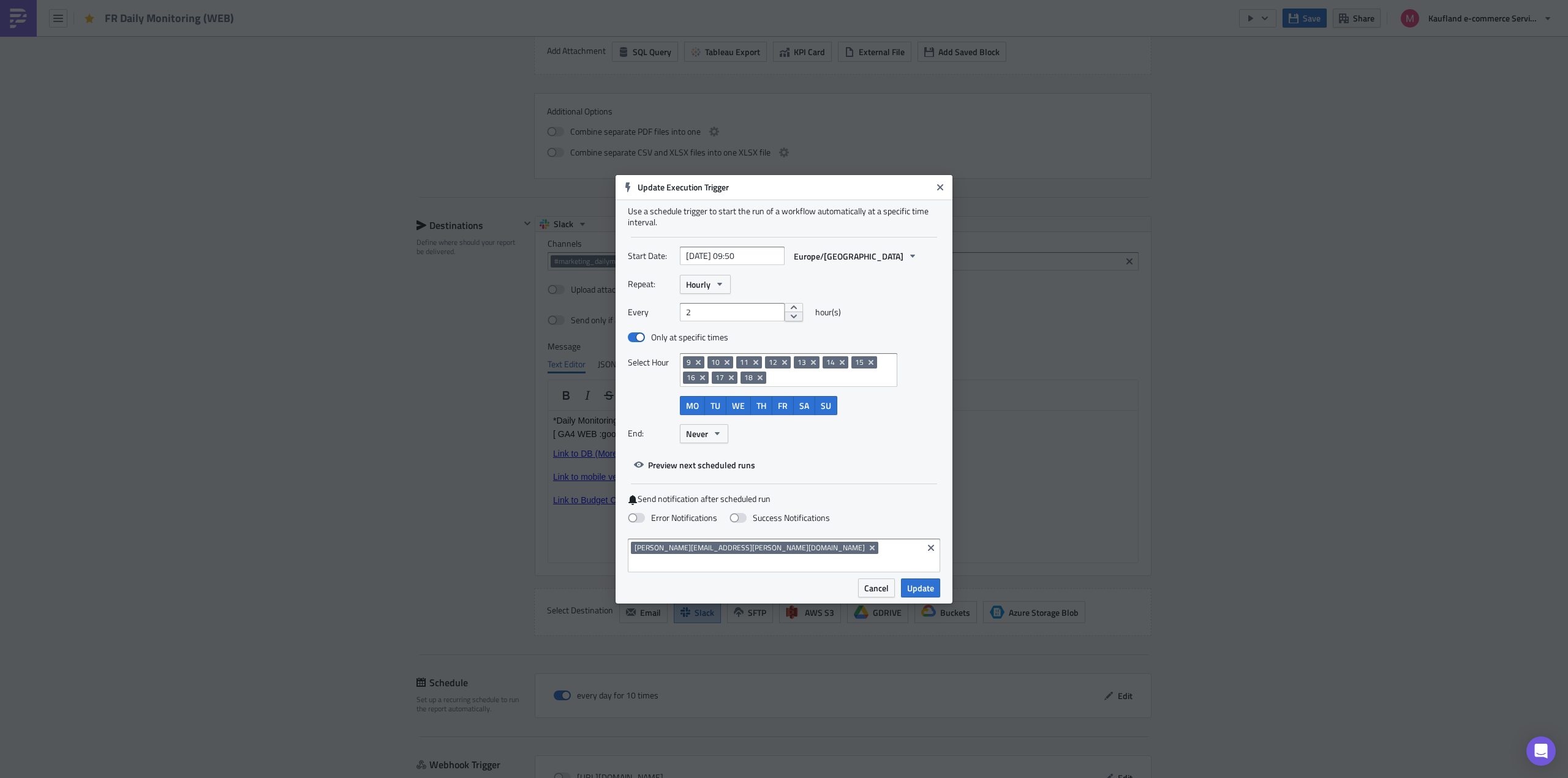
type input "1"
click at [915, 582] on span "Update" at bounding box center [920, 588] width 27 height 13
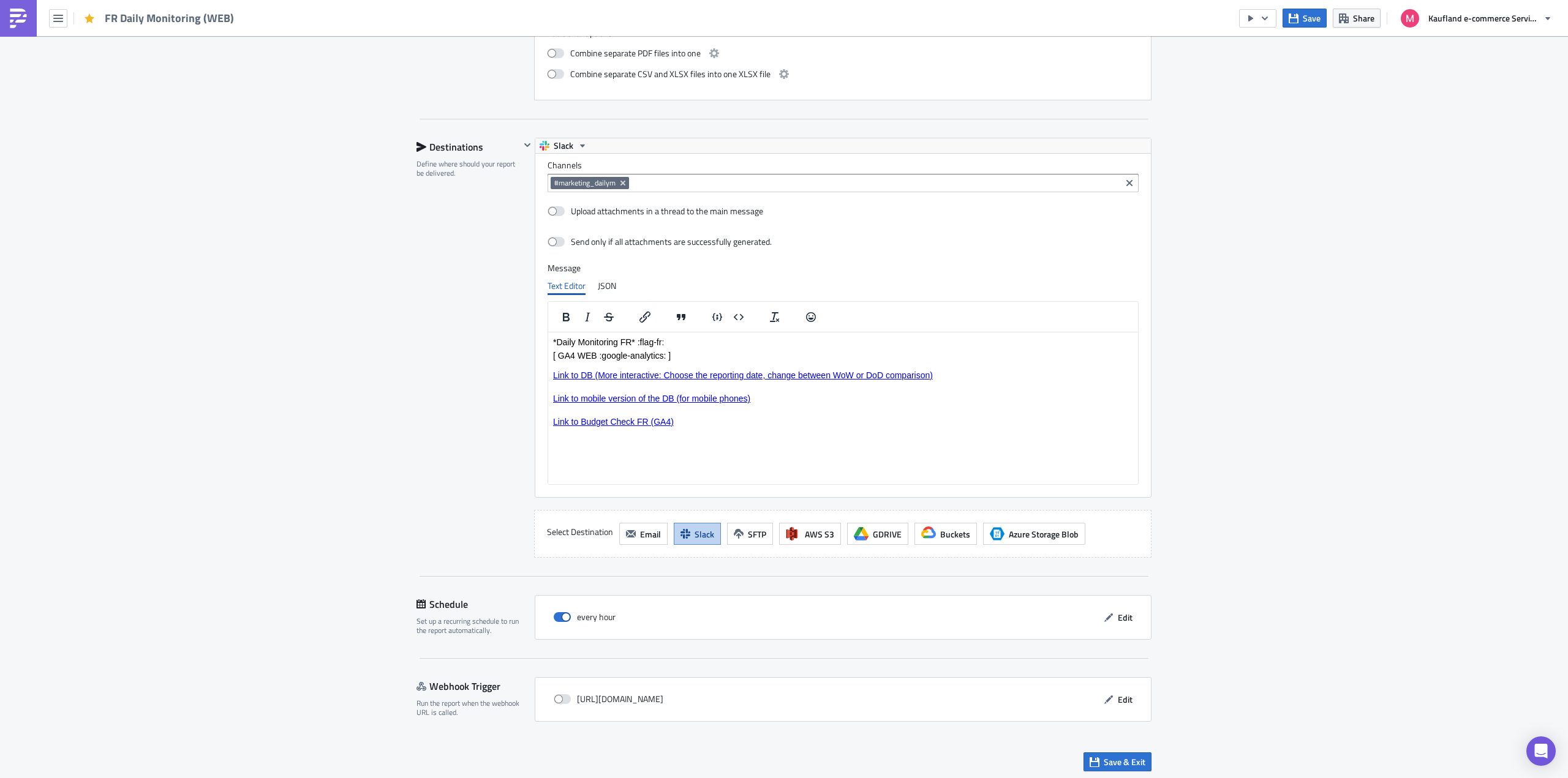
scroll to position [1058, 0]
click at [1114, 756] on span "Save & Exit" at bounding box center [1124, 758] width 42 height 13
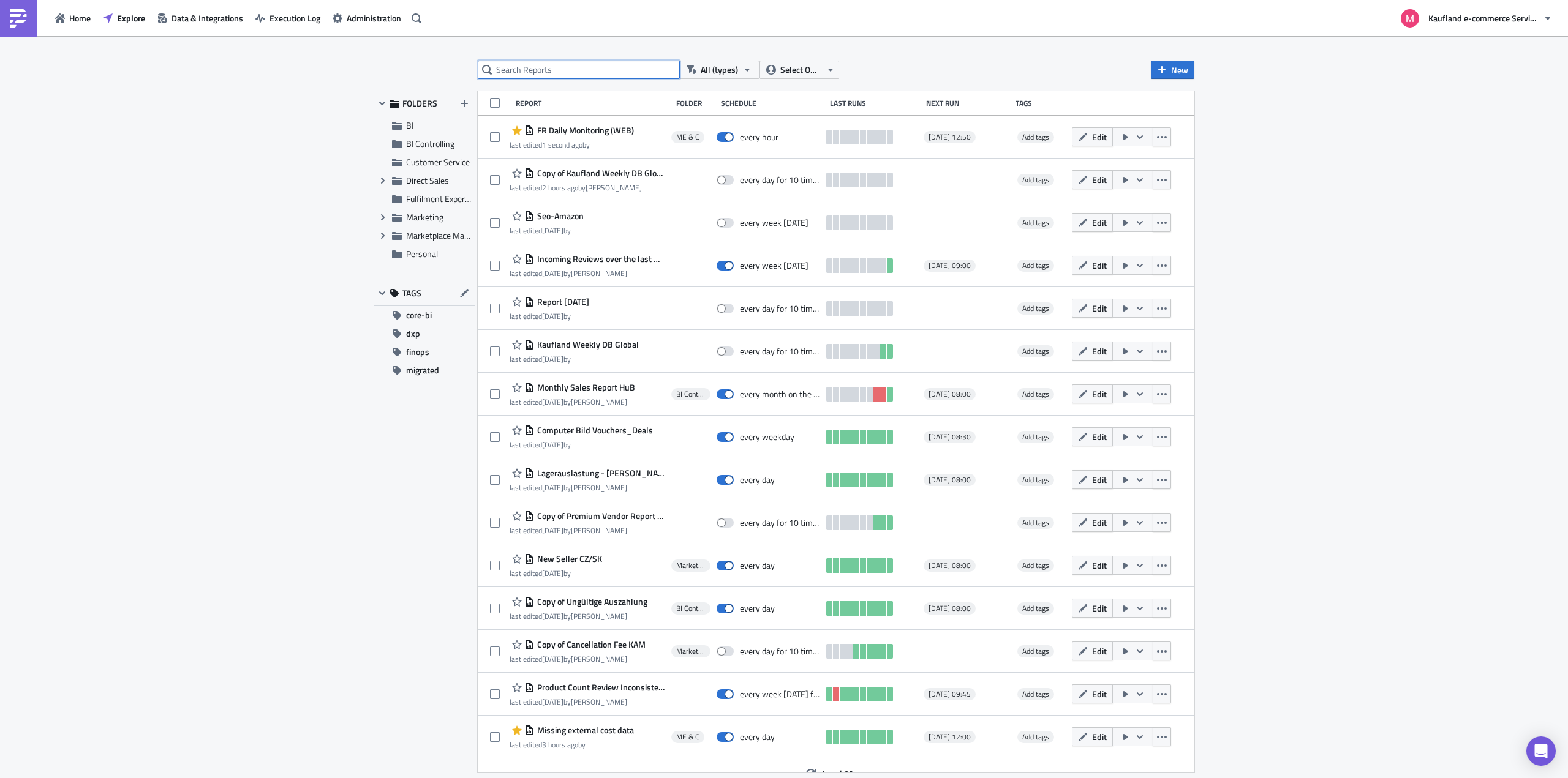
click at [532, 73] on input "text" at bounding box center [579, 69] width 202 height 18
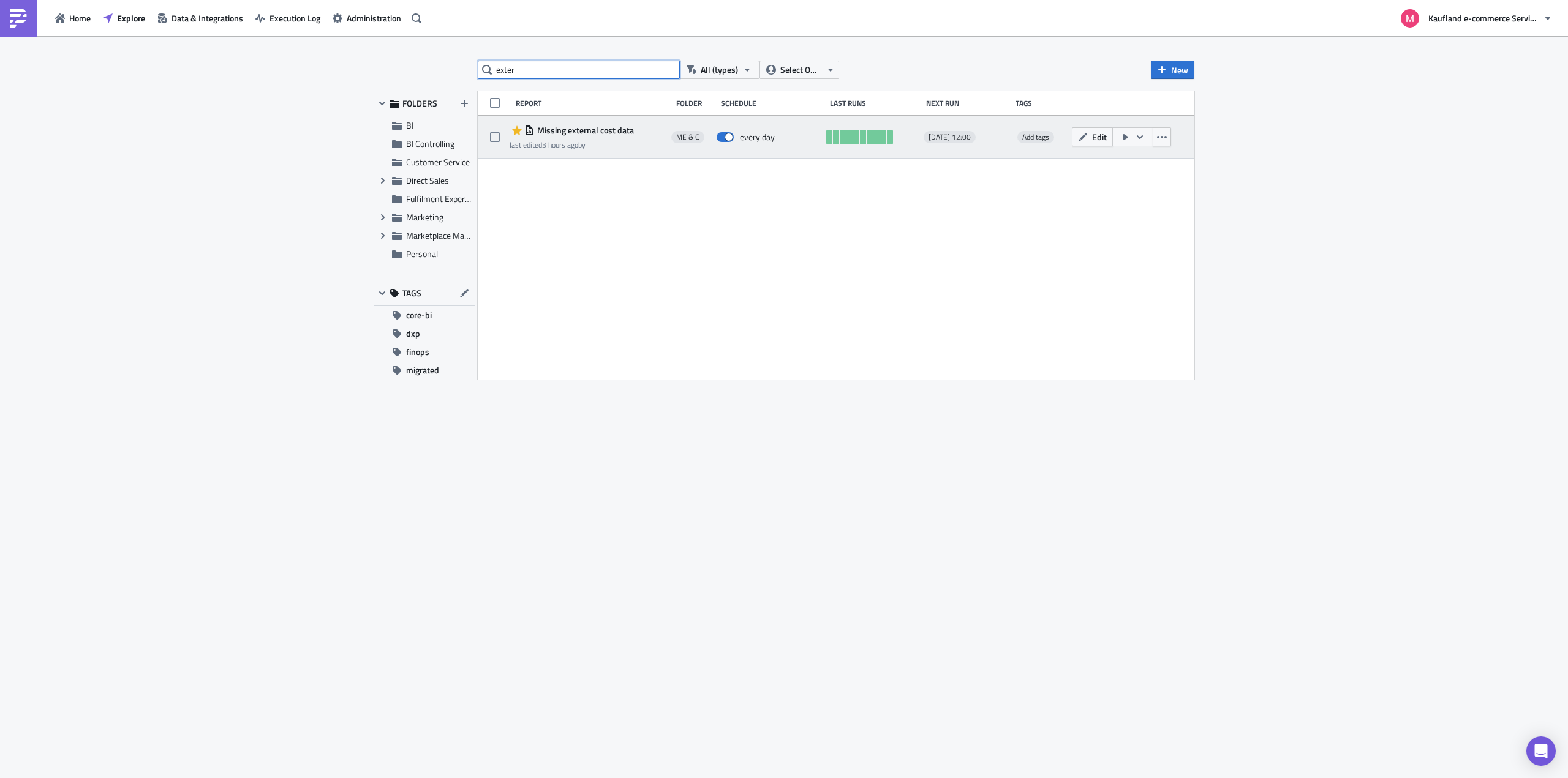
type input "exter"
click at [568, 131] on span "Missing external cost data" at bounding box center [584, 131] width 100 height 11
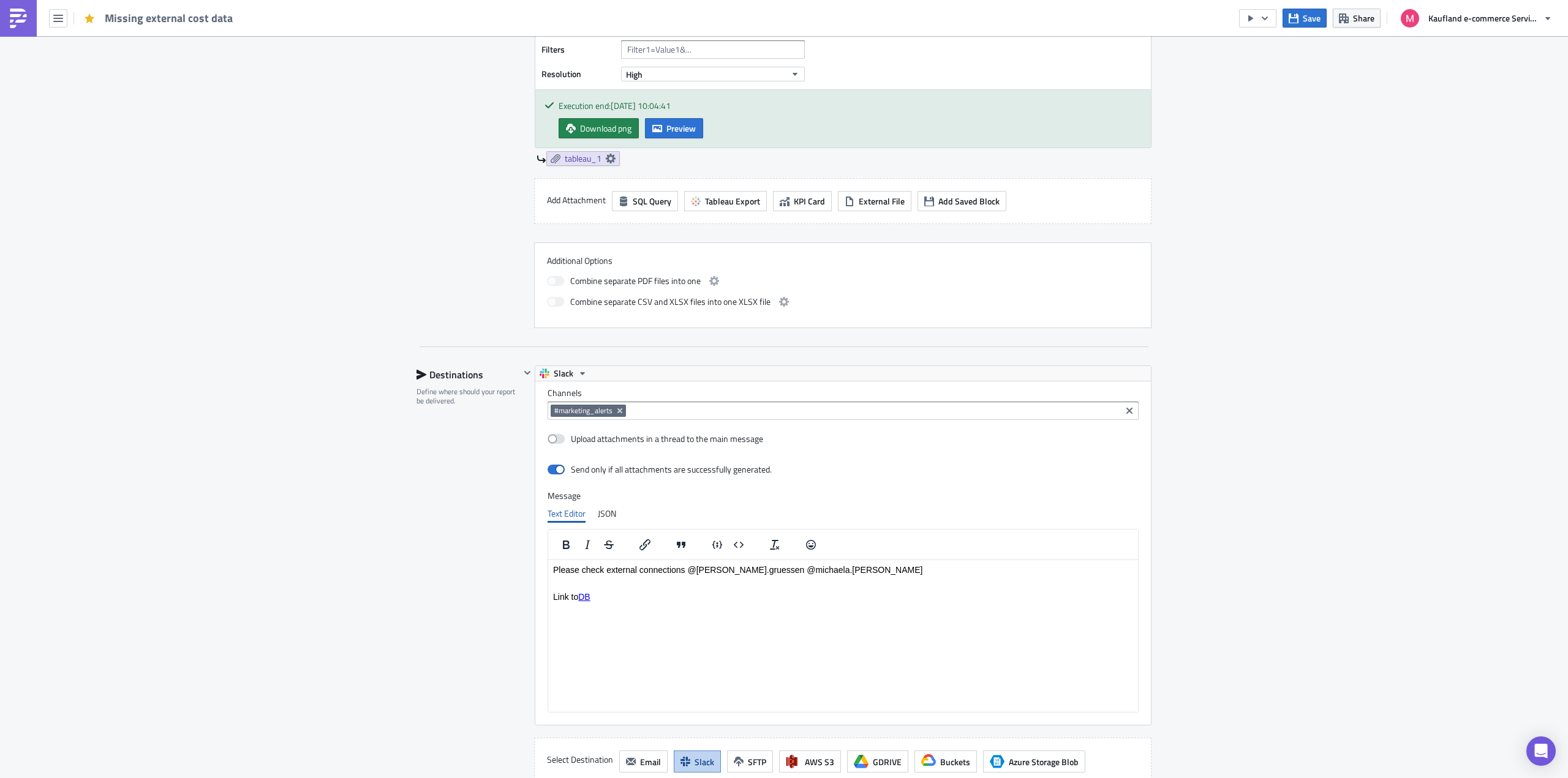
scroll to position [857, 0]
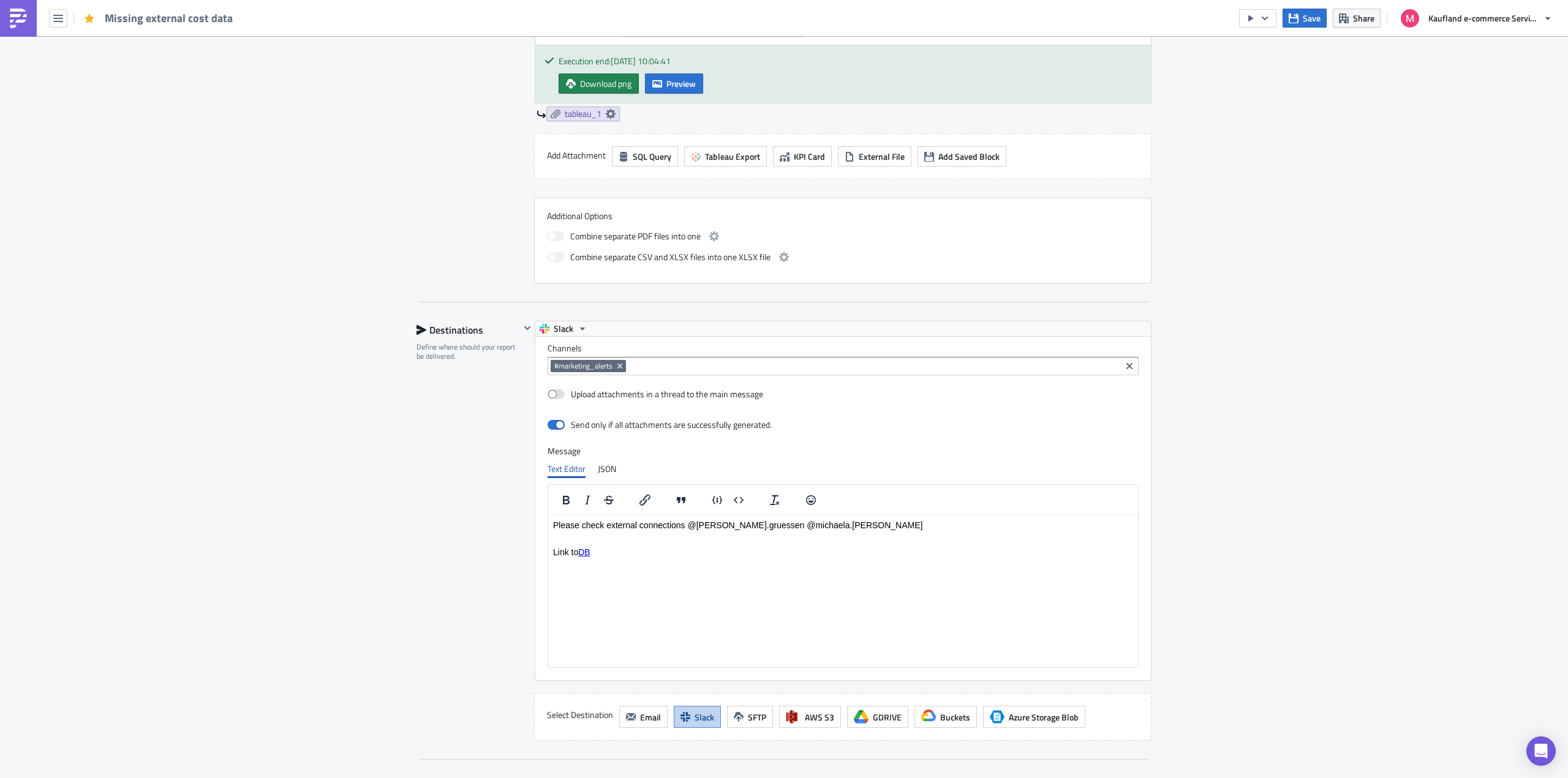
click at [586, 550] on link "DB" at bounding box center [584, 552] width 12 height 10
click at [629, 495] on div at bounding box center [645, 500] width 36 height 24
click at [639, 501] on icon "Insert/edit link" at bounding box center [645, 500] width 11 height 11
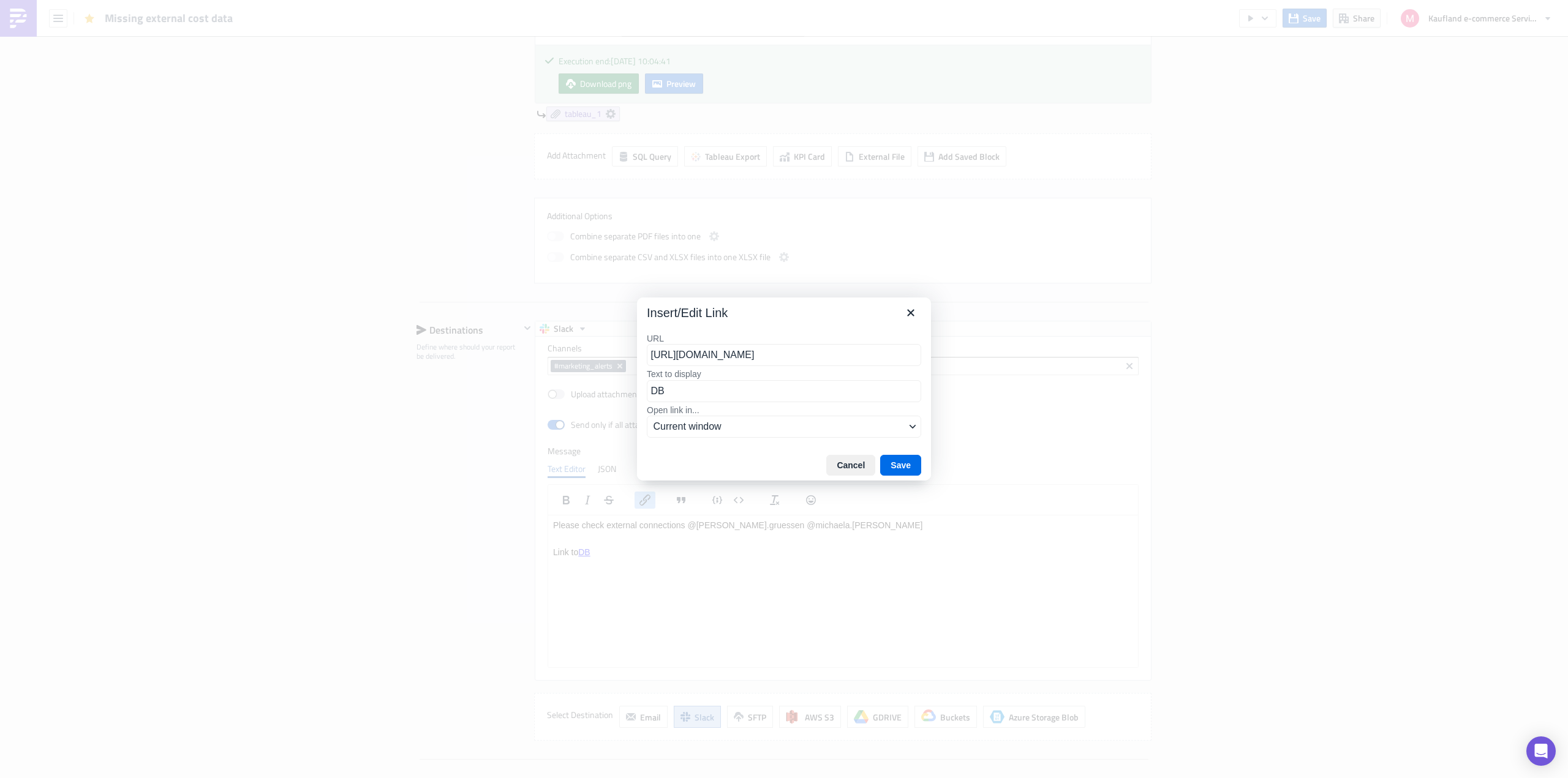
click at [723, 353] on input "[URL][DOMAIN_NAME]" at bounding box center [784, 355] width 275 height 22
type input "[URL][DOMAIN_NAME]"
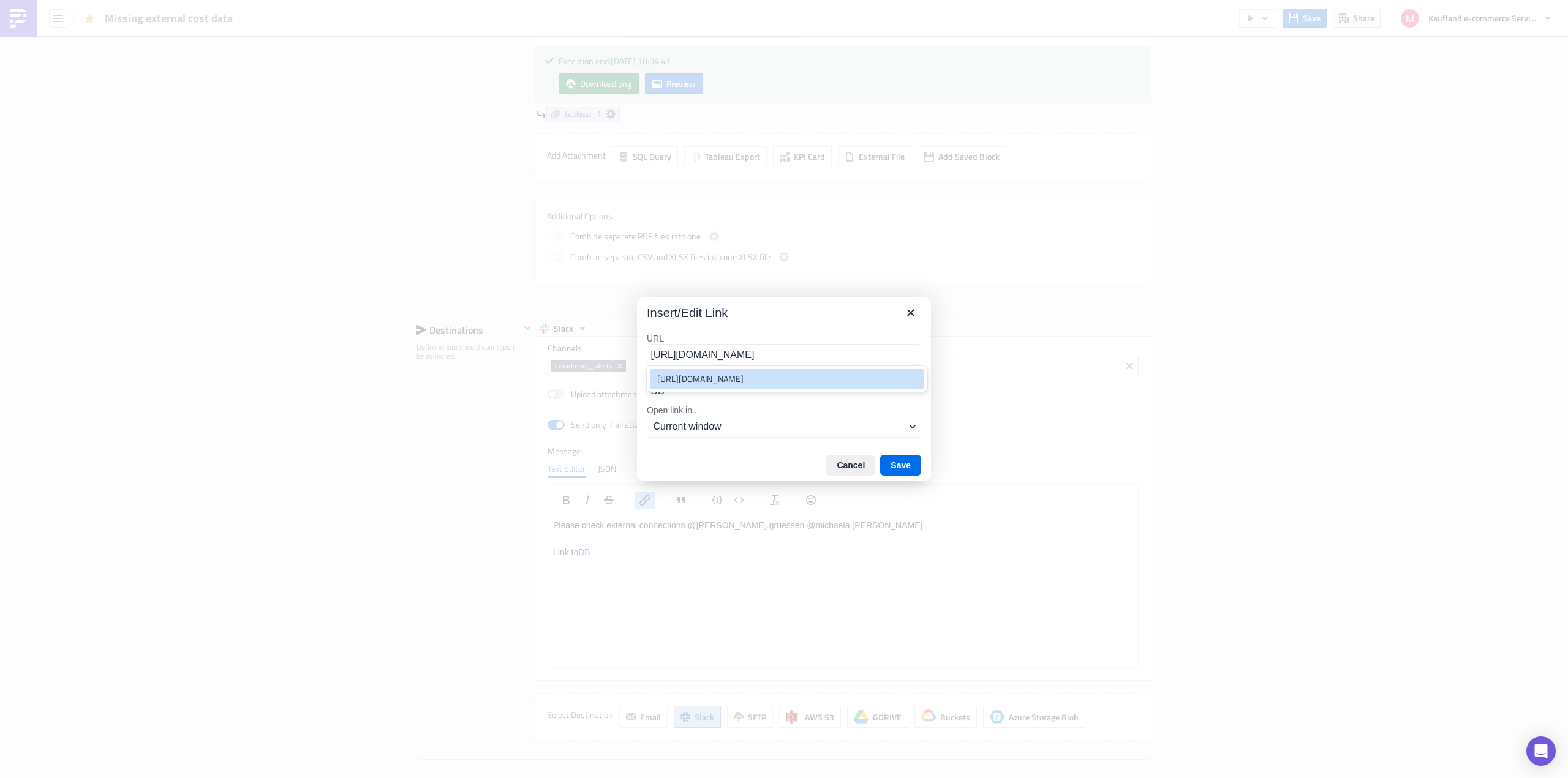
click at [828, 386] on div "[URL][DOMAIN_NAME]" at bounding box center [788, 378] width 262 height 14
click at [901, 466] on button "Save" at bounding box center [901, 465] width 41 height 21
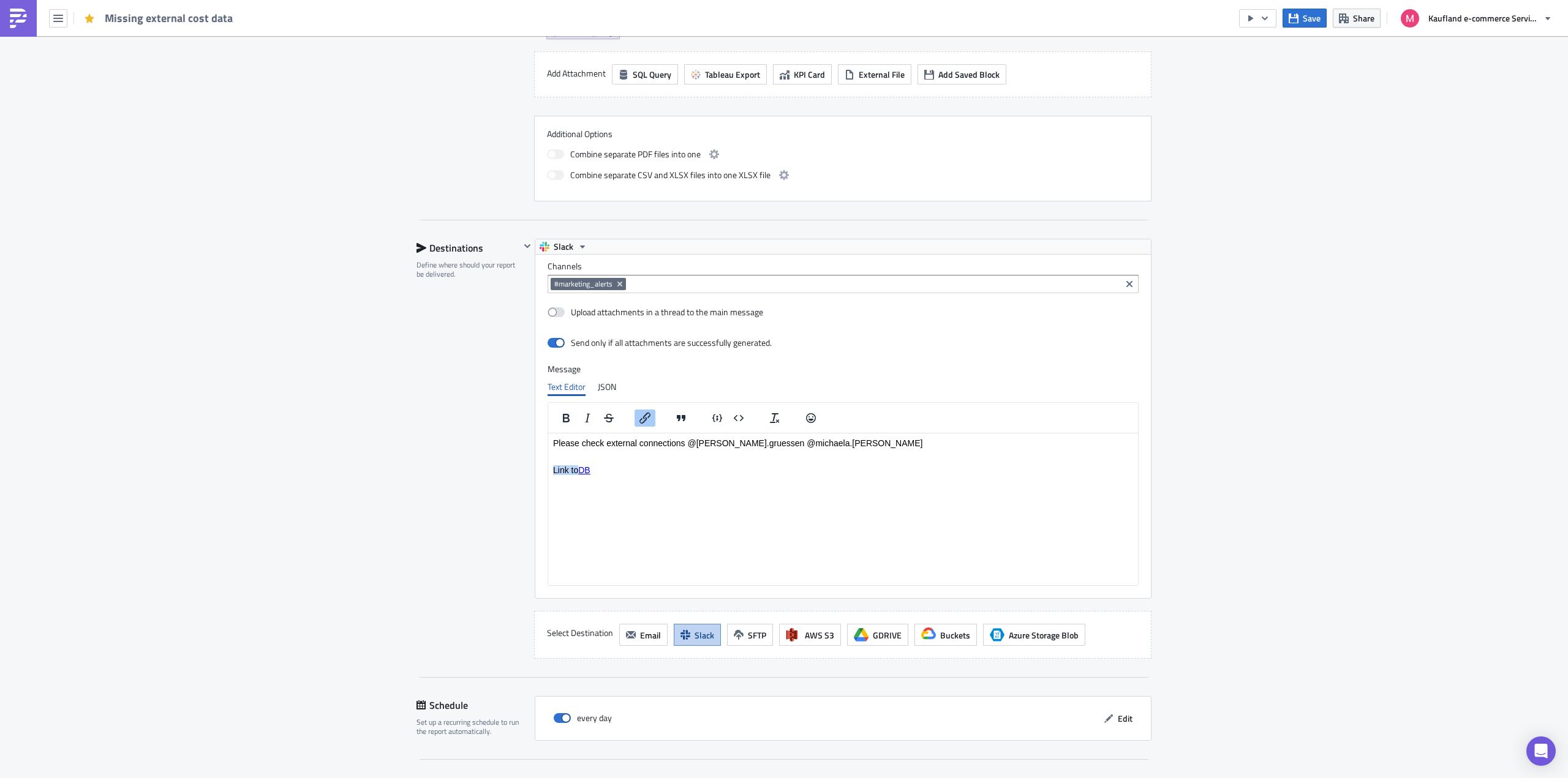
scroll to position [1044, 0]
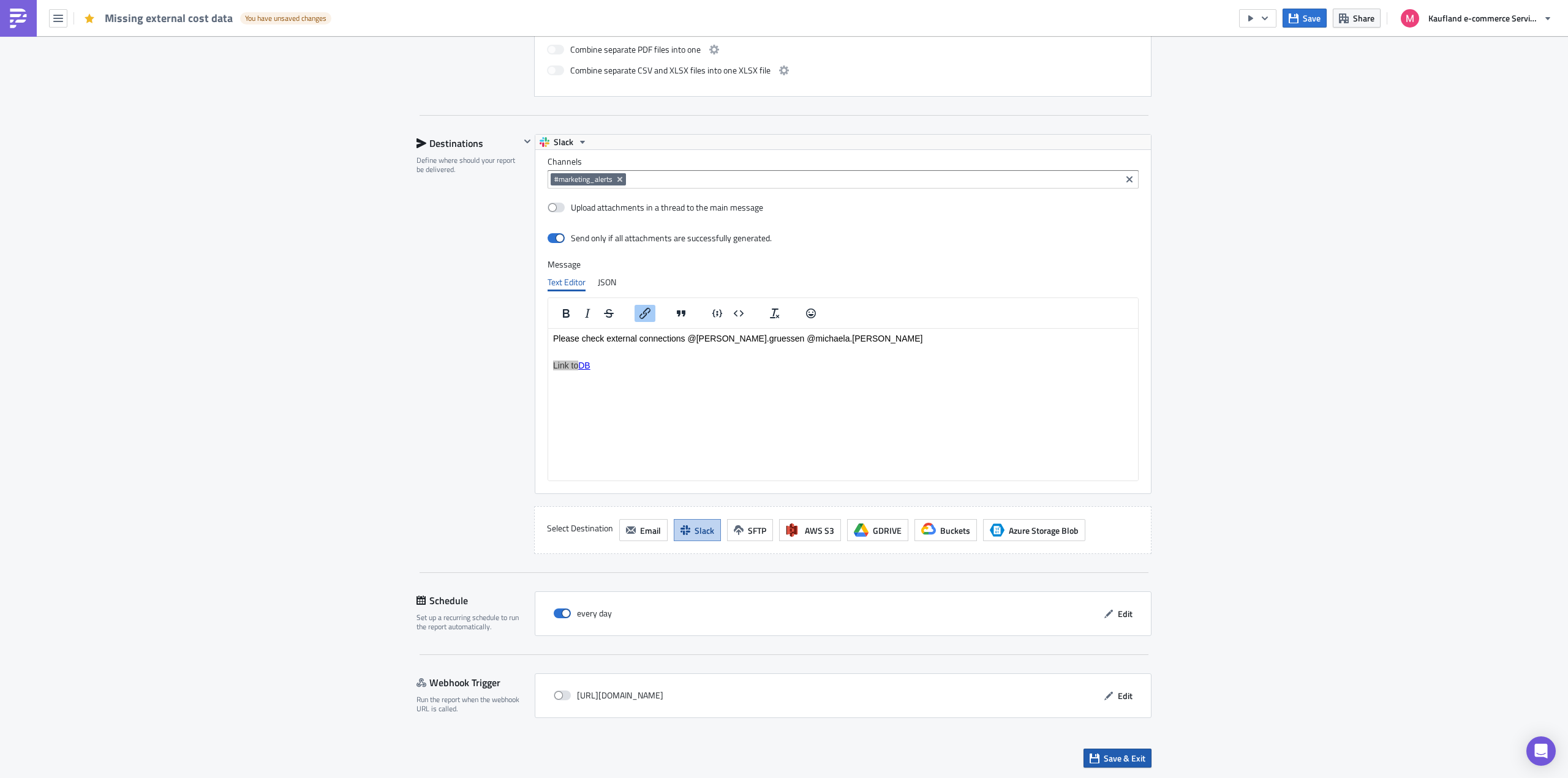
click at [1133, 757] on span "Save & Exit" at bounding box center [1124, 758] width 42 height 13
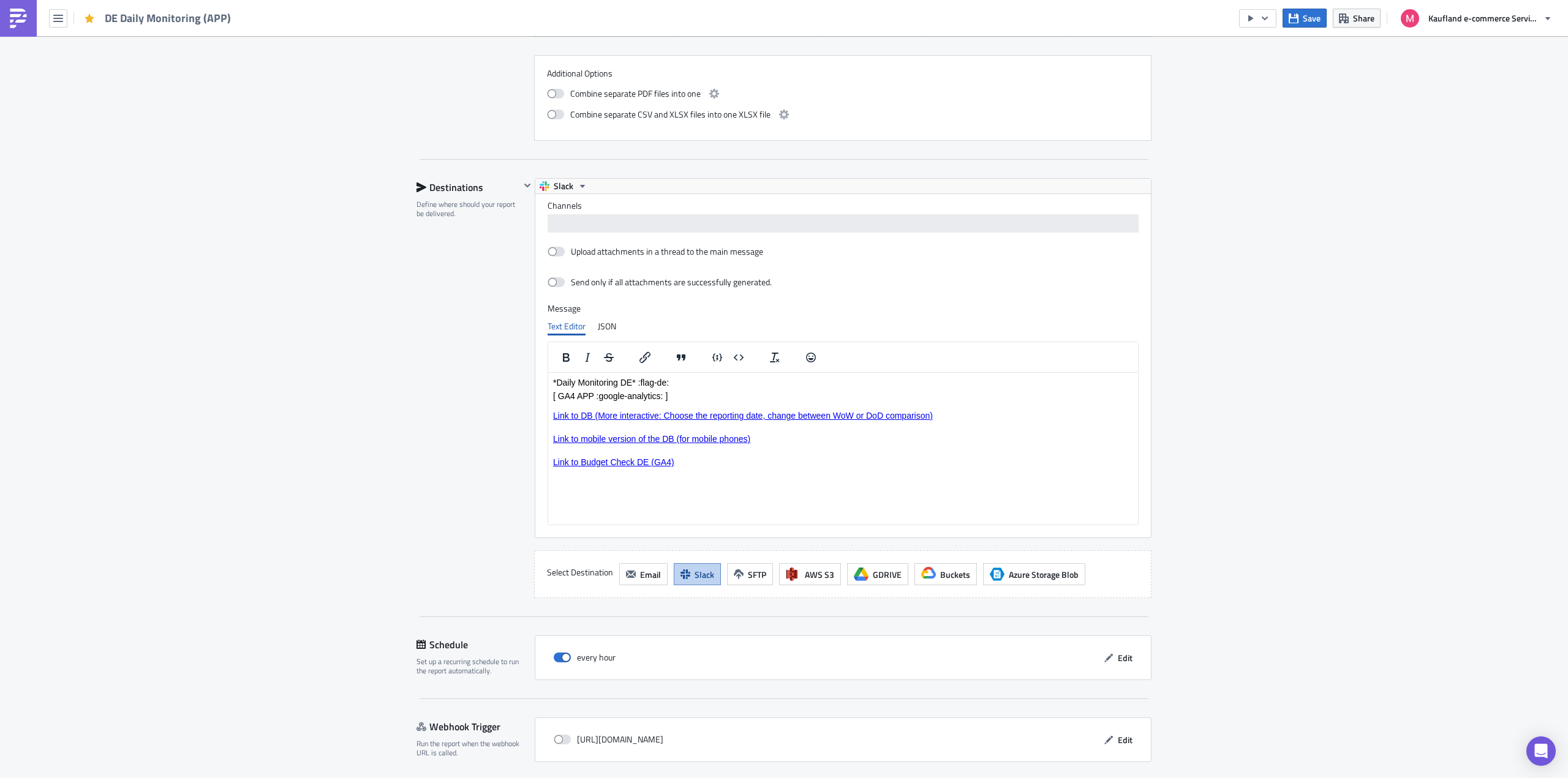
scroll to position [1350, 0]
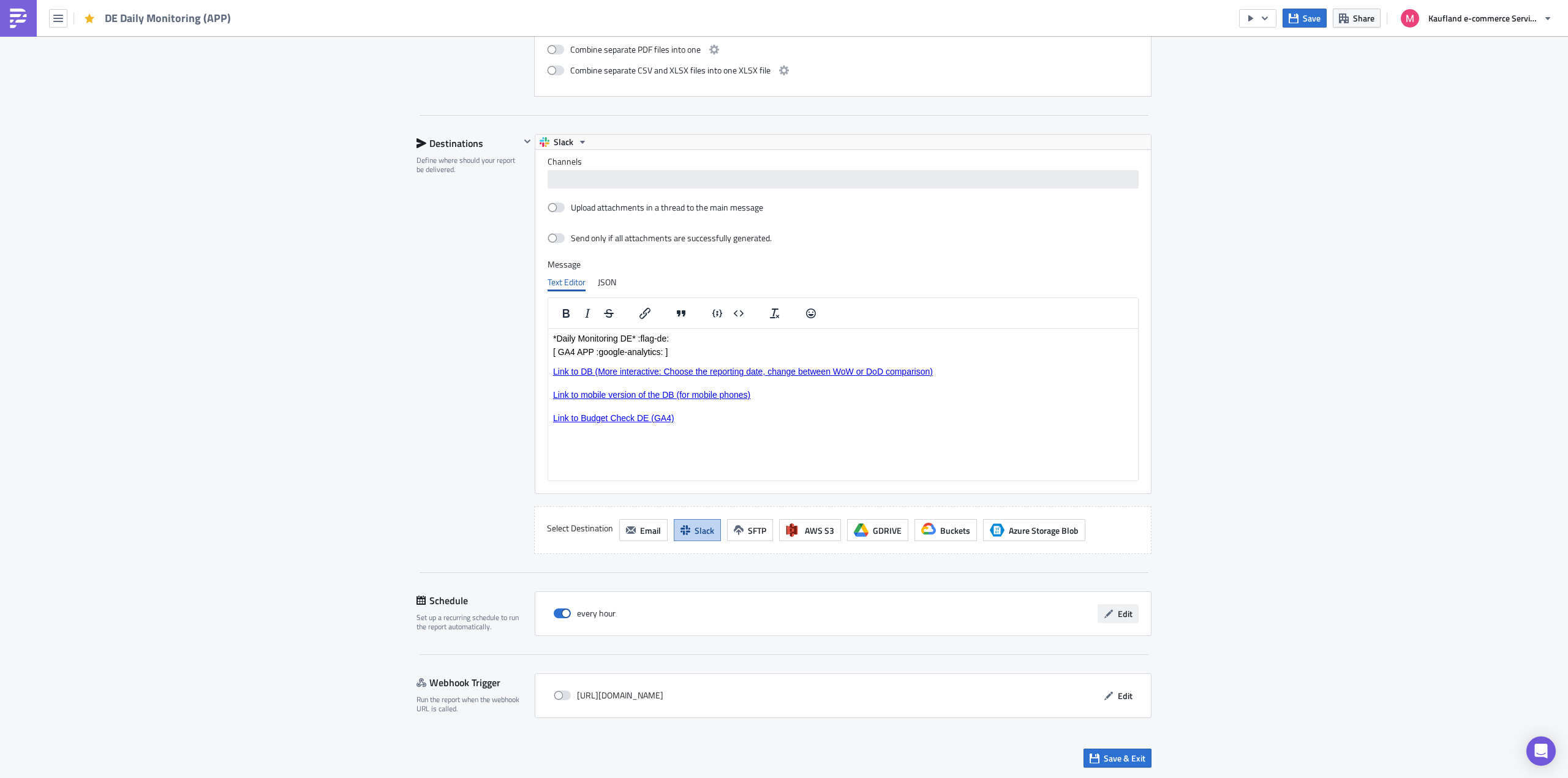
click at [1121, 617] on span "Edit" at bounding box center [1124, 614] width 14 height 13
